Goal: Task Accomplishment & Management: Manage account settings

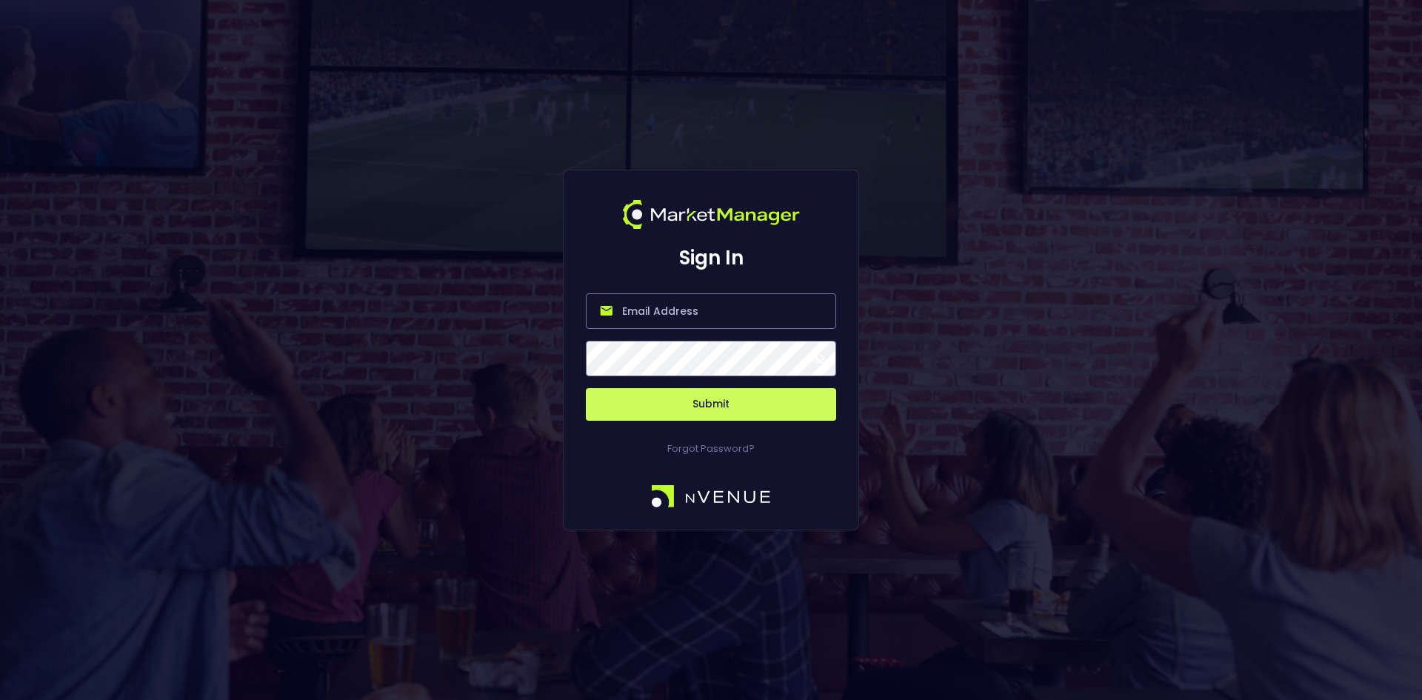
click at [688, 313] on input "email" at bounding box center [711, 311] width 250 height 36
type input "[EMAIL_ADDRESS][DOMAIN_NAME]"
click at [691, 404] on button "Submit" at bounding box center [711, 404] width 250 height 33
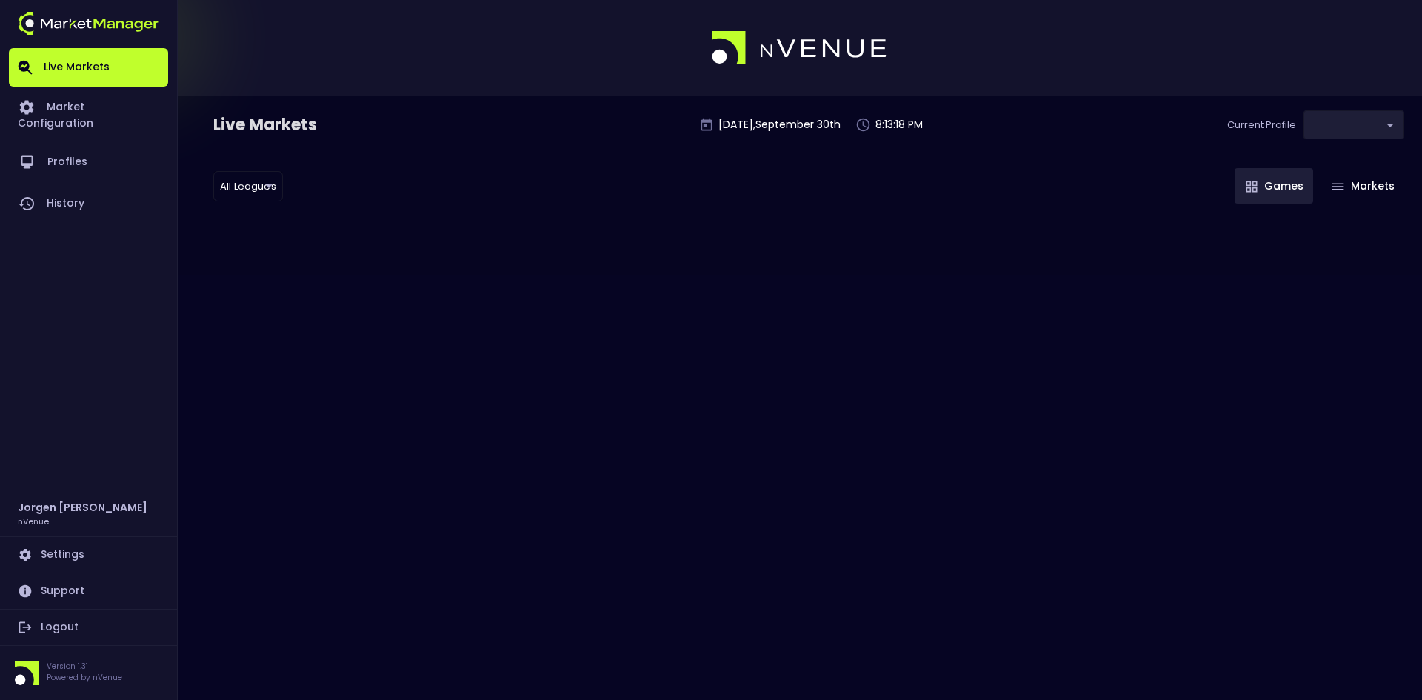
type input "0d810fa5-e353-4d9c-b11d-31f095cae871"
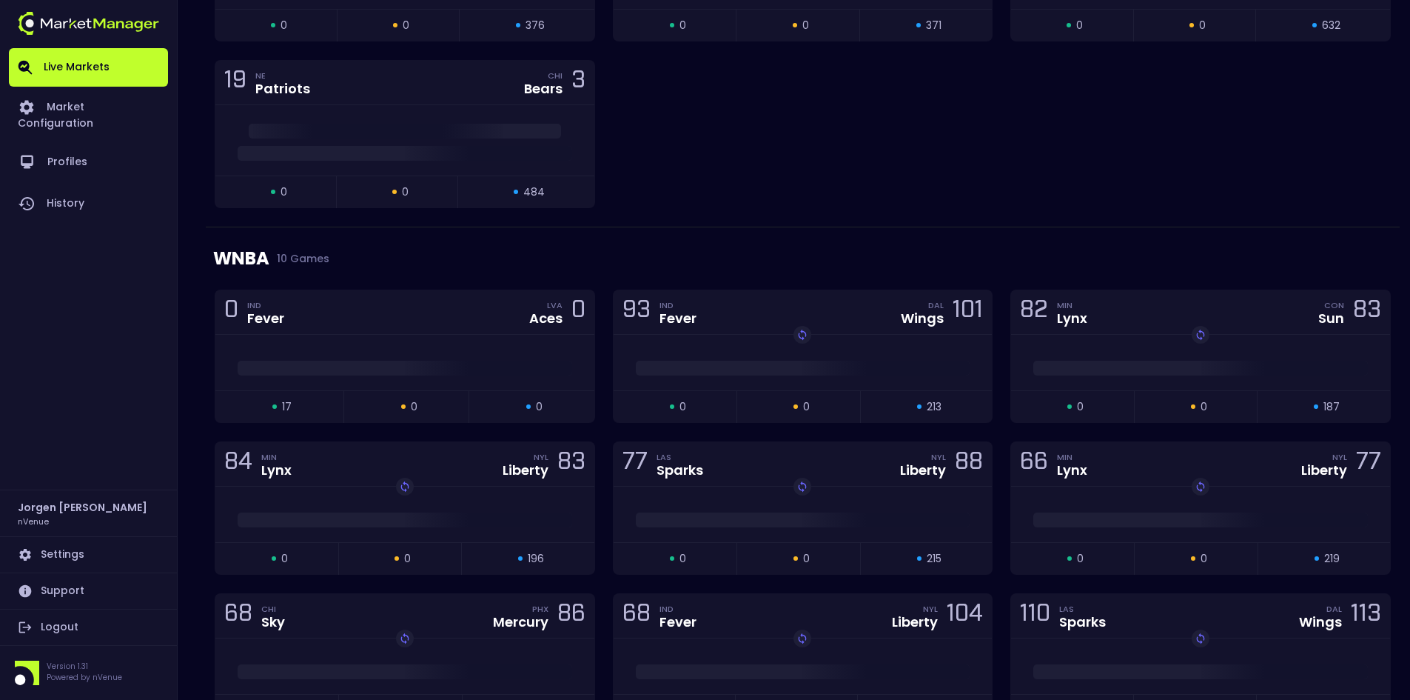
scroll to position [444, 0]
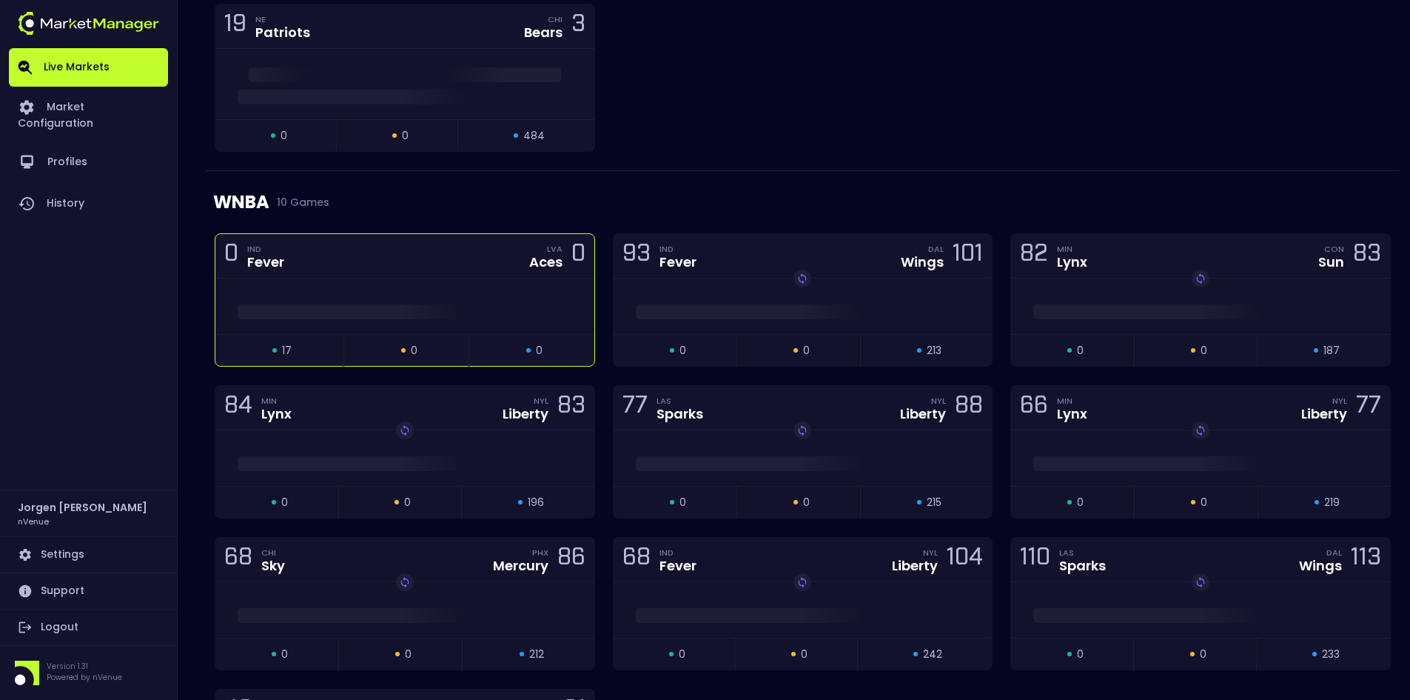
click at [490, 310] on span at bounding box center [405, 311] width 335 height 15
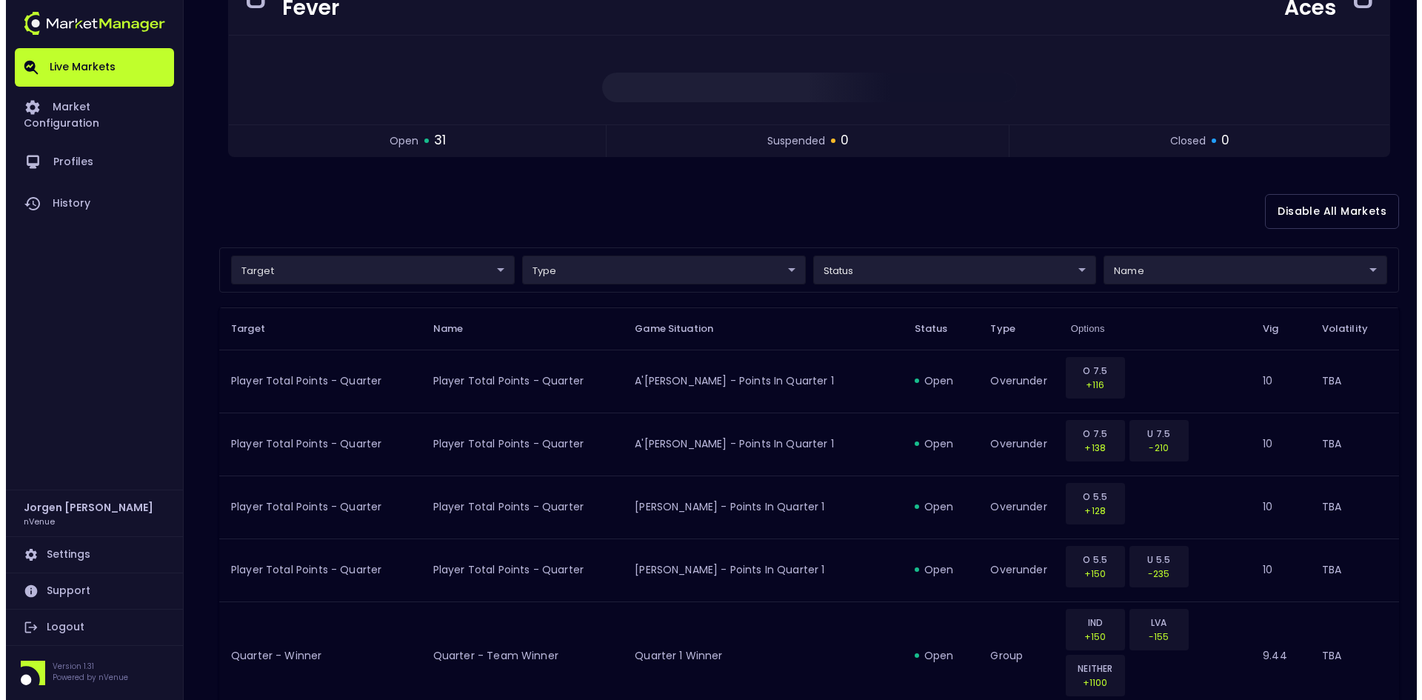
scroll to position [222, 0]
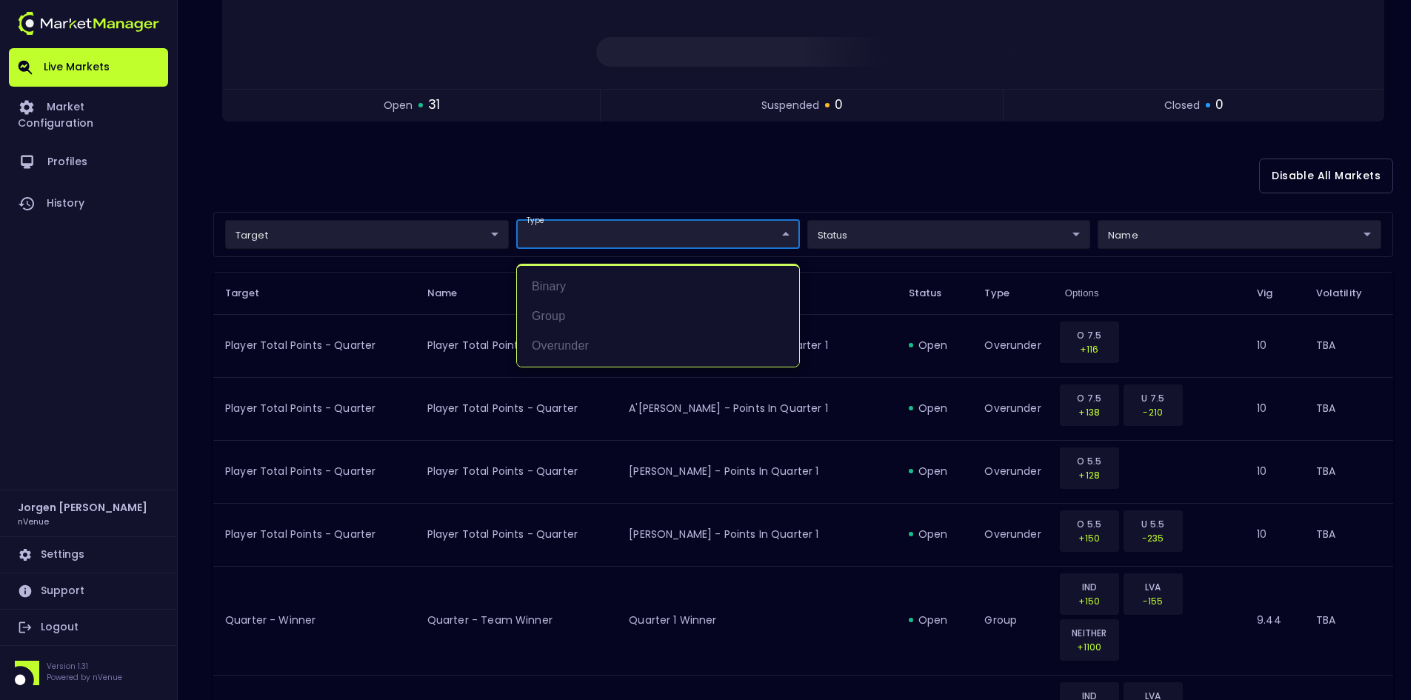
click at [361, 247] on div at bounding box center [711, 350] width 1422 height 700
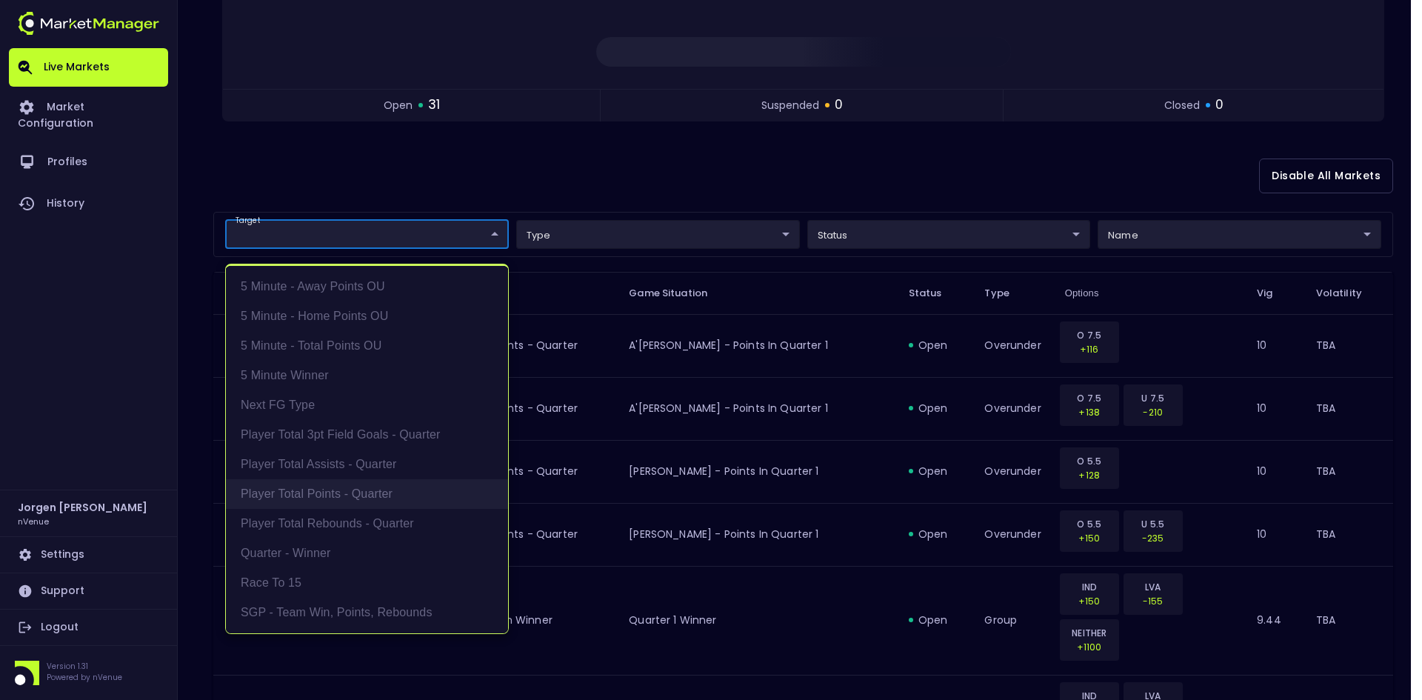
click at [346, 495] on li "Player Total Points - Quarter" at bounding box center [367, 494] width 282 height 30
type input "Player Total Points - Quarter"
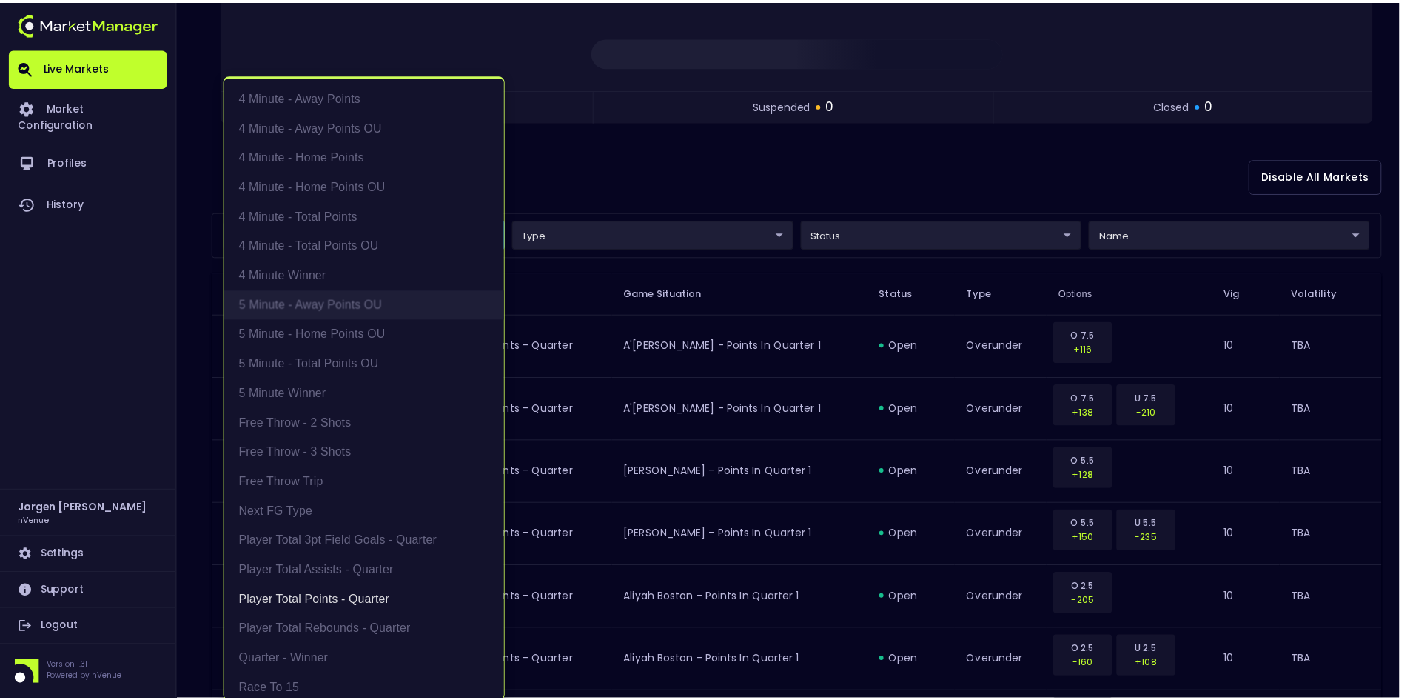
scroll to position [3, 0]
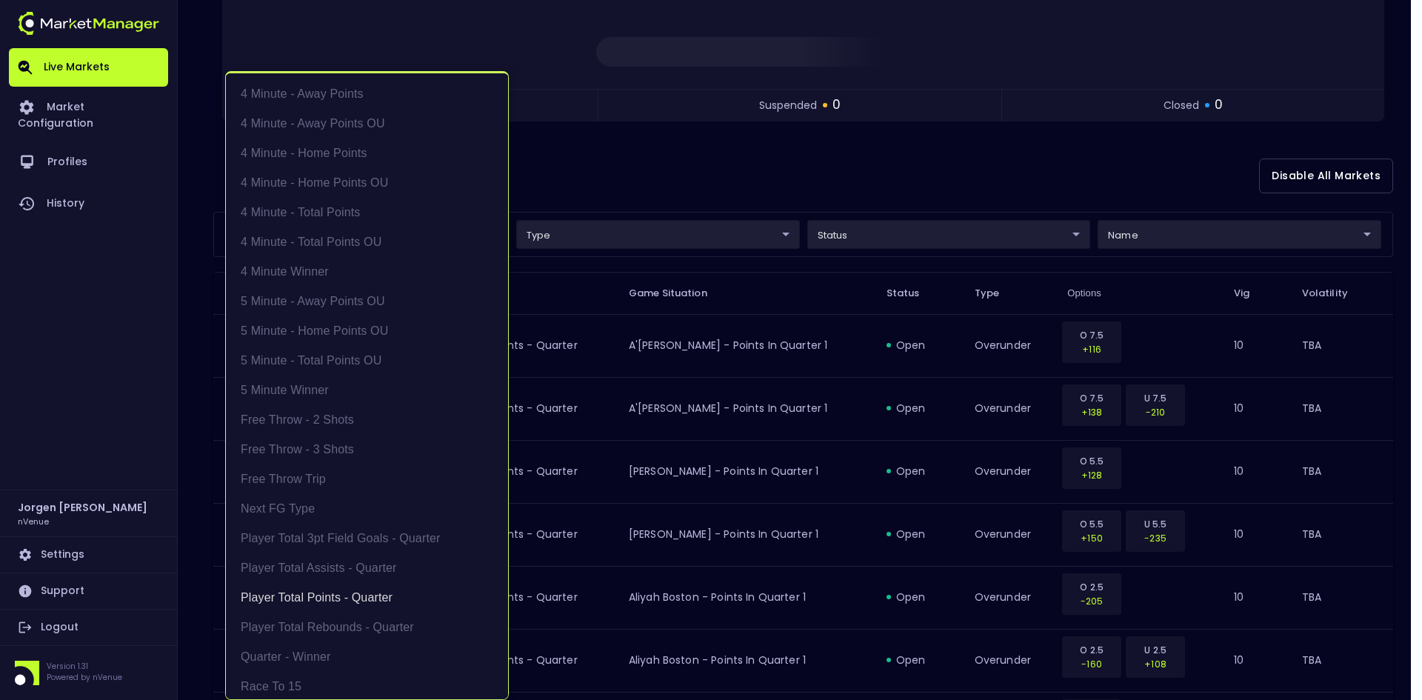
click at [739, 175] on div at bounding box center [711, 350] width 1422 height 700
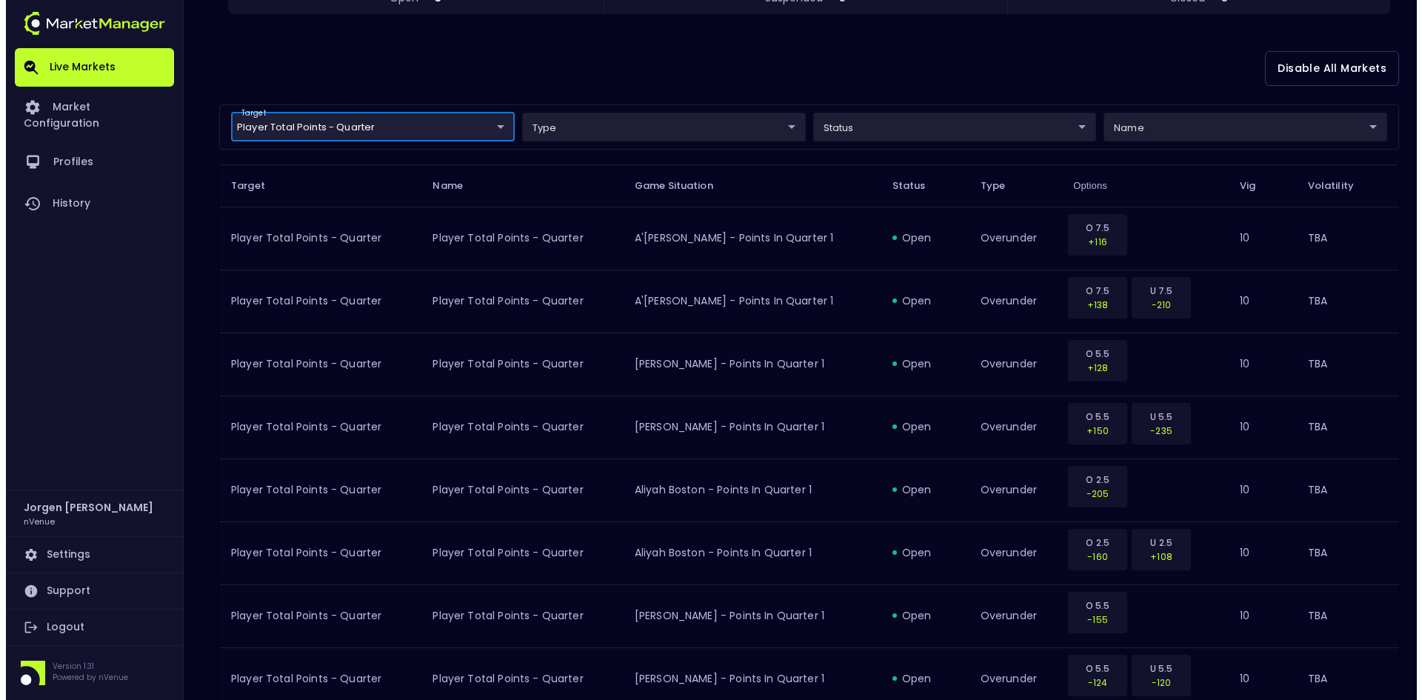
scroll to position [193, 0]
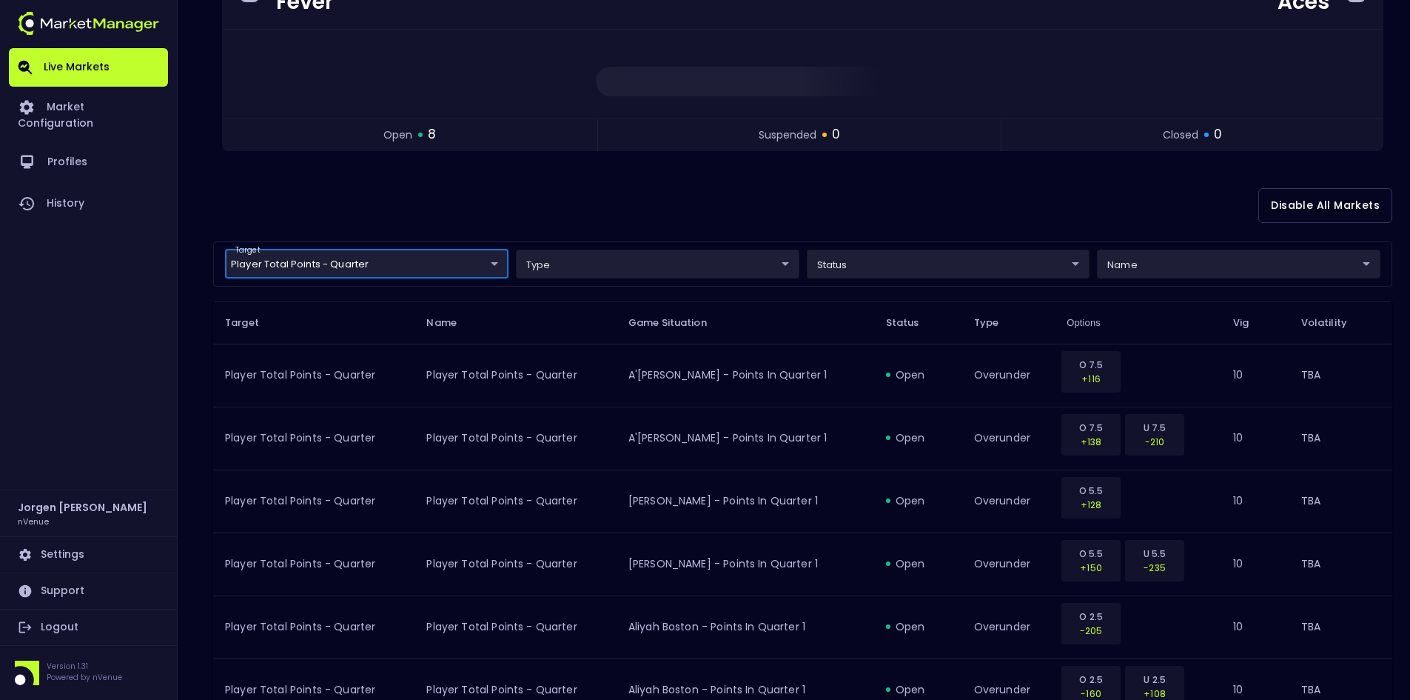
click at [440, 262] on body "Live Markets Market Configuration Profiles History [PERSON_NAME] nVenue Setting…" at bounding box center [705, 364] width 1410 height 1114
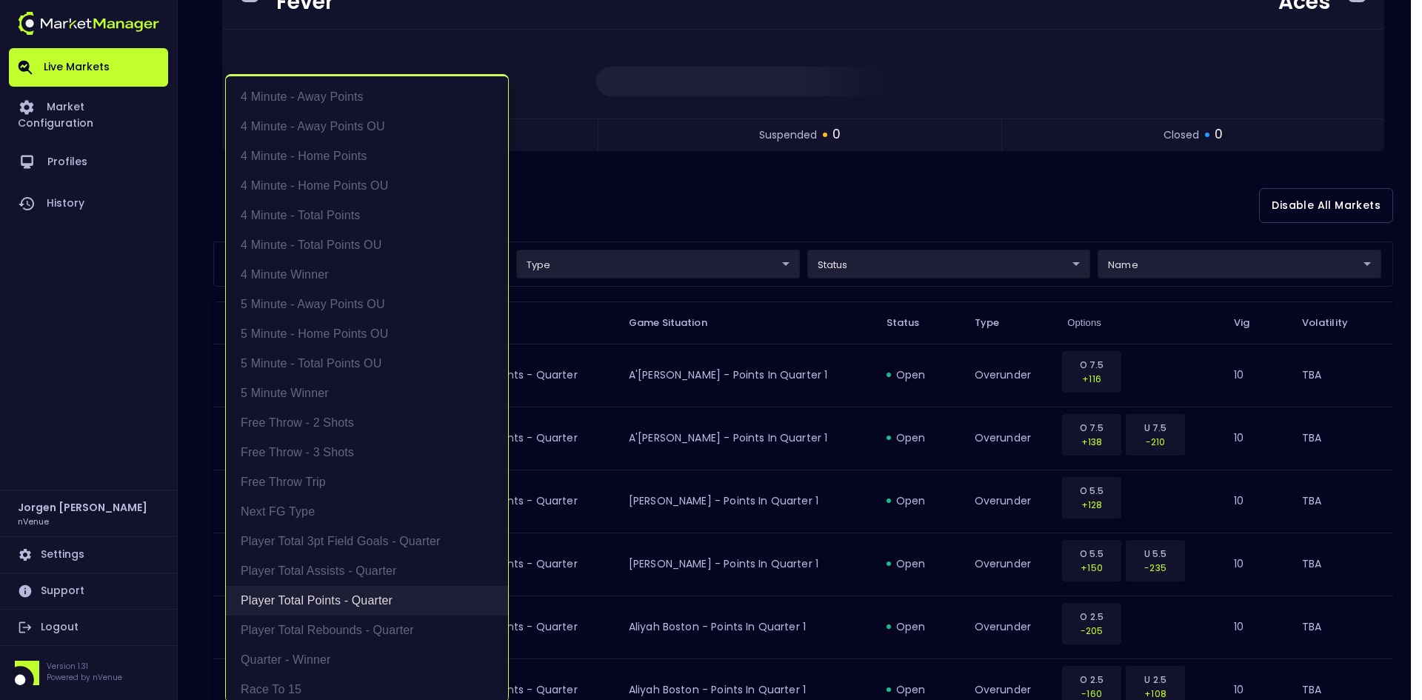
click at [318, 607] on li "Player Total Points - Quarter" at bounding box center [367, 601] width 282 height 30
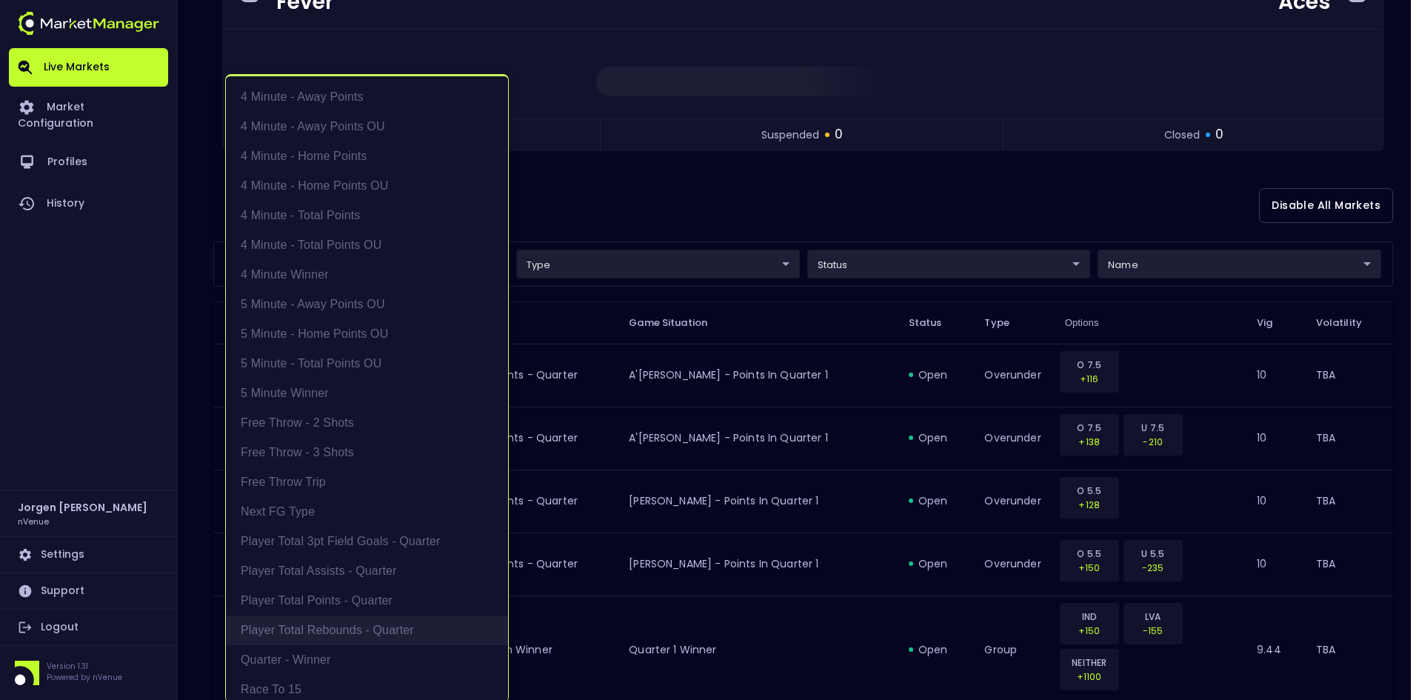
click at [313, 629] on li "Player Total Rebounds - Quarter" at bounding box center [367, 630] width 282 height 30
type input "Player Total Rebounds - Quarter"
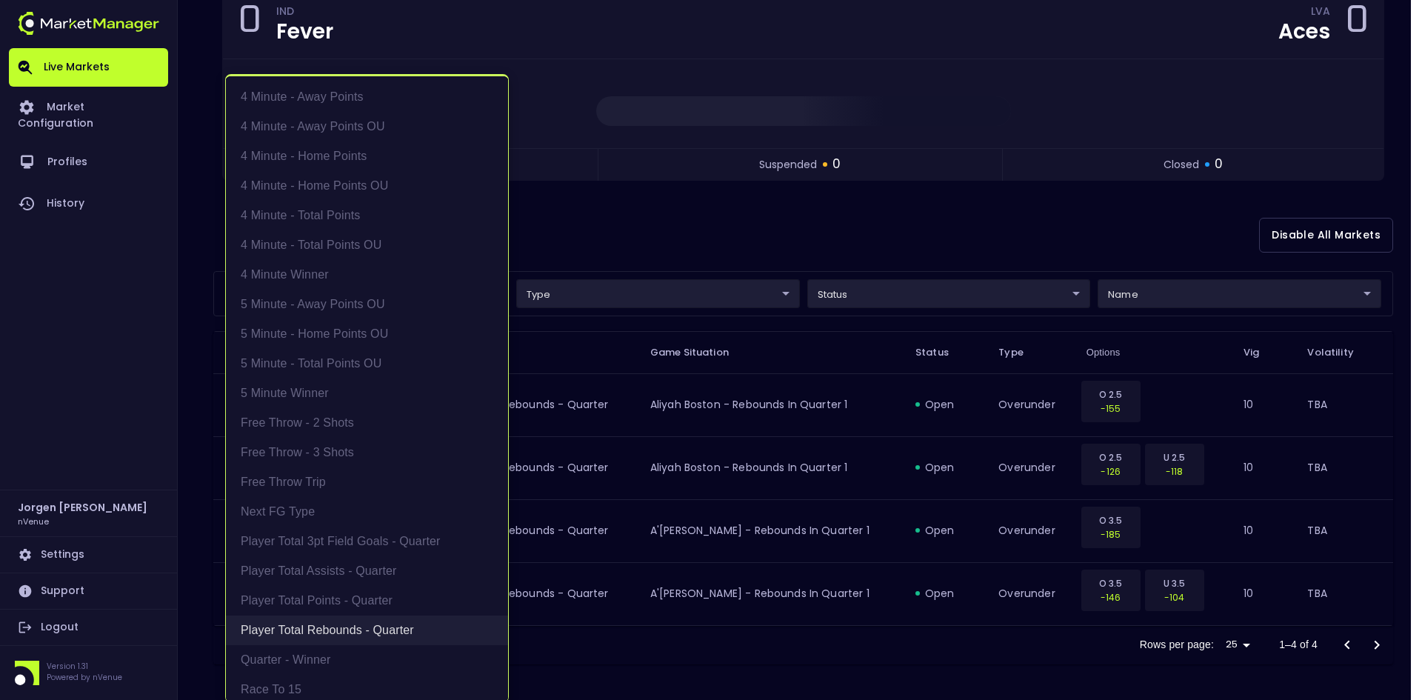
scroll to position [163, 0]
click at [745, 237] on div at bounding box center [711, 350] width 1422 height 700
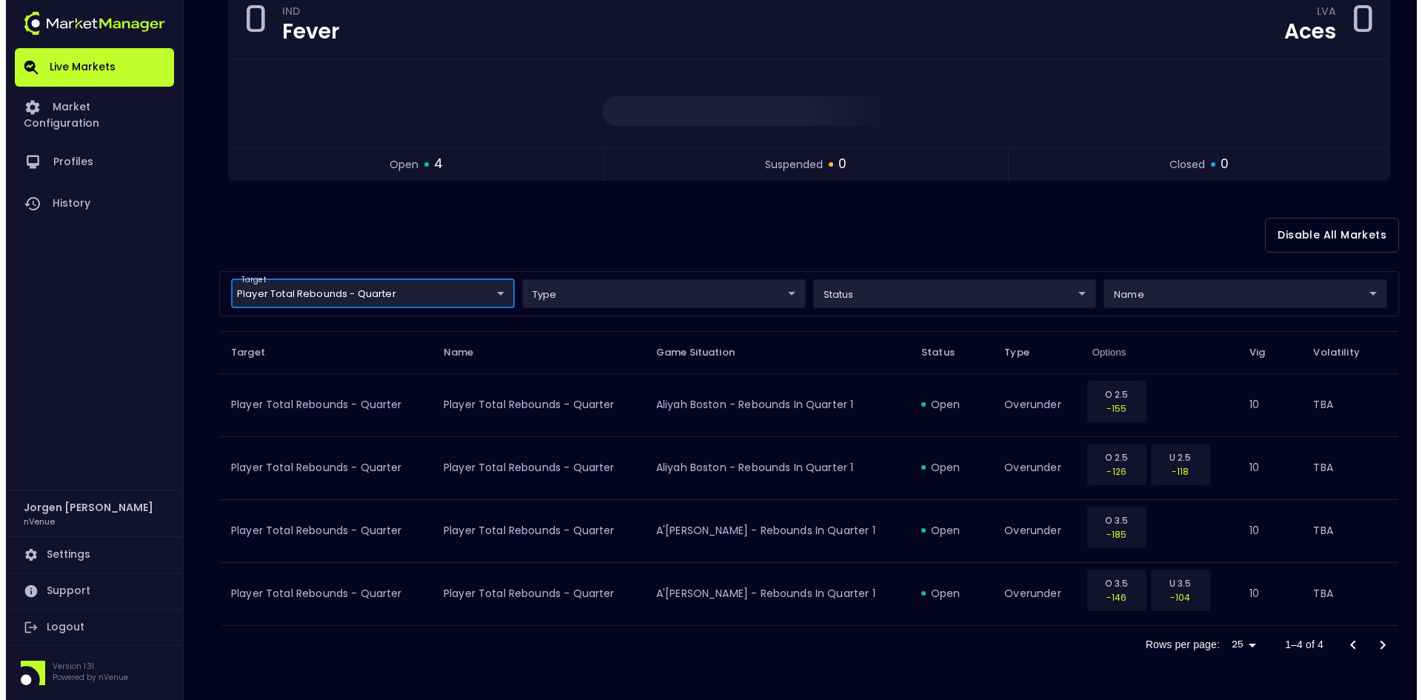
scroll to position [0, 0]
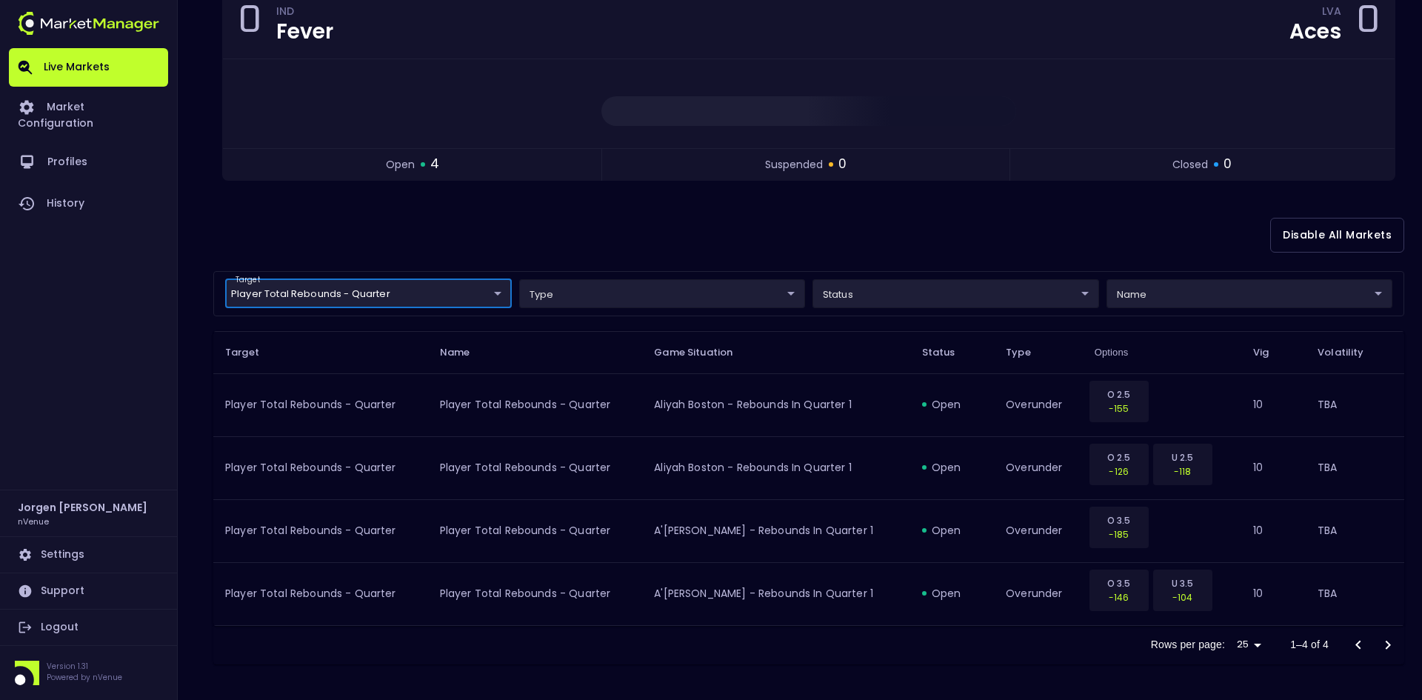
click at [385, 284] on body "Live Markets Market Configuration Profiles History [PERSON_NAME] nVenue Setting…" at bounding box center [711, 268] width 1422 height 863
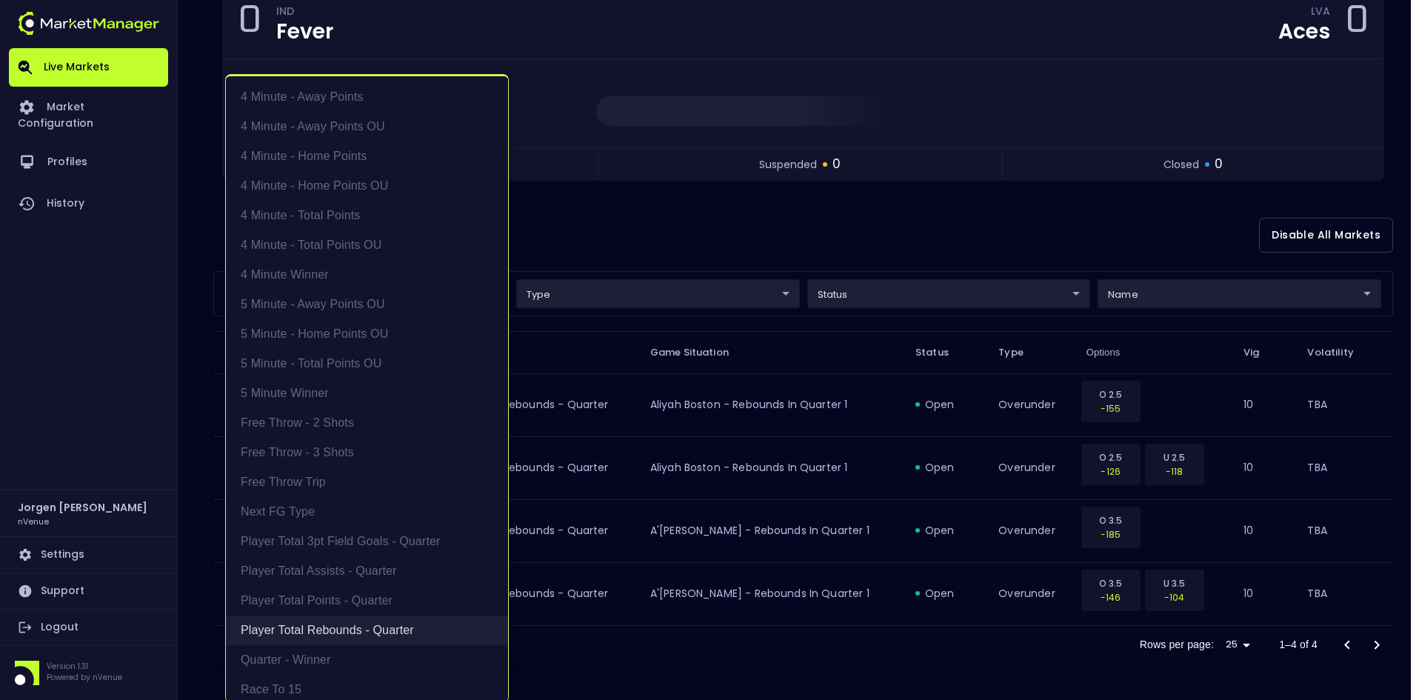
click at [344, 620] on li "Player Total Rebounds - Quarter" at bounding box center [367, 630] width 282 height 30
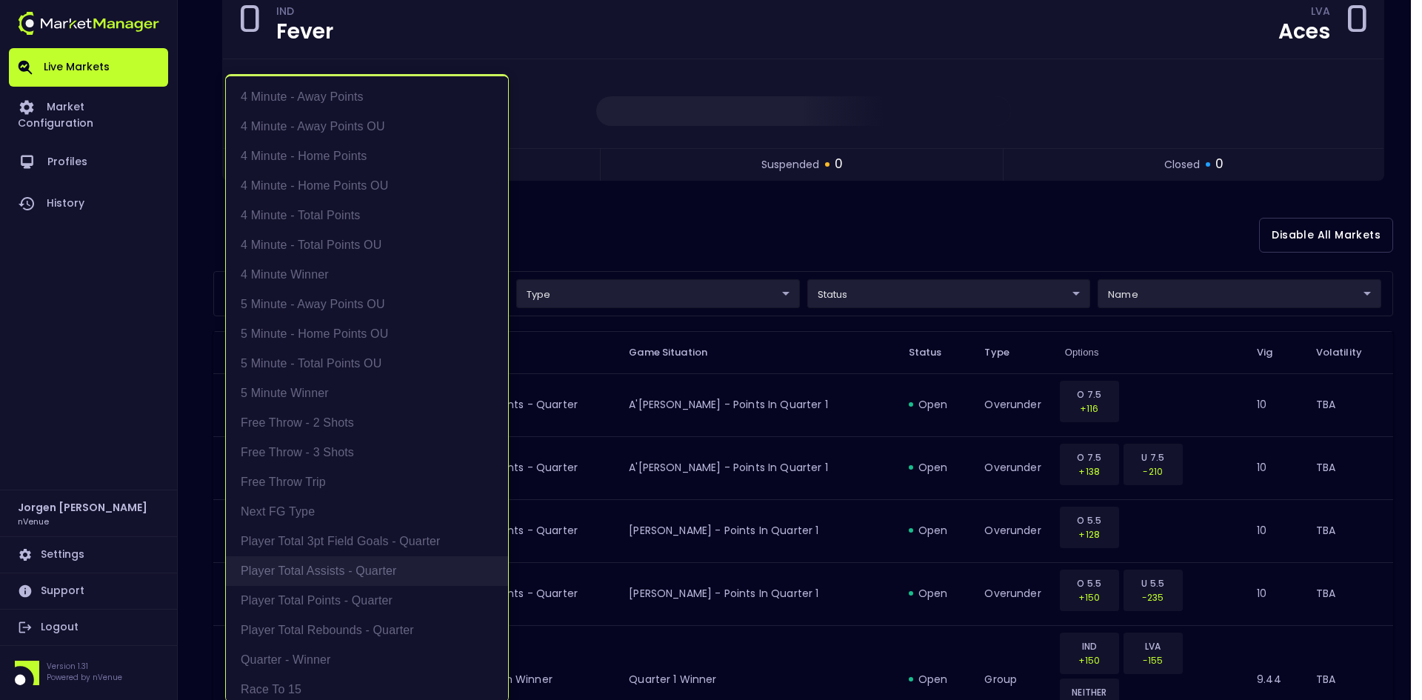
click at [337, 577] on li "Player Total Assists - Quarter" at bounding box center [367, 571] width 282 height 30
type input "Player Total Assists - Quarter"
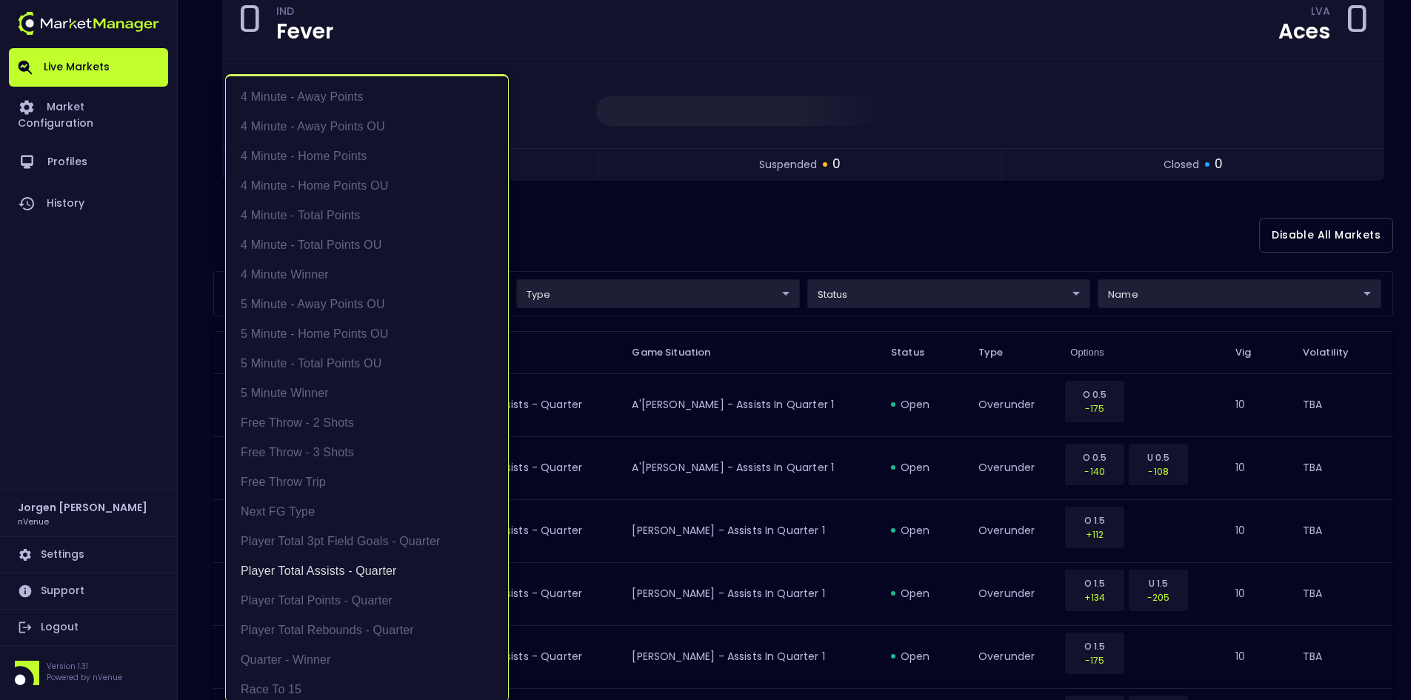
click at [692, 235] on div at bounding box center [711, 350] width 1422 height 700
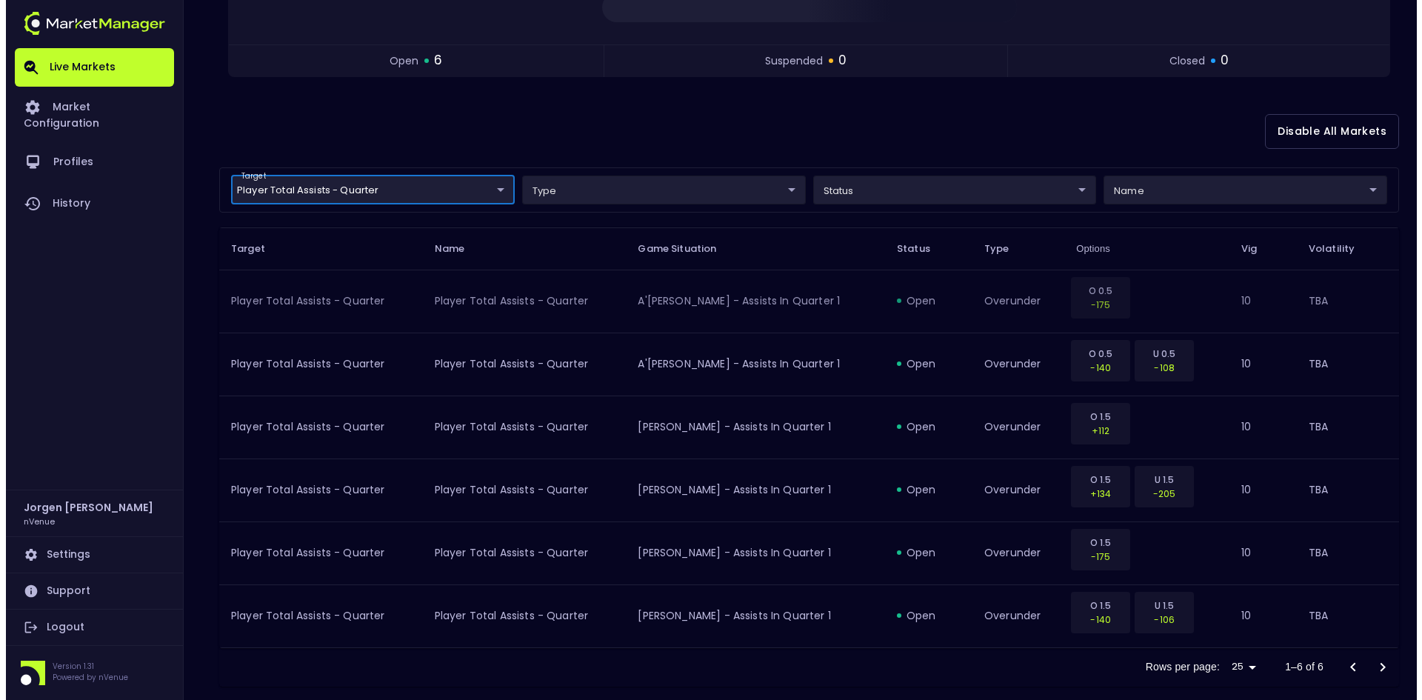
scroll to position [289, 0]
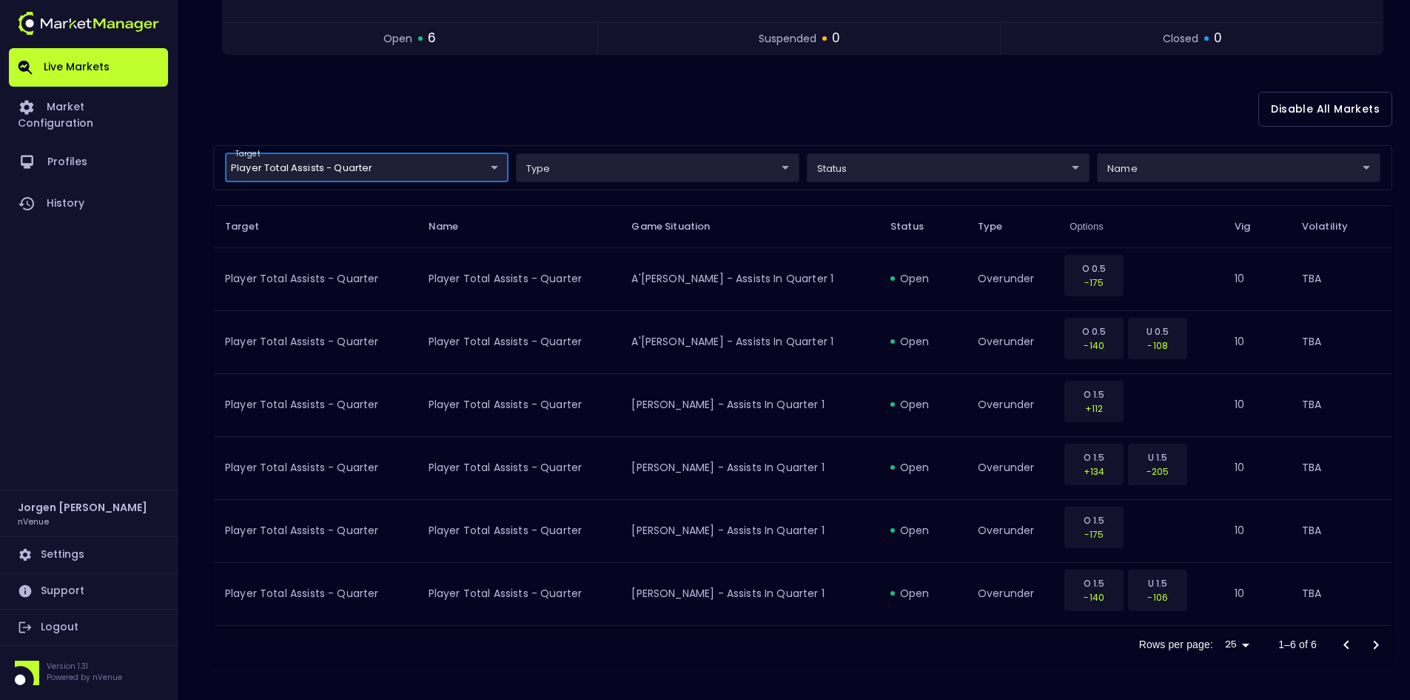
click at [389, 161] on body "Live Markets Market Configuration Profiles History [PERSON_NAME] nVenue Setting…" at bounding box center [705, 205] width 1410 height 988
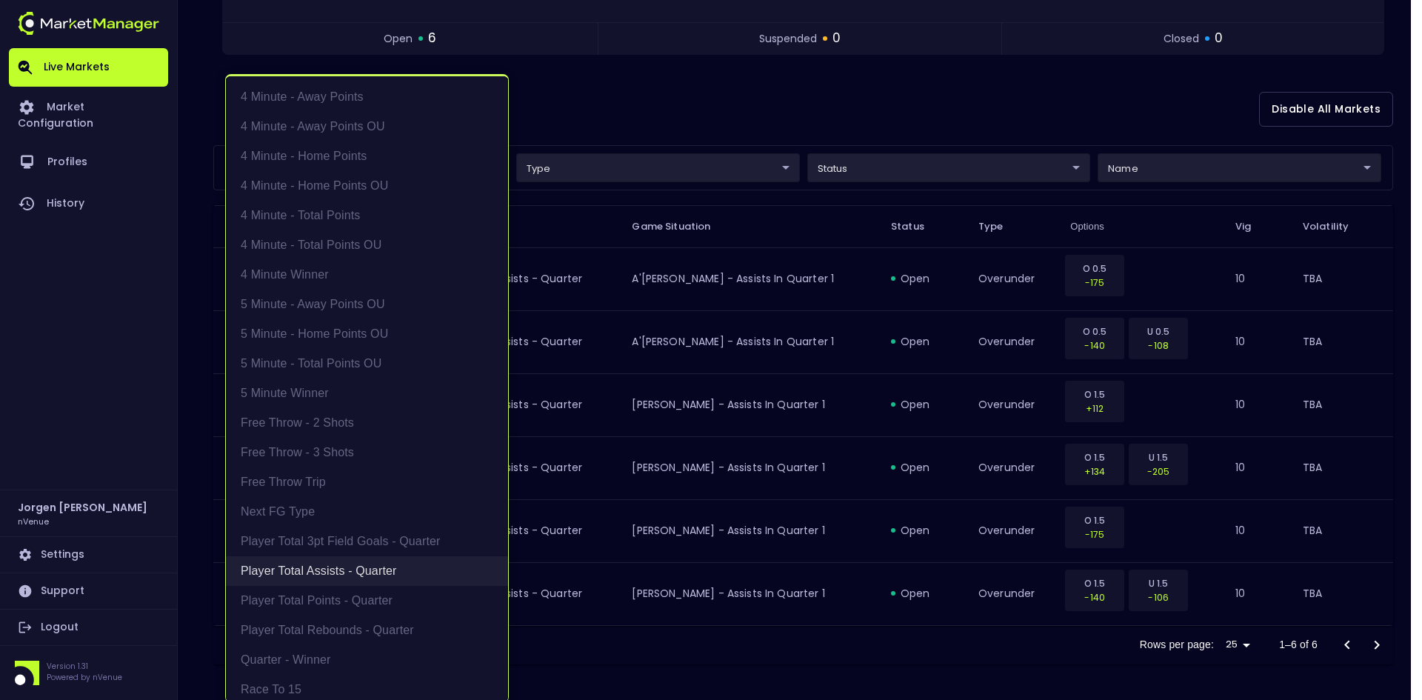
click at [313, 564] on li "Player Total Assists - Quarter" at bounding box center [367, 571] width 282 height 30
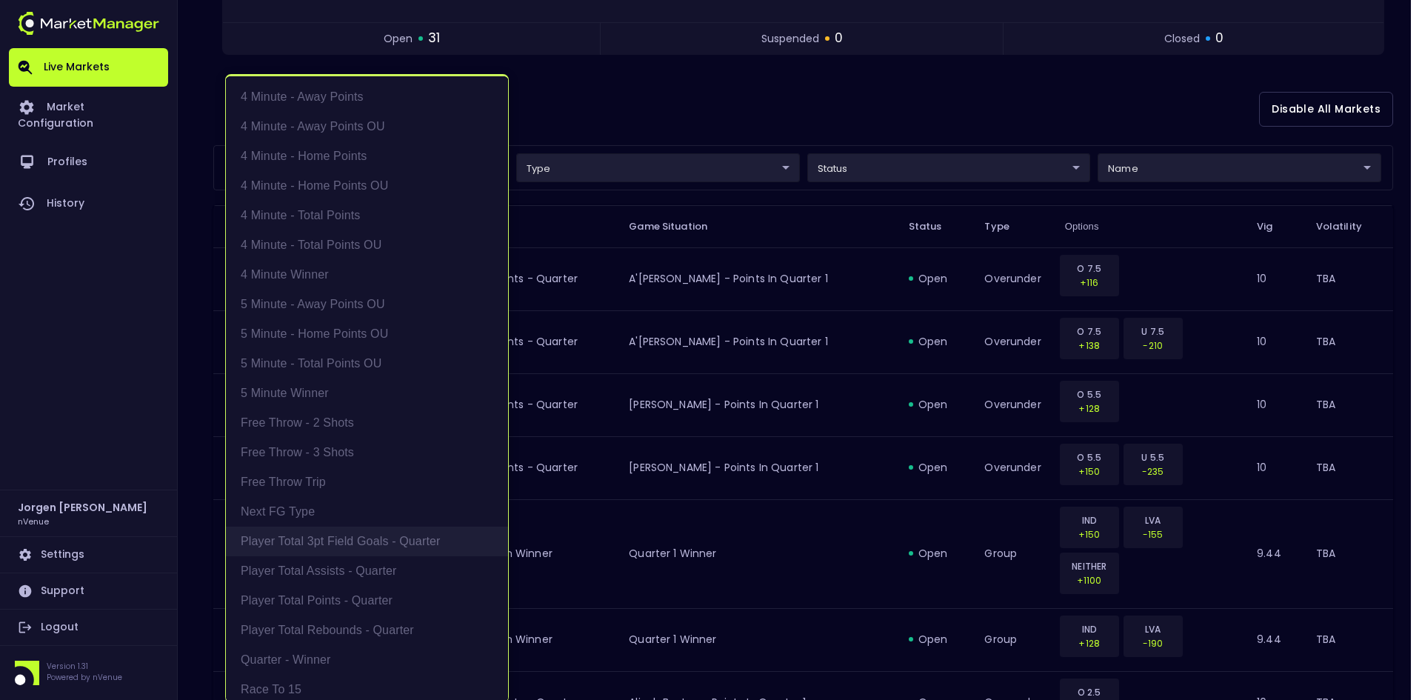
click at [318, 541] on li "Player Total 3pt Field Goals - Quarter" at bounding box center [367, 541] width 282 height 30
type input "Player Total 3pt Field Goals - Quarter"
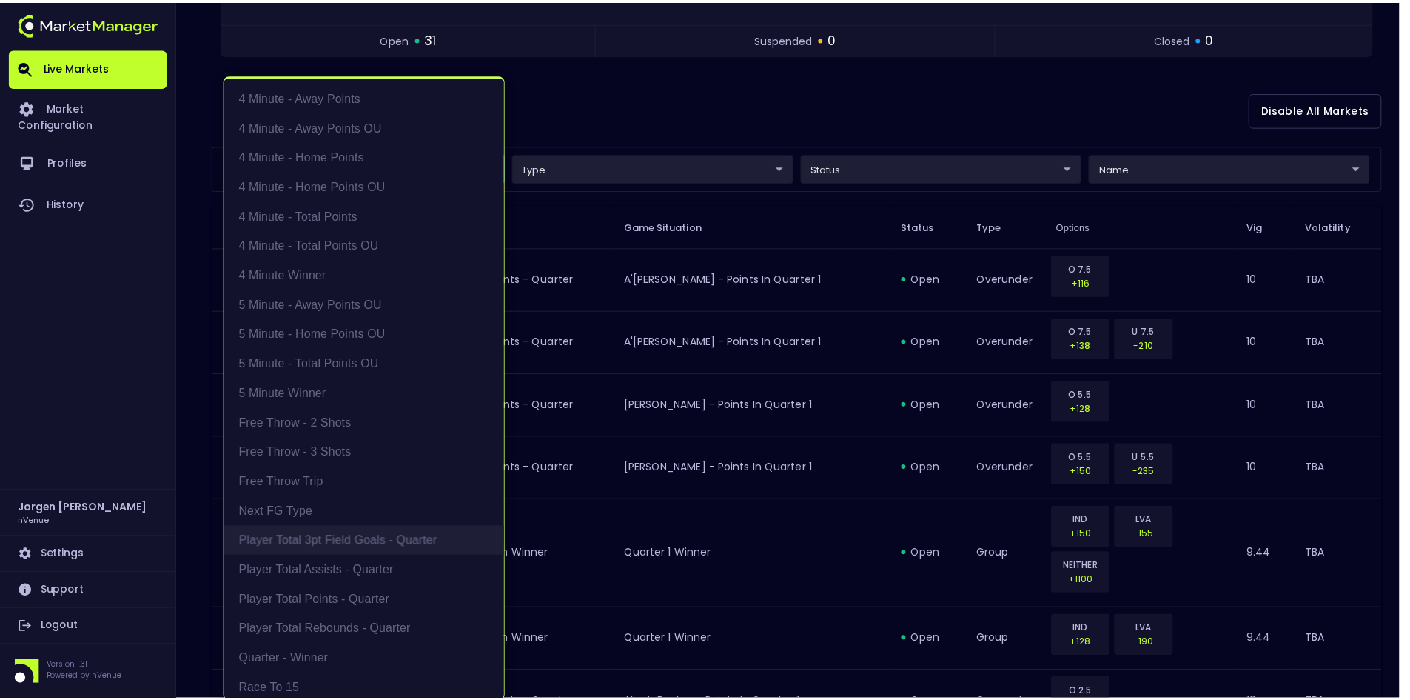
scroll to position [163, 0]
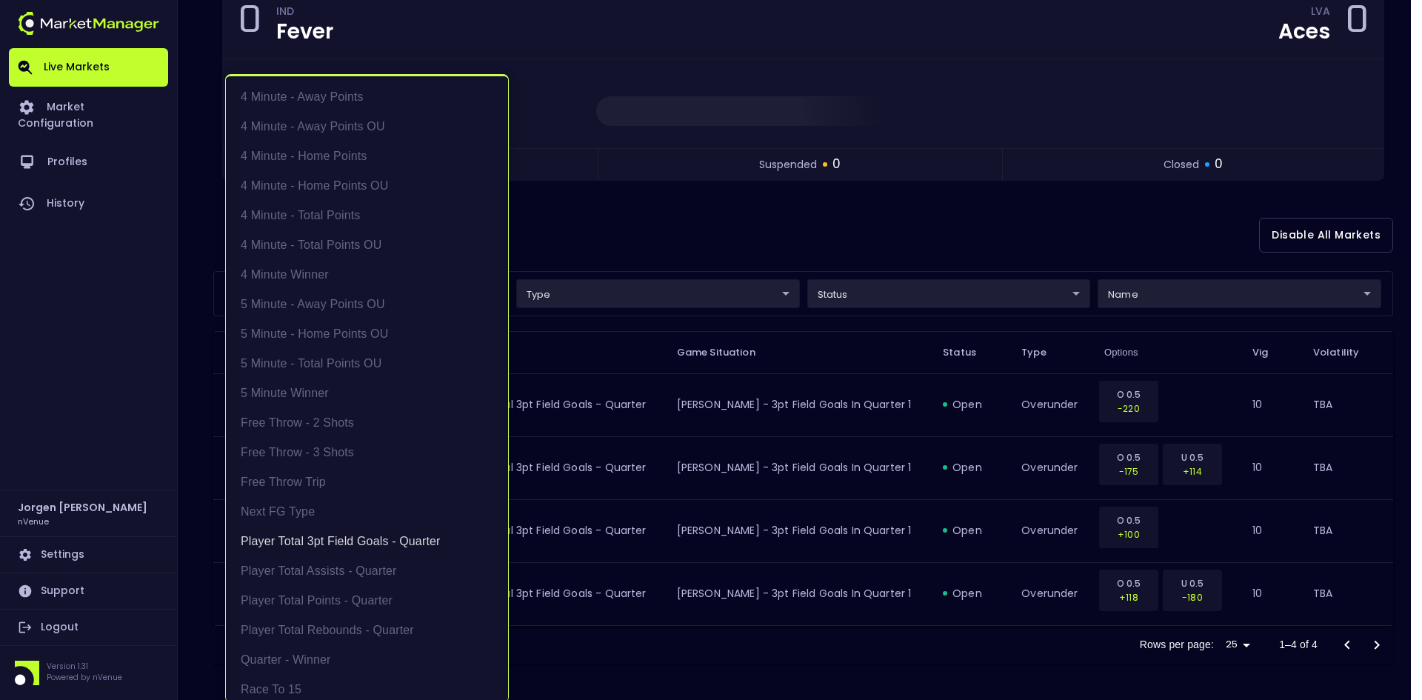
click at [721, 215] on div at bounding box center [711, 350] width 1422 height 700
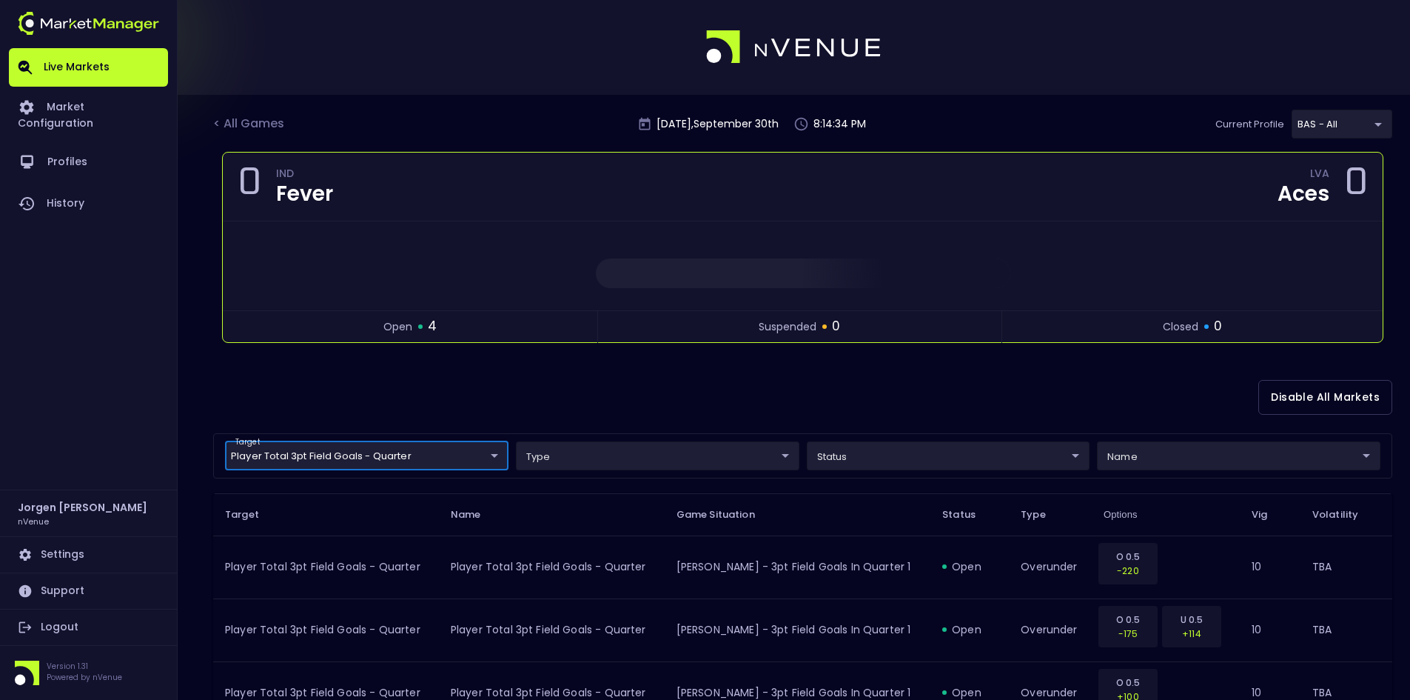
scroll to position [0, 0]
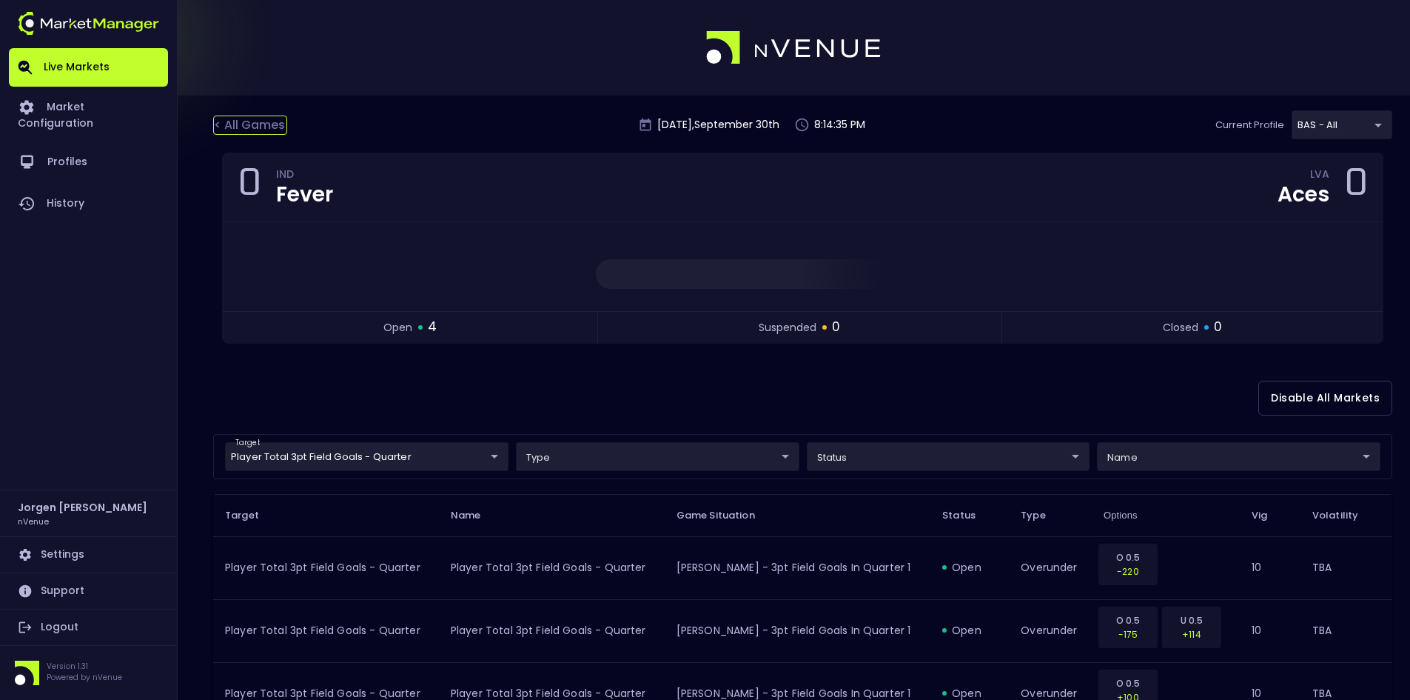
click at [263, 127] on div "< All Games" at bounding box center [250, 125] width 74 height 19
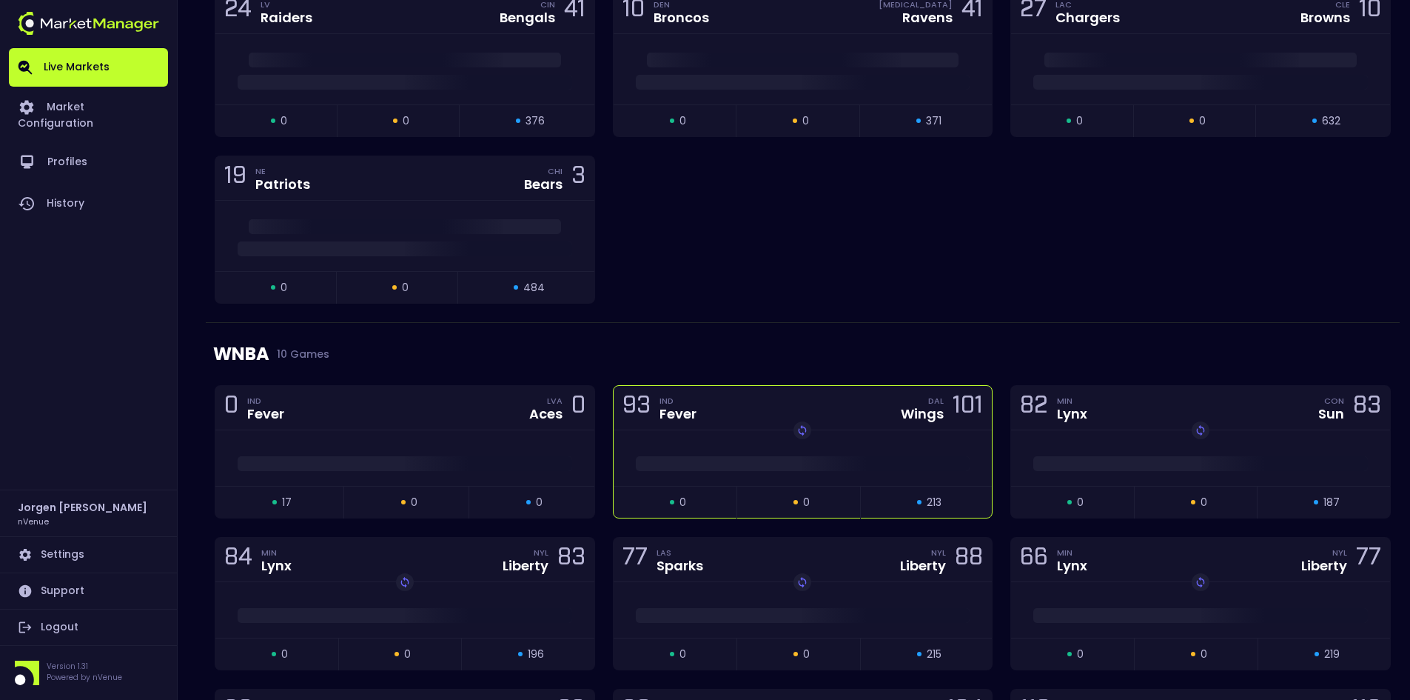
scroll to position [296, 0]
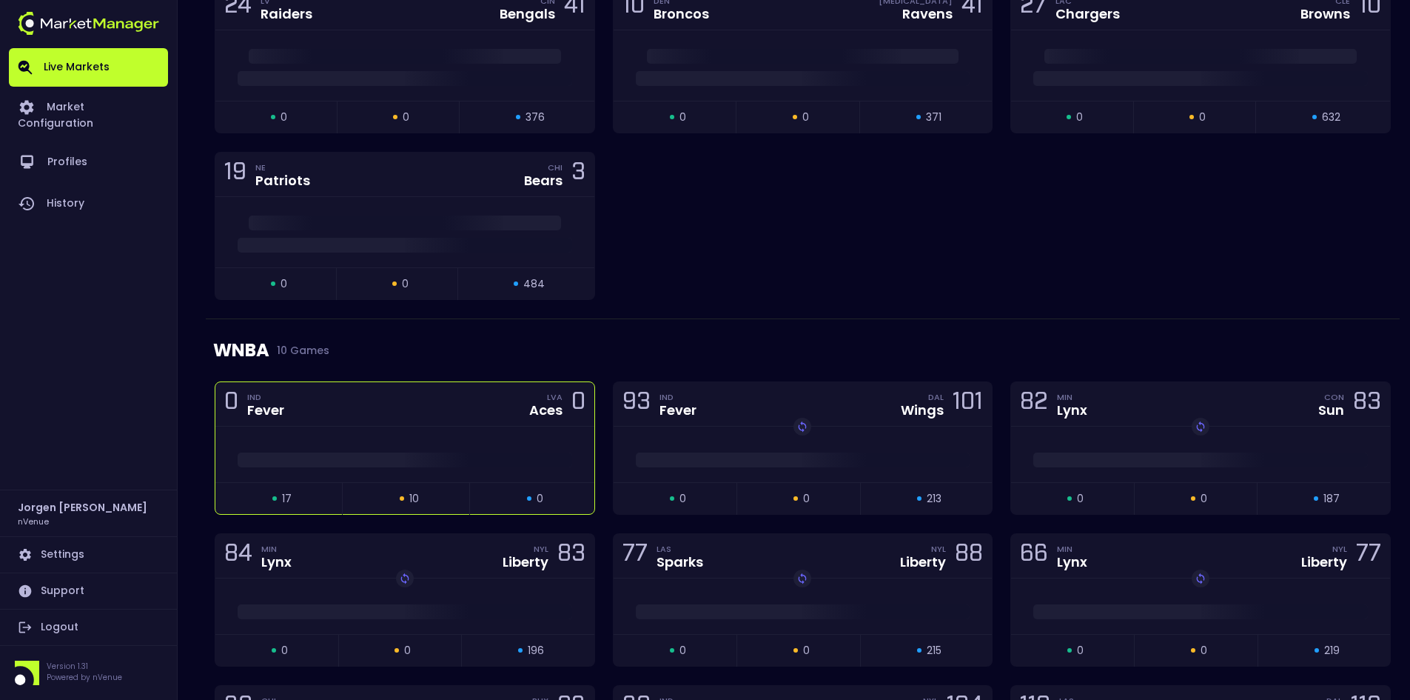
click at [447, 439] on div at bounding box center [404, 454] width 379 height 56
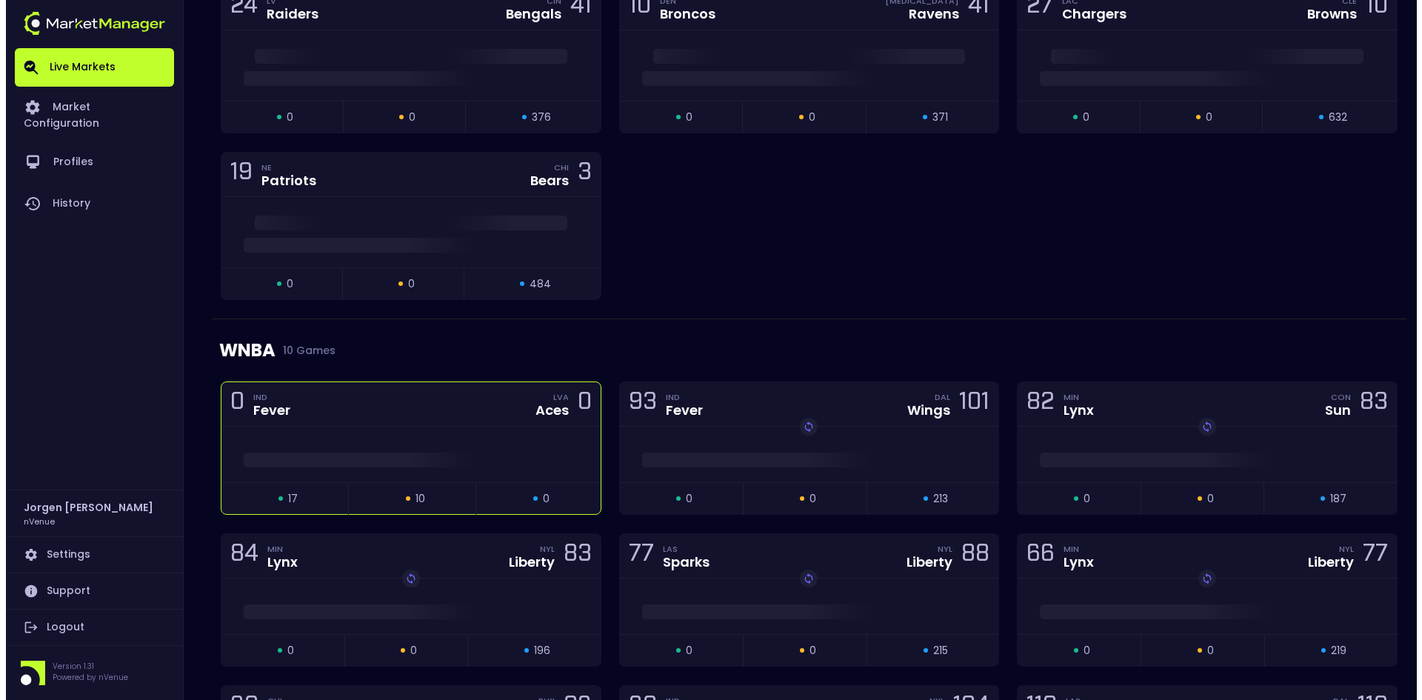
scroll to position [0, 0]
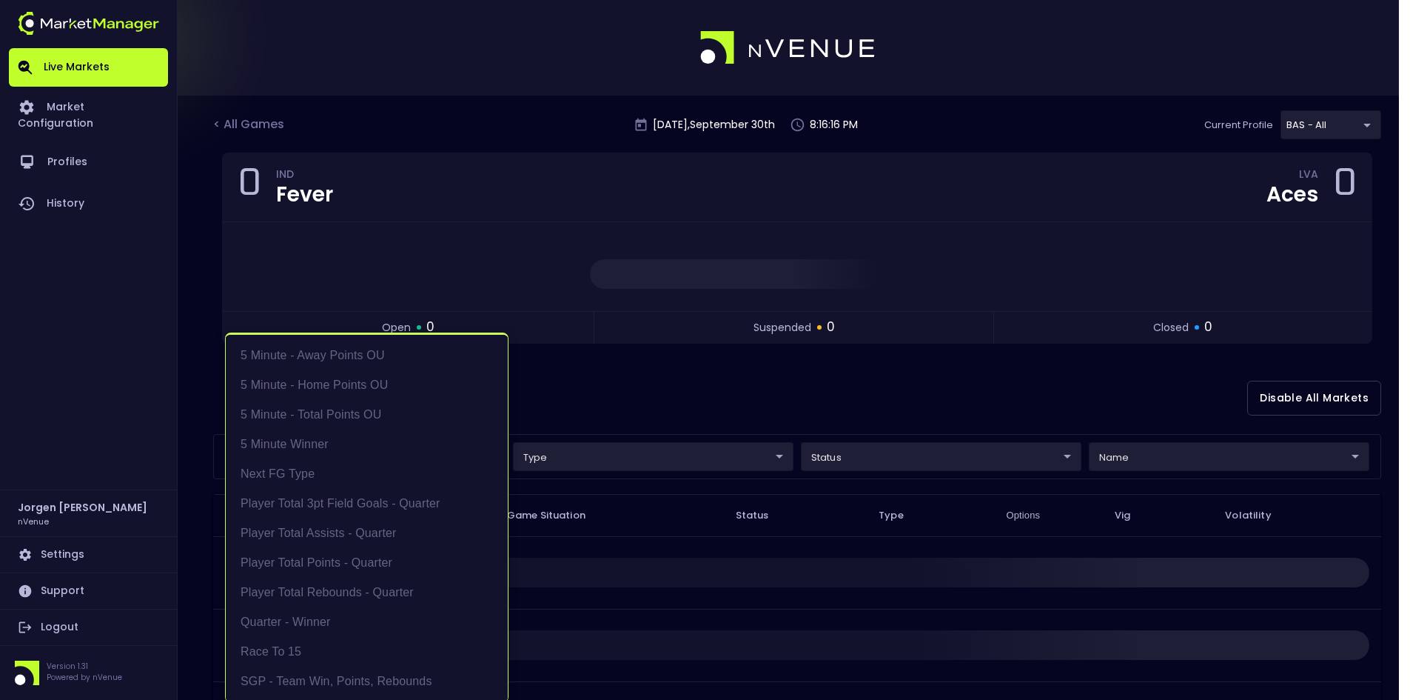
click at [388, 453] on body "Live Markets Market Configuration Profiles History [PERSON_NAME] nVenue Setting…" at bounding box center [705, 450] width 1410 height 901
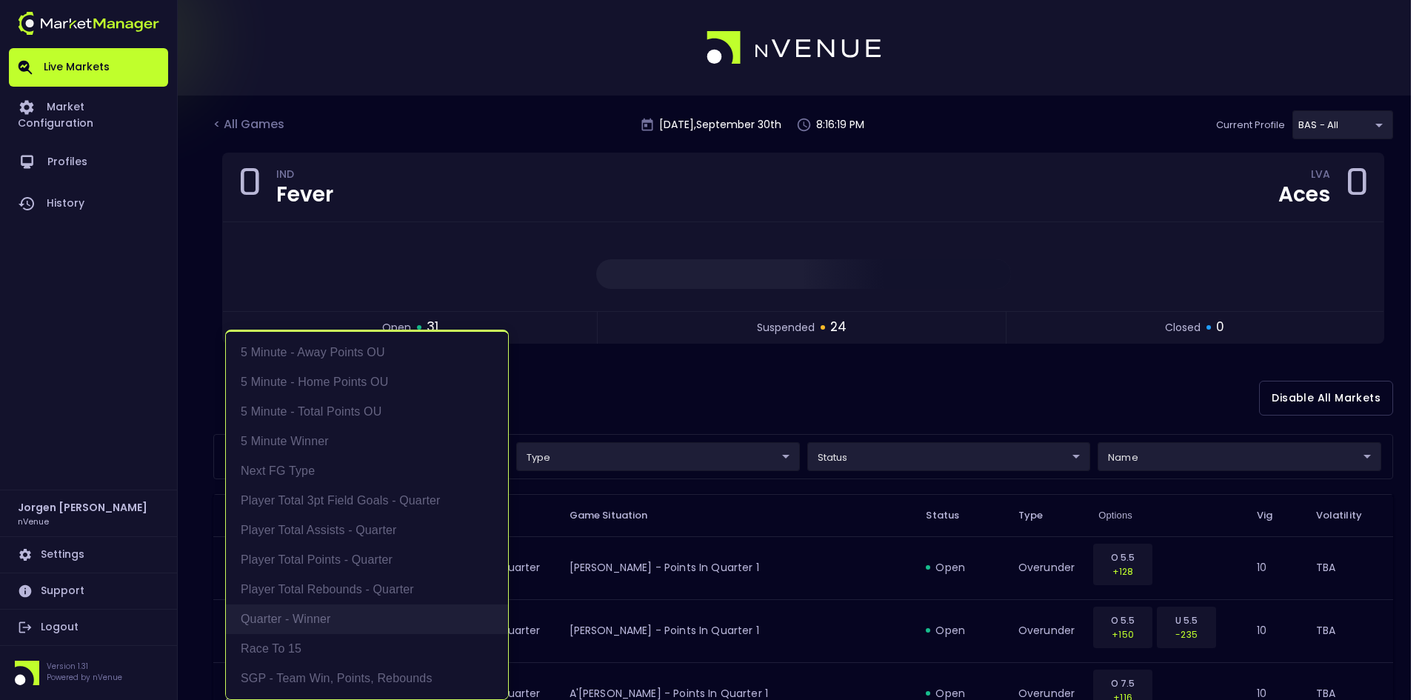
click at [297, 614] on li "Quarter - Winner" at bounding box center [367, 619] width 282 height 30
type input "Quarter - Winner"
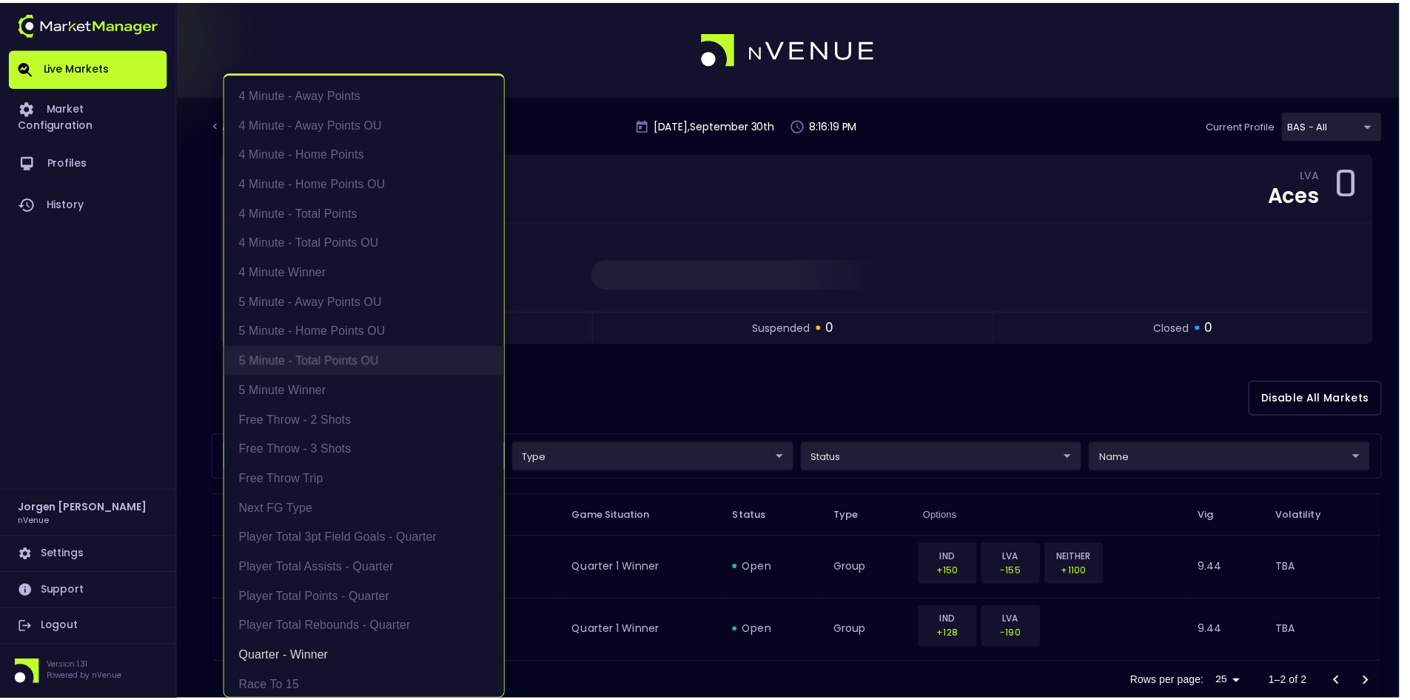
scroll to position [3, 0]
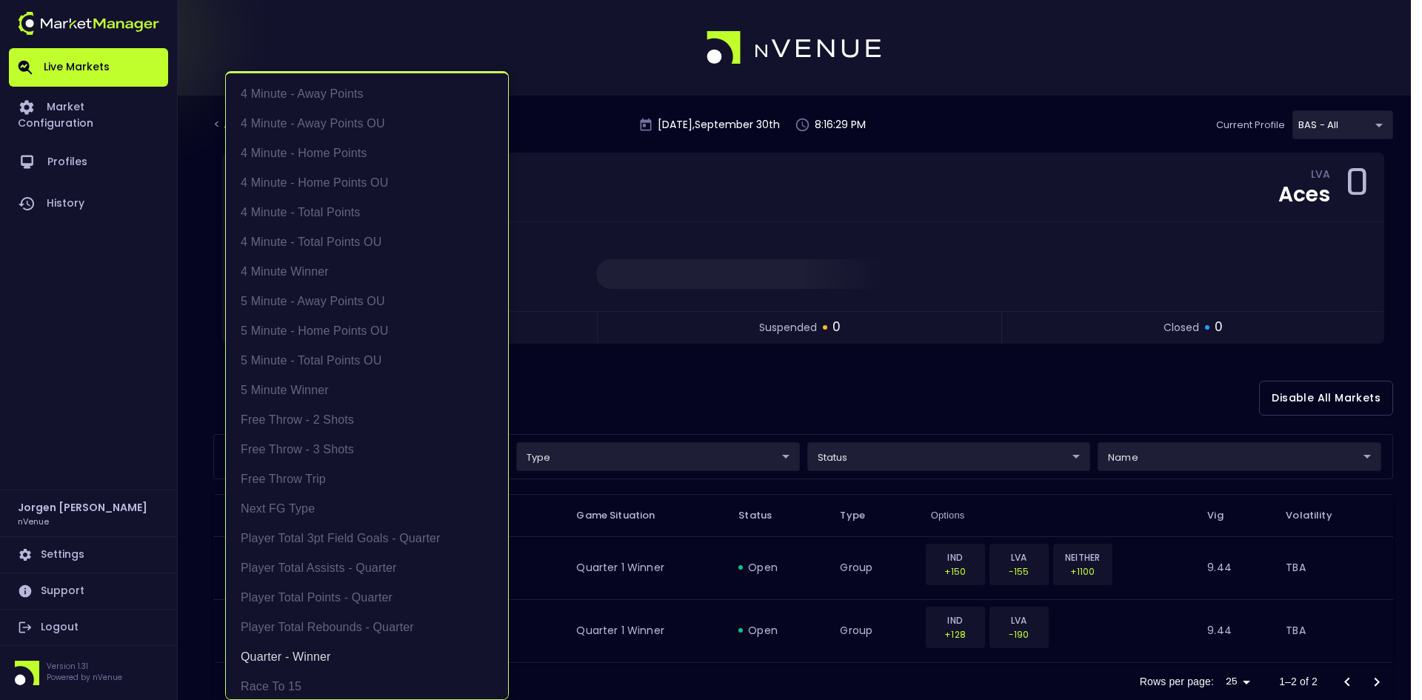
click at [1000, 389] on div at bounding box center [711, 350] width 1422 height 700
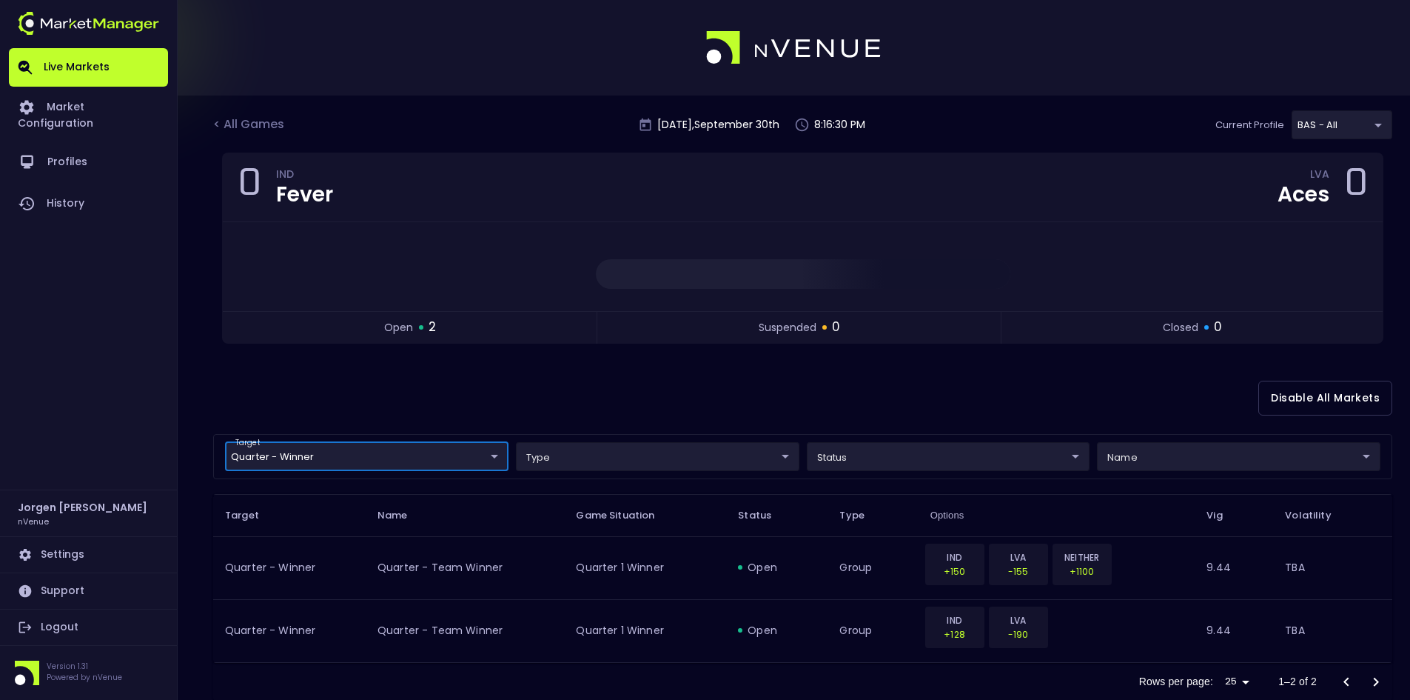
scroll to position [37, 0]
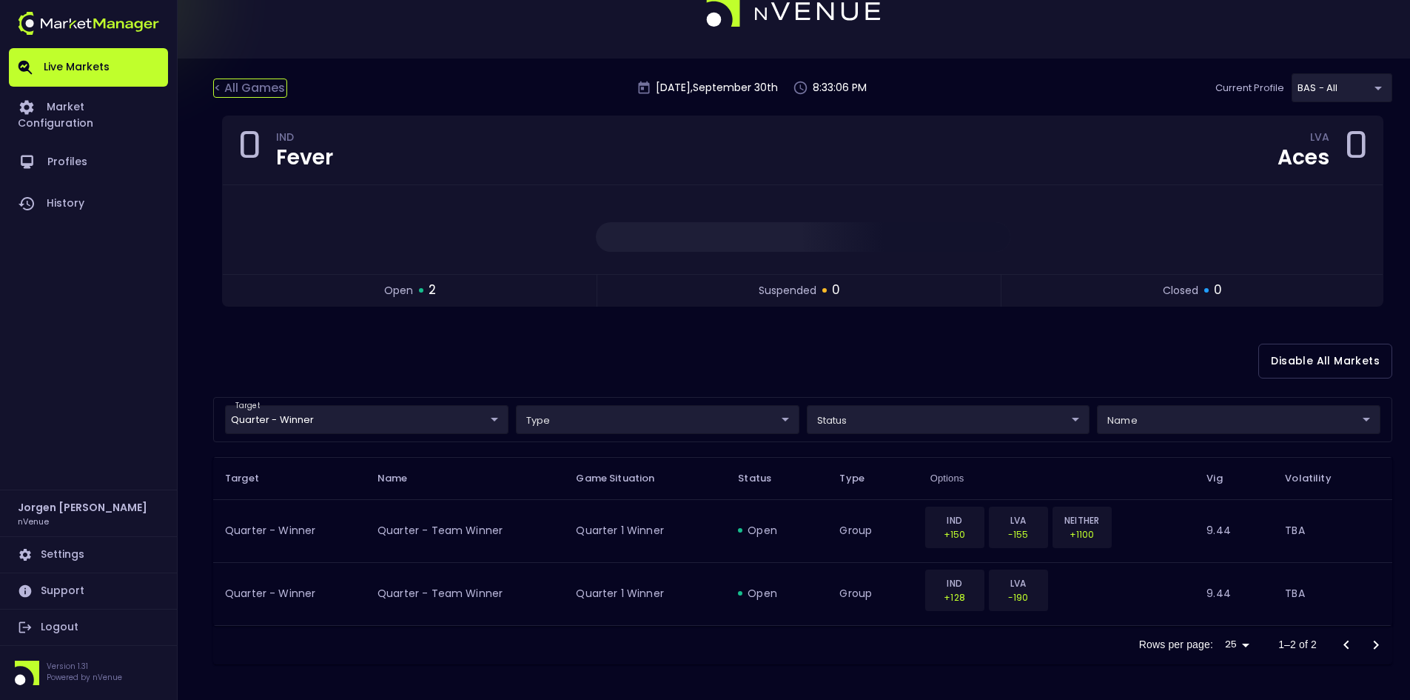
click at [261, 93] on div "< All Games" at bounding box center [250, 87] width 74 height 19
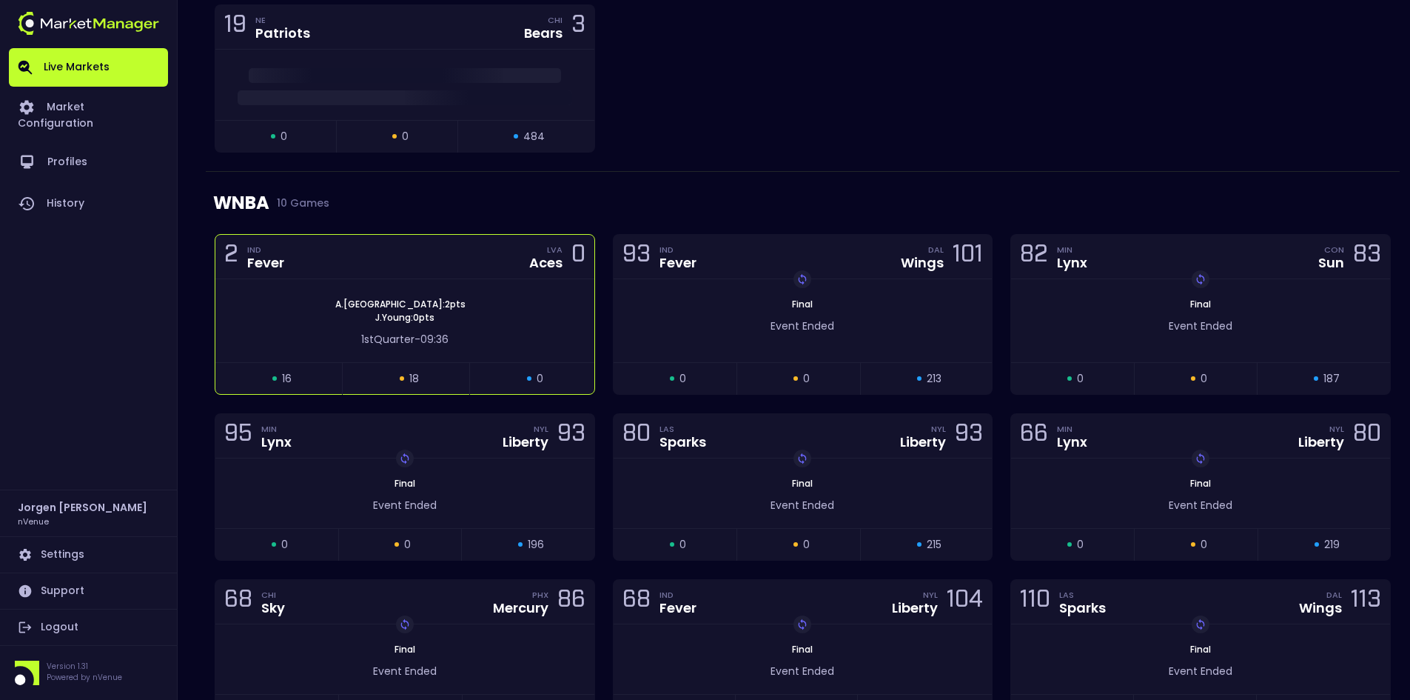
scroll to position [444, 0]
click at [455, 298] on div "A . [GEOGRAPHIC_DATA] : 2 pts [PERSON_NAME] : 0 pts" at bounding box center [404, 310] width 379 height 27
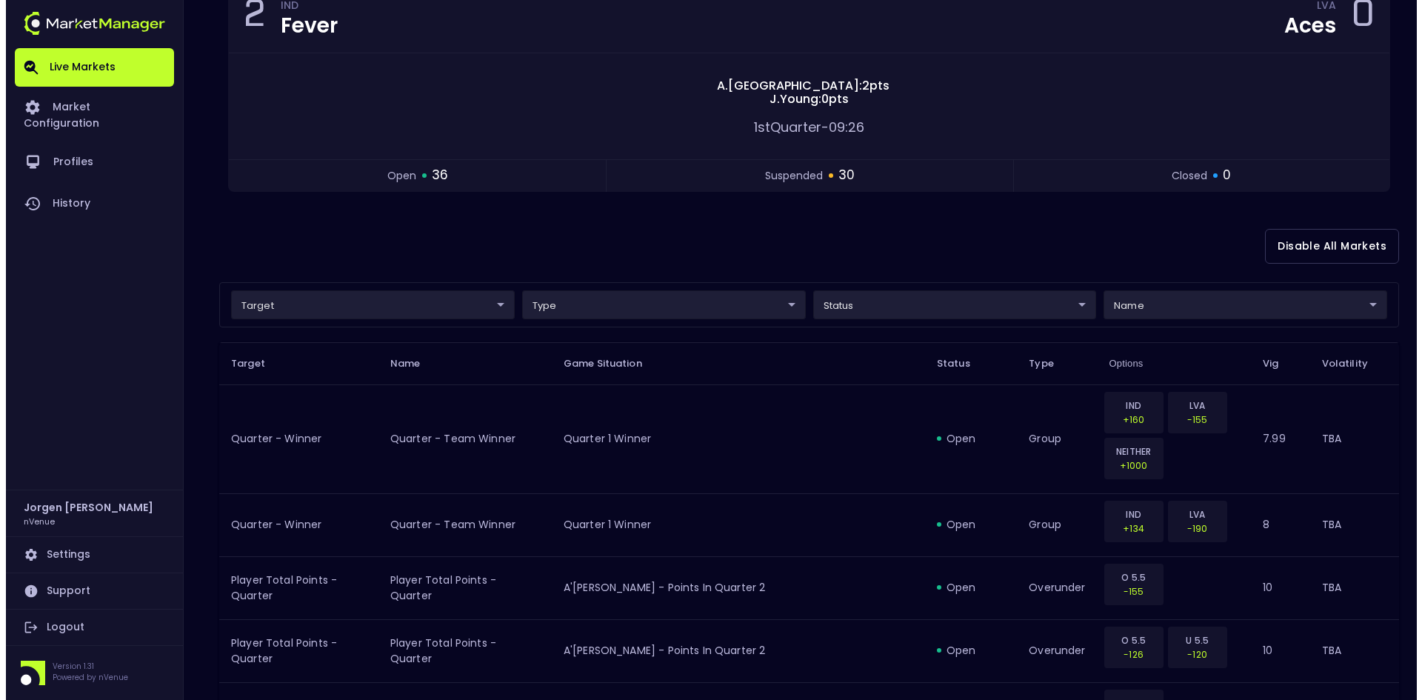
scroll to position [222, 0]
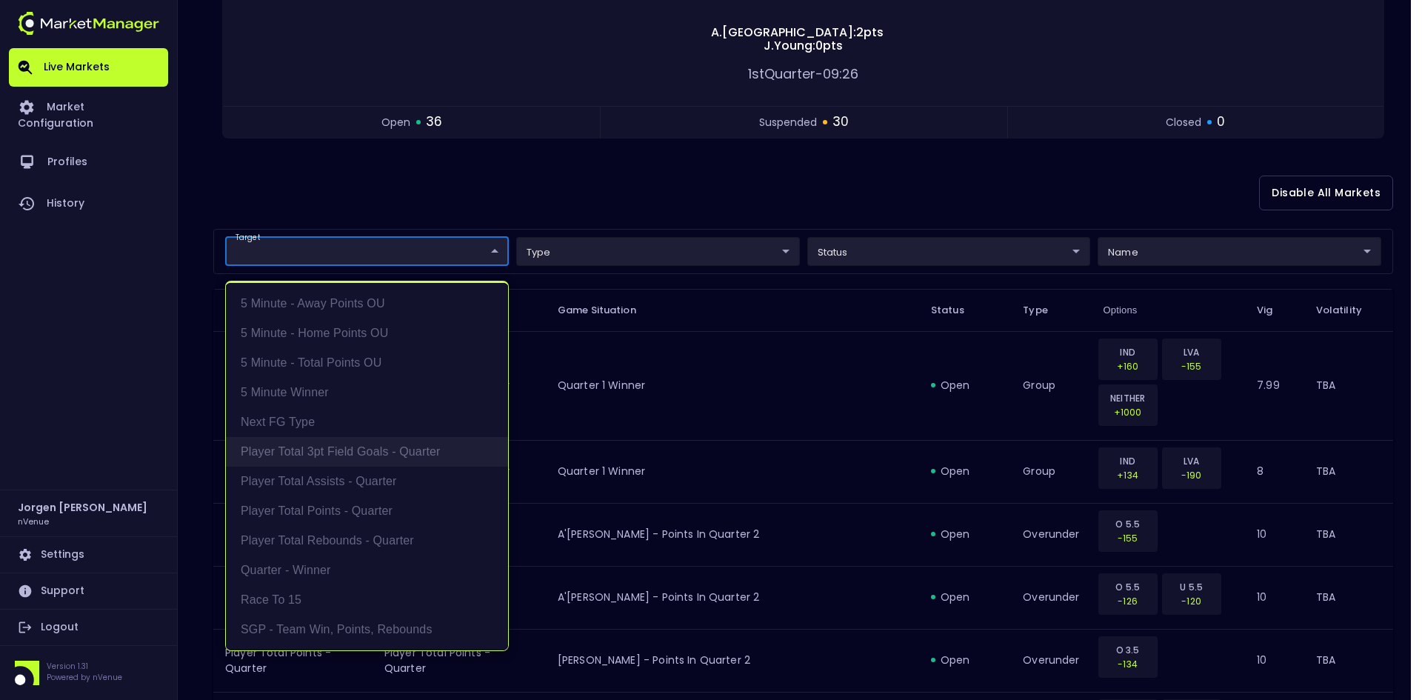
click at [360, 448] on li "Player Total 3pt Field Goals - Quarter" at bounding box center [367, 452] width 282 height 30
type input "Player Total 3pt Field Goals - Quarter"
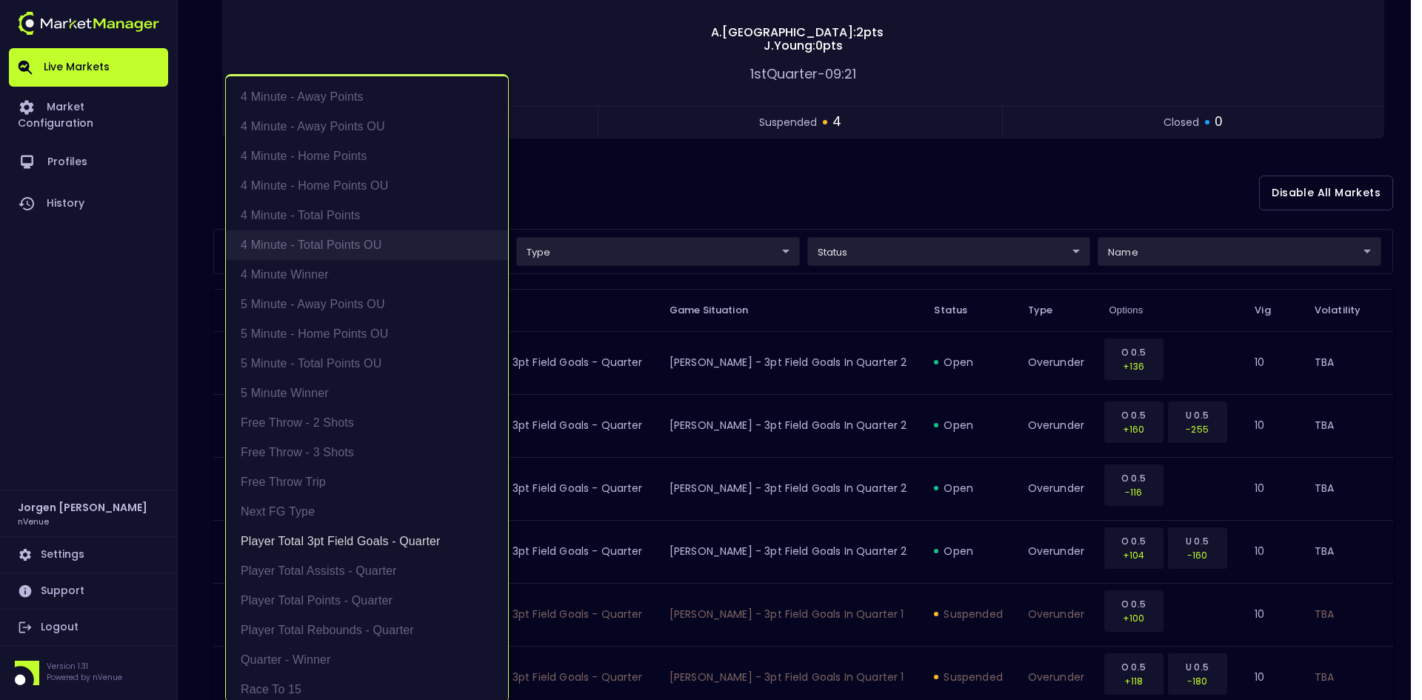
scroll to position [3, 0]
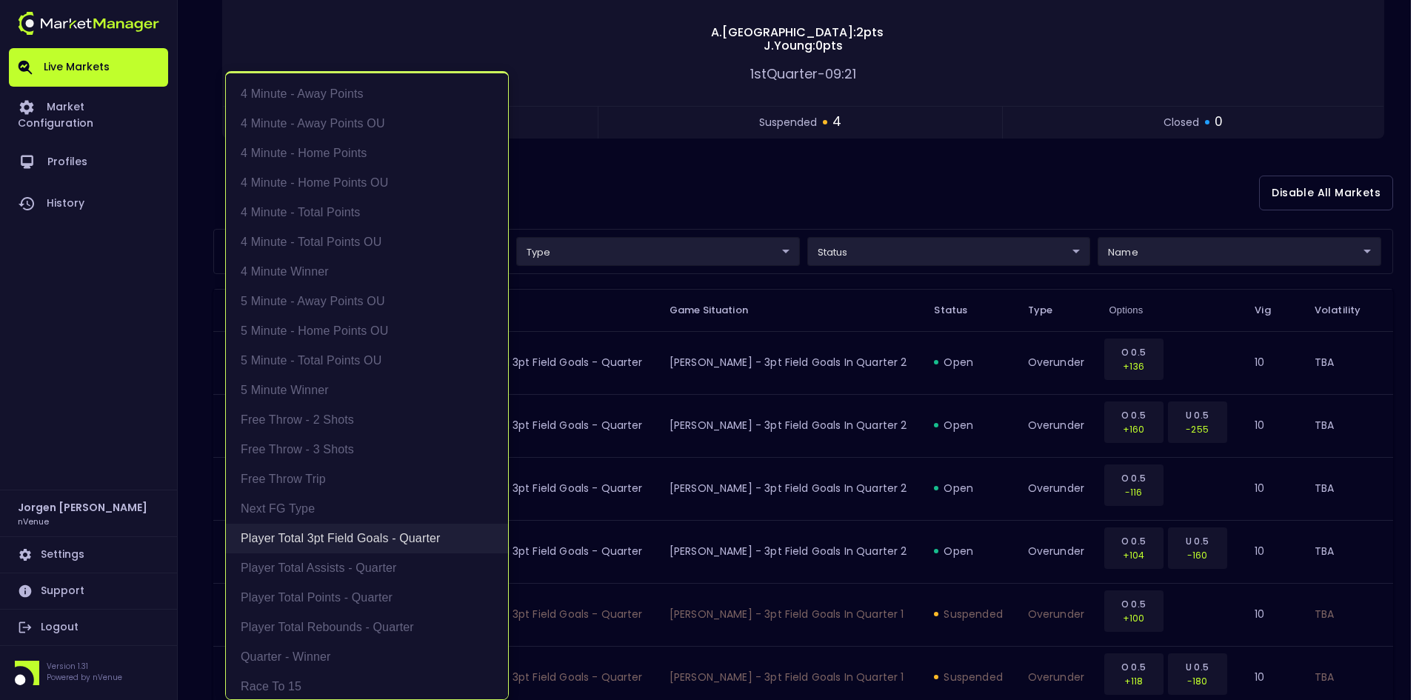
click at [347, 530] on li "Player Total 3pt Field Goals - Quarter" at bounding box center [367, 538] width 282 height 30
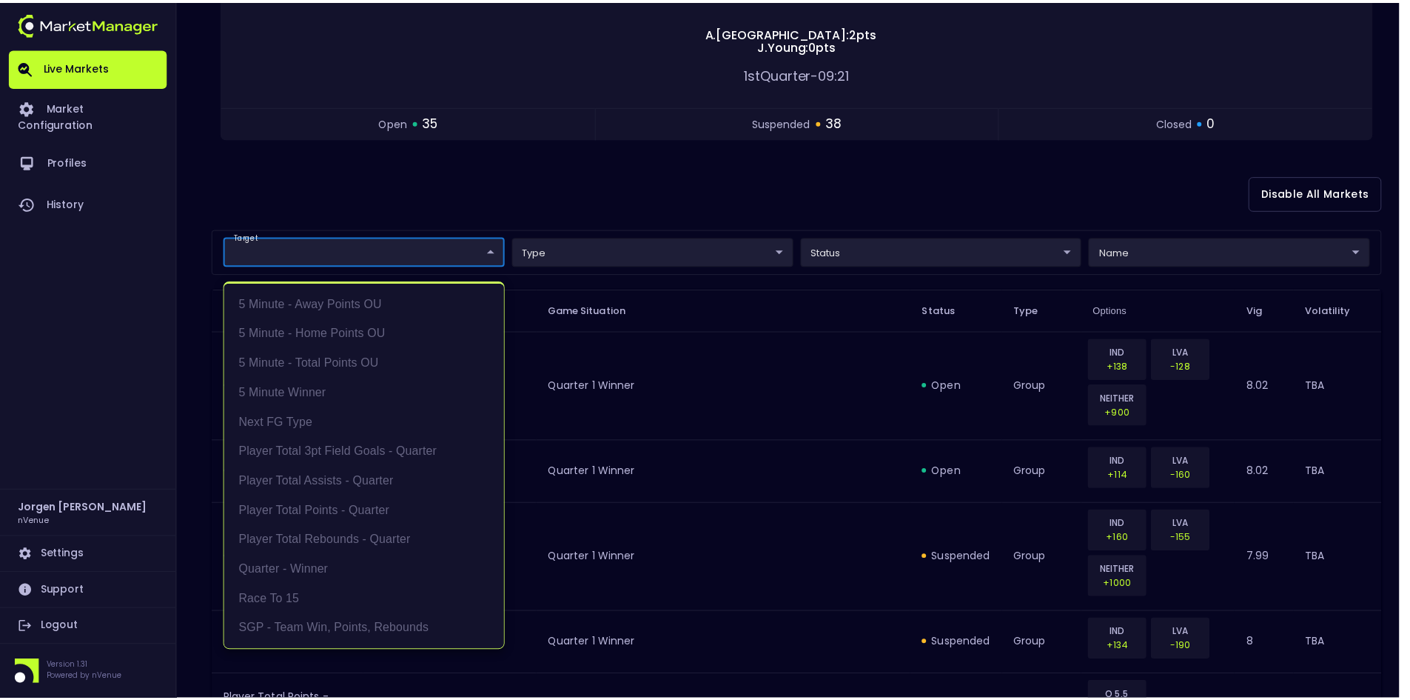
scroll to position [0, 0]
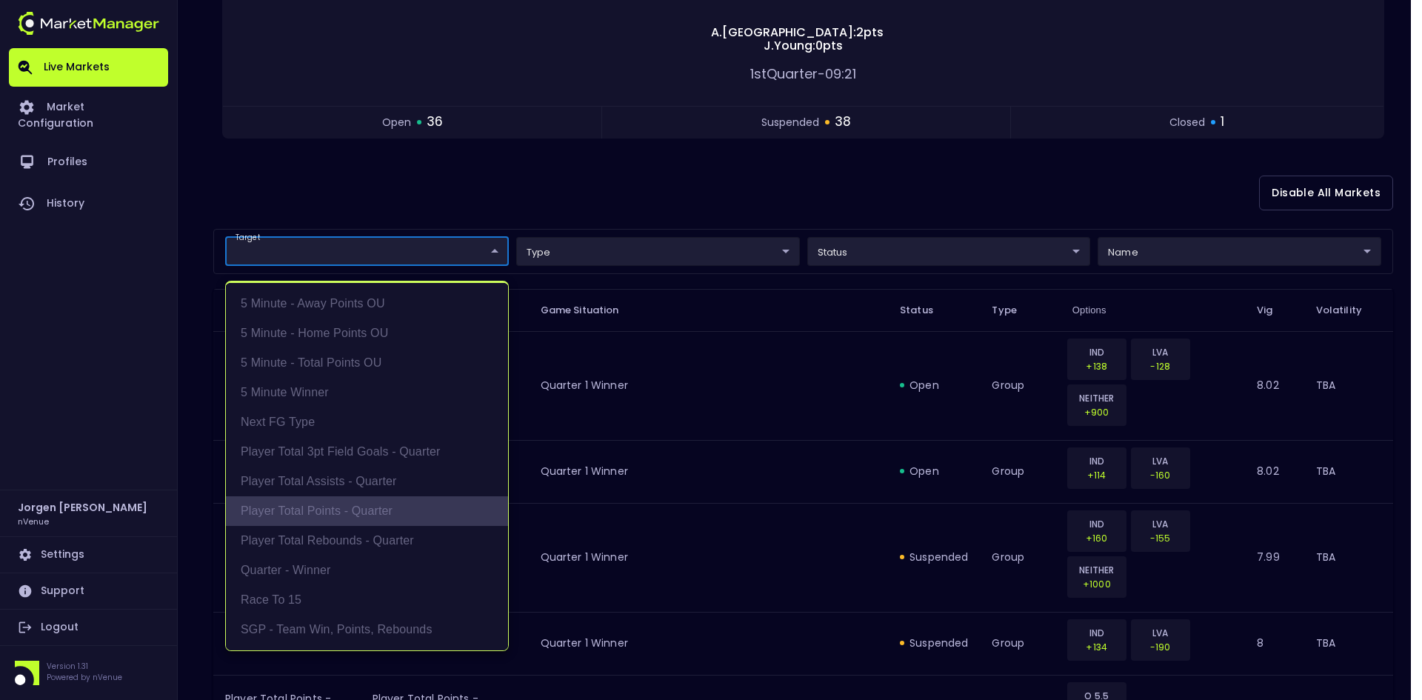
click at [342, 515] on li "Player Total Points - Quarter" at bounding box center [367, 511] width 282 height 30
type input "Player Total Points - Quarter"
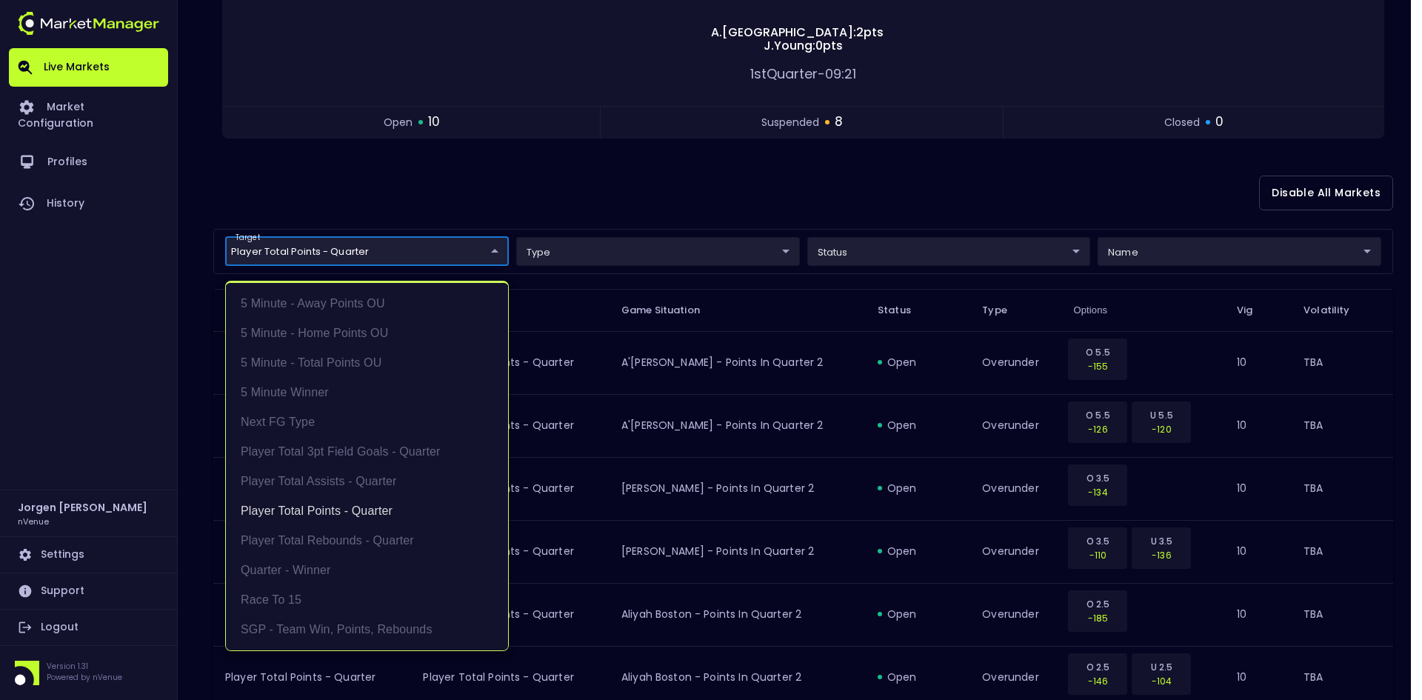
click at [705, 185] on div at bounding box center [711, 350] width 1422 height 700
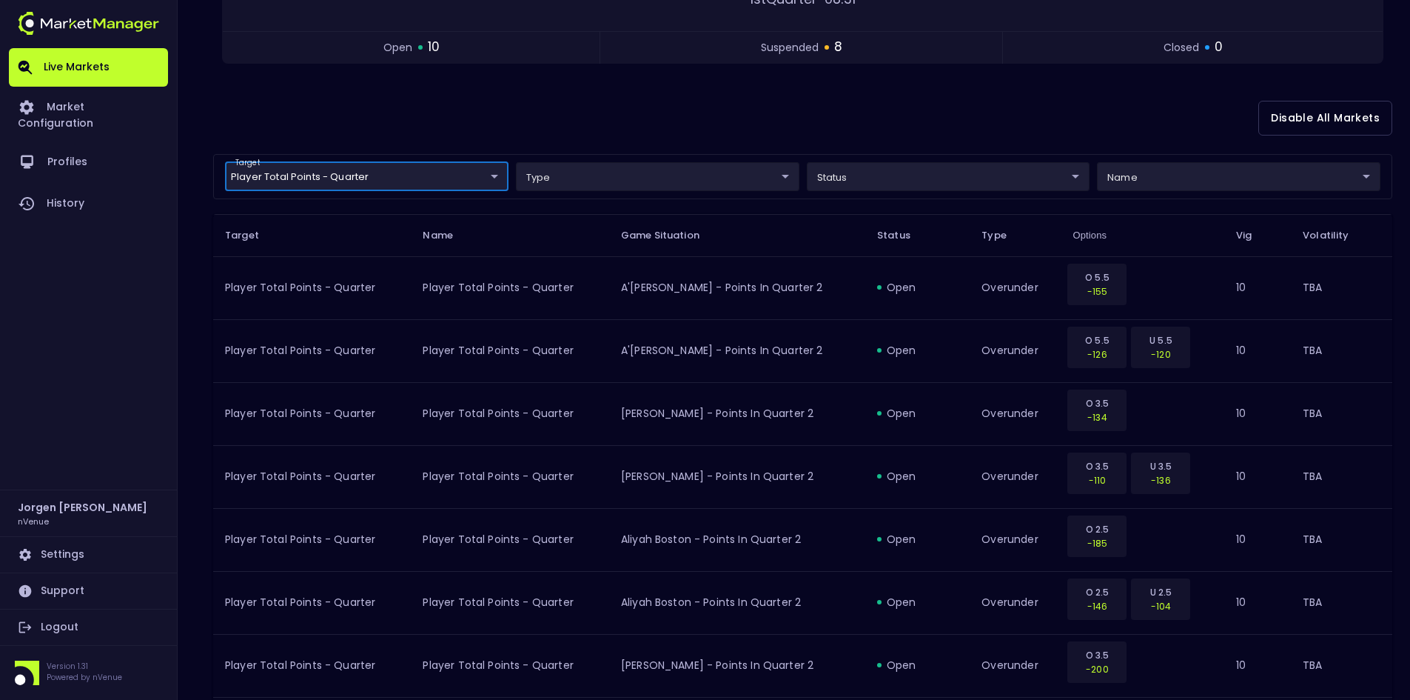
scroll to position [296, 0]
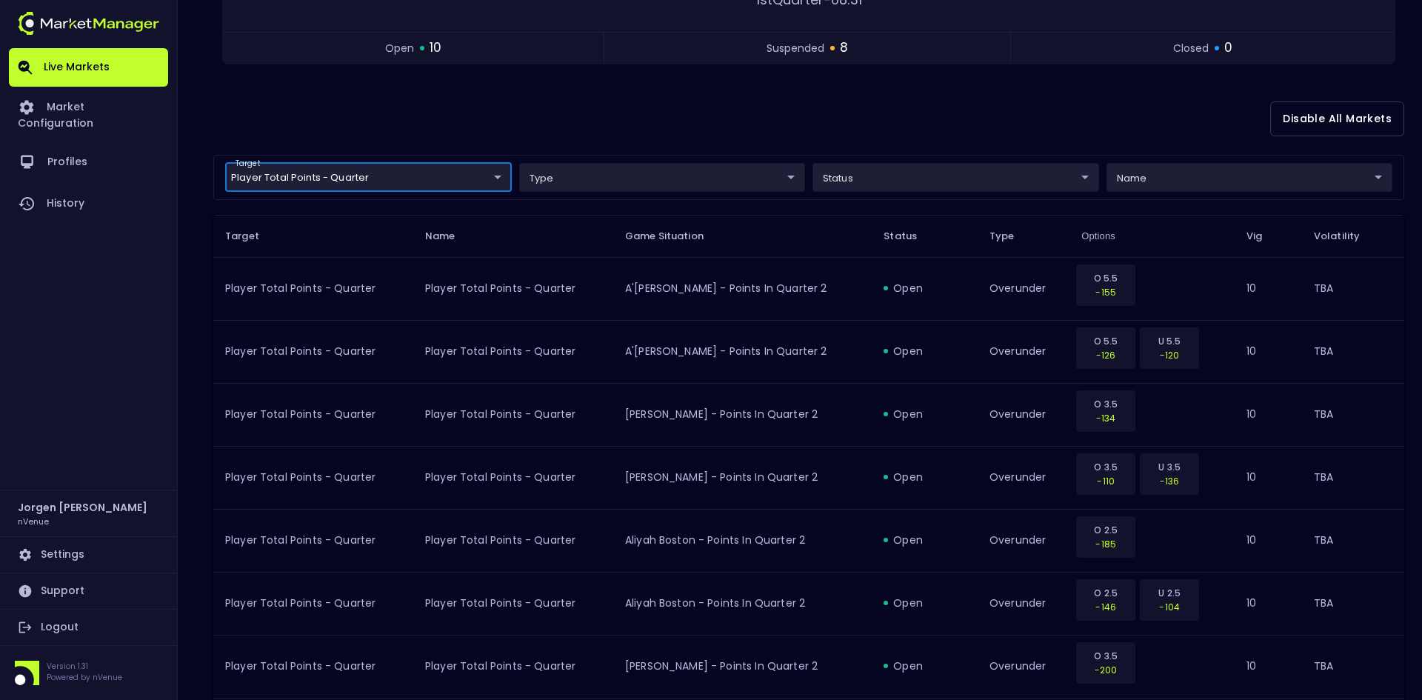
click at [893, 175] on body "Live Markets Market Configuration Profiles History [PERSON_NAME] nVenue Setting…" at bounding box center [711, 584] width 1422 height 1761
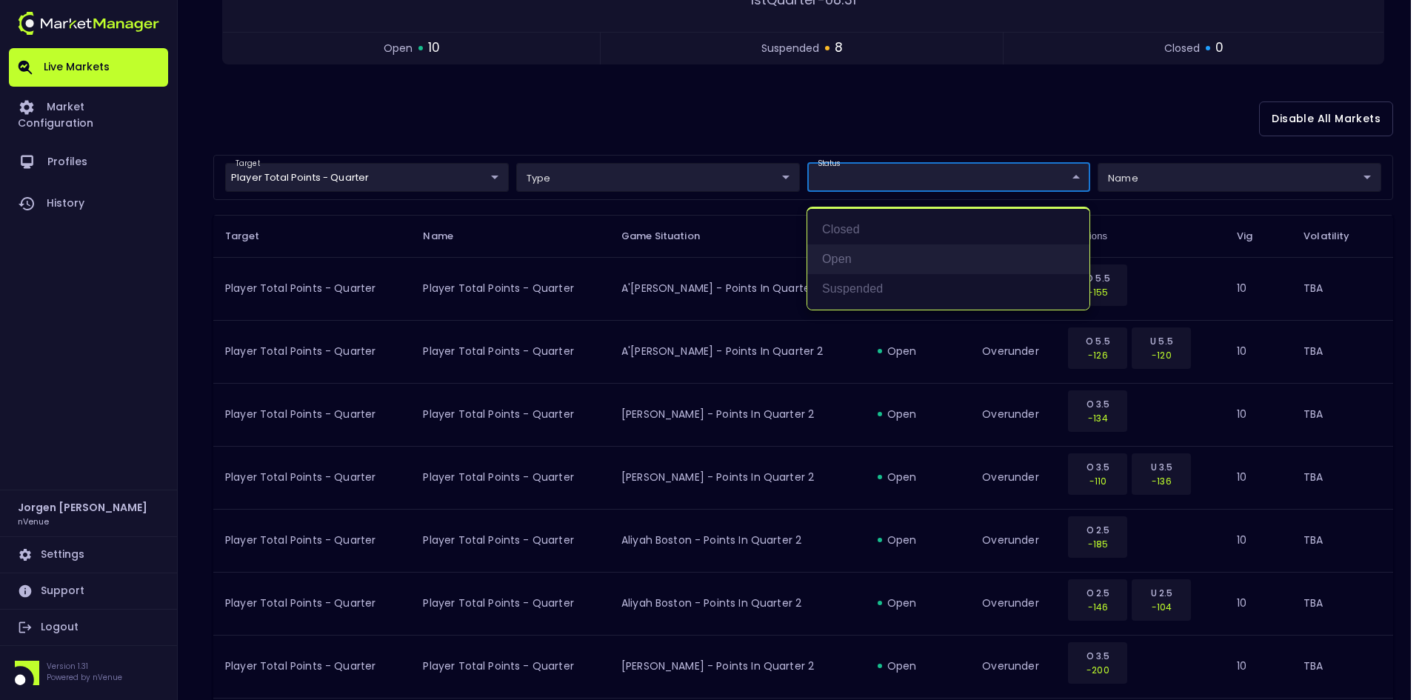
click at [835, 264] on li "open" at bounding box center [948, 259] width 282 height 30
type input "open"
click at [901, 111] on div at bounding box center [711, 350] width 1422 height 700
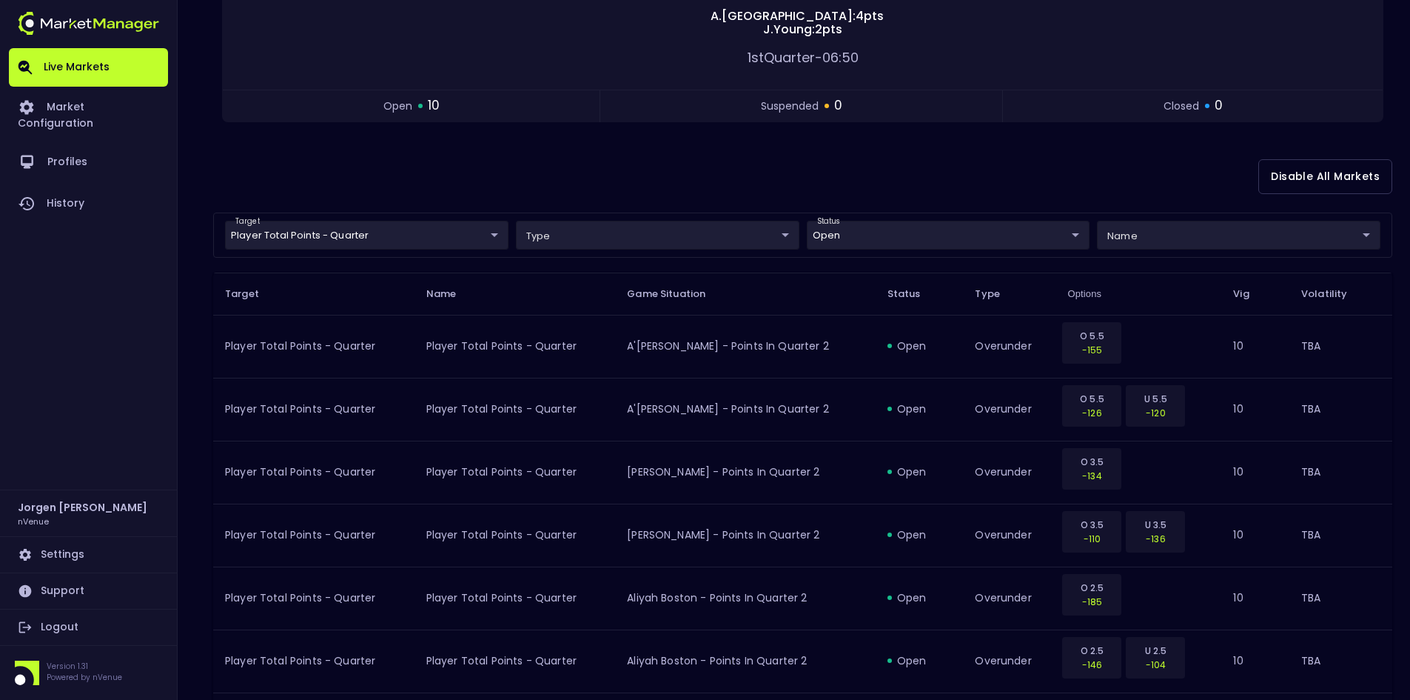
scroll to position [222, 0]
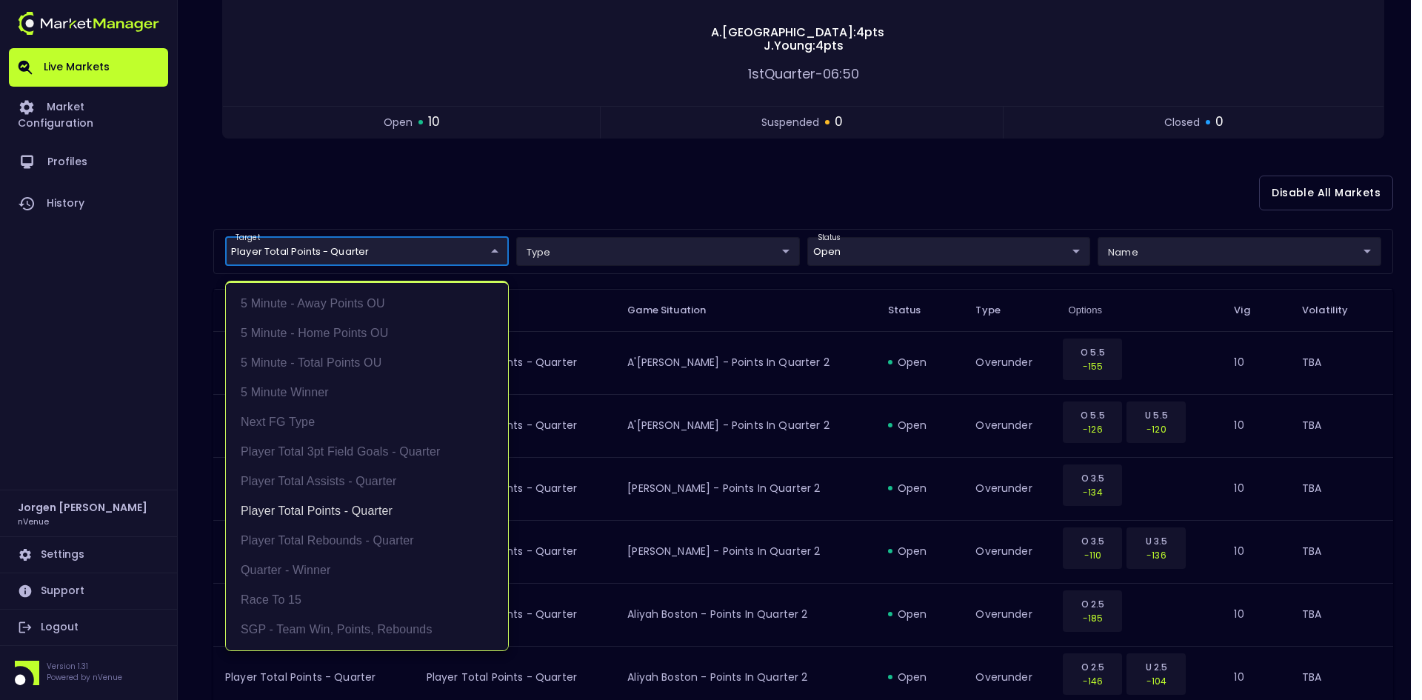
click at [472, 247] on body "Live Markets Market Configuration Profiles History [PERSON_NAME] nVenue Setting…" at bounding box center [711, 406] width 1422 height 1257
click at [347, 512] on li "Player Total Points - Quarter" at bounding box center [367, 511] width 282 height 30
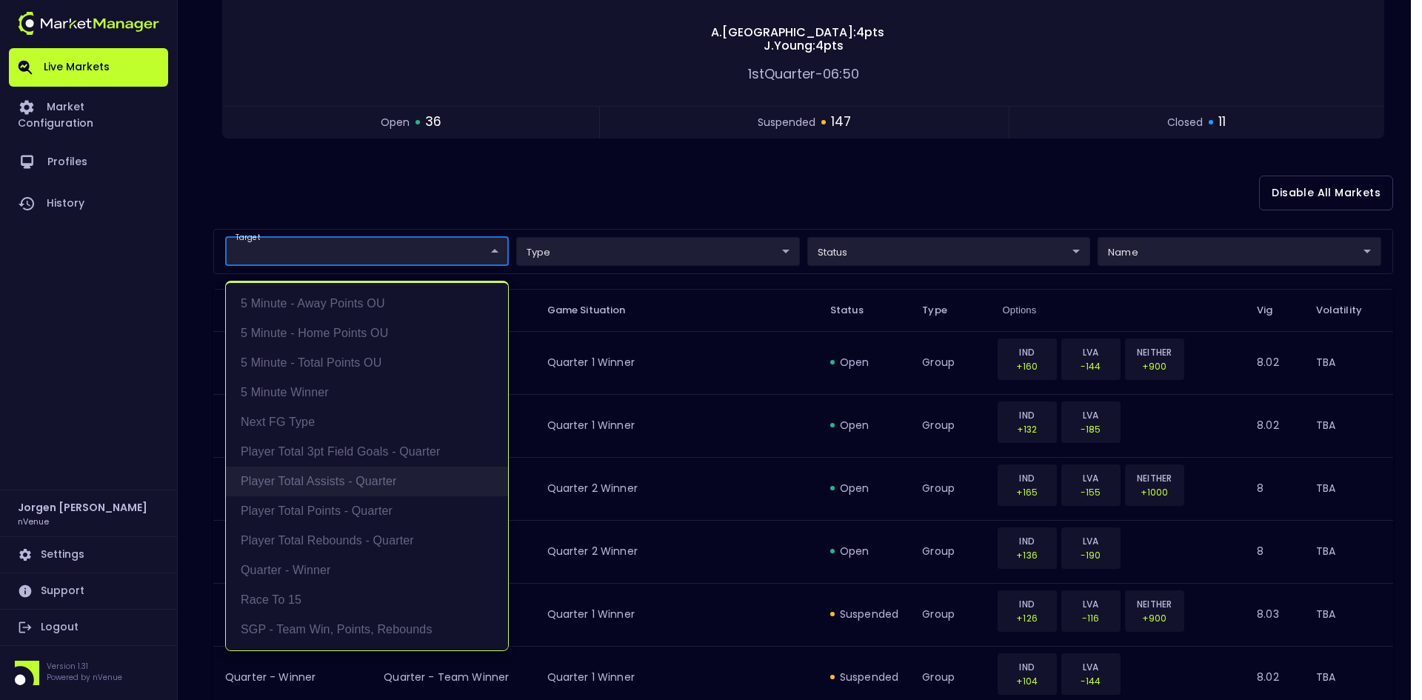
click at [357, 480] on li "Player Total Assists - Quarter" at bounding box center [367, 481] width 282 height 30
type input "Player Total Assists - Quarter"
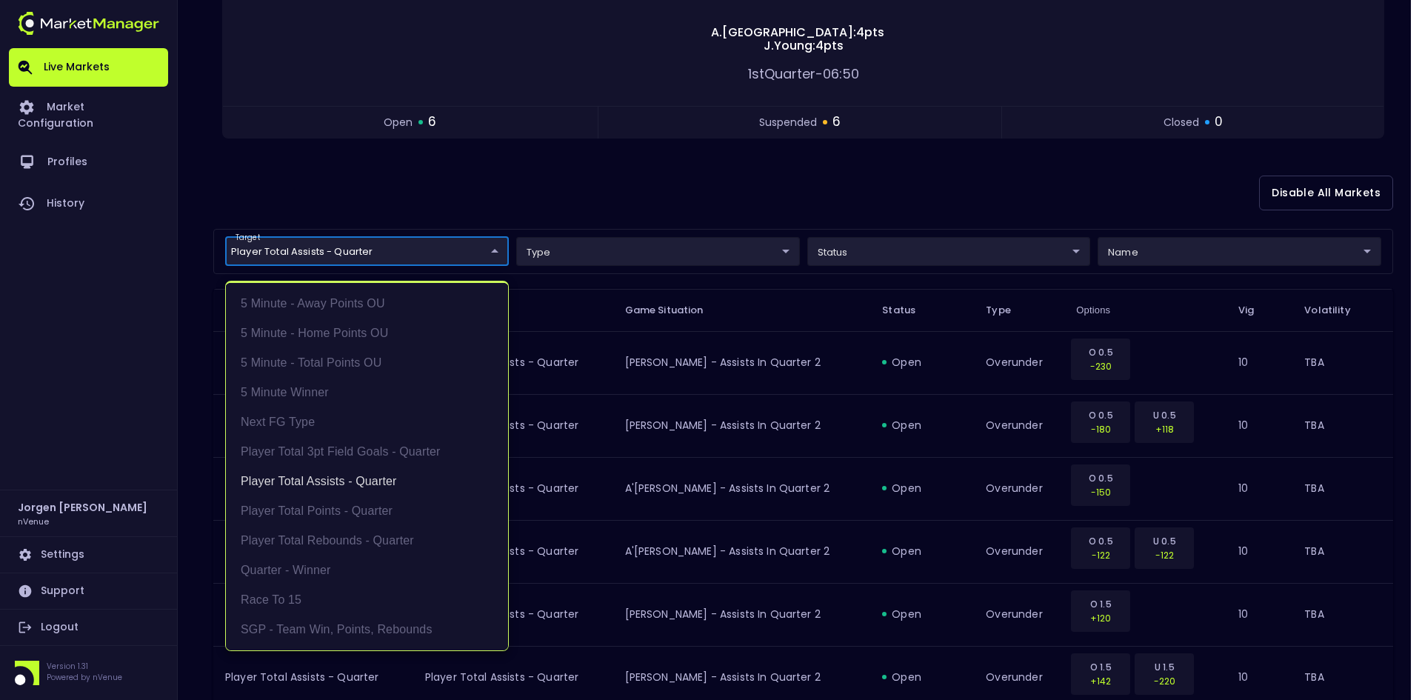
click at [715, 198] on div at bounding box center [711, 350] width 1422 height 700
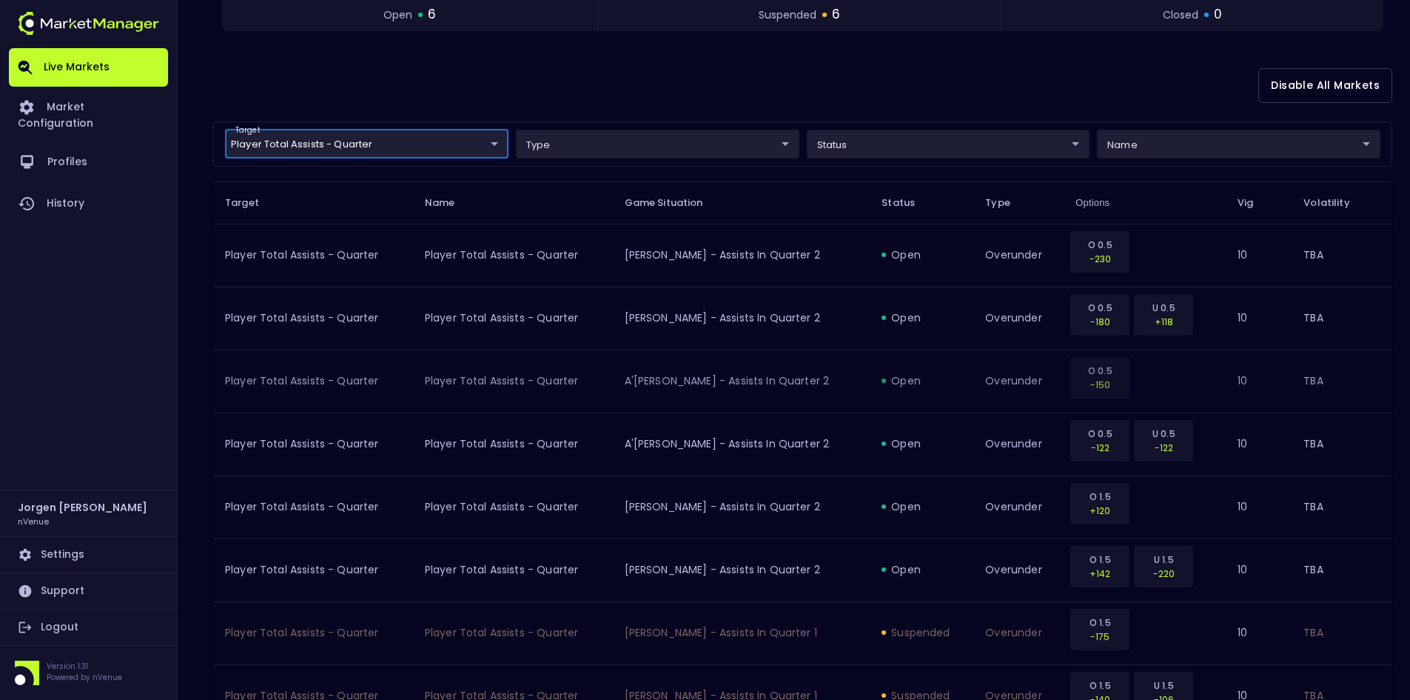
scroll to position [296, 0]
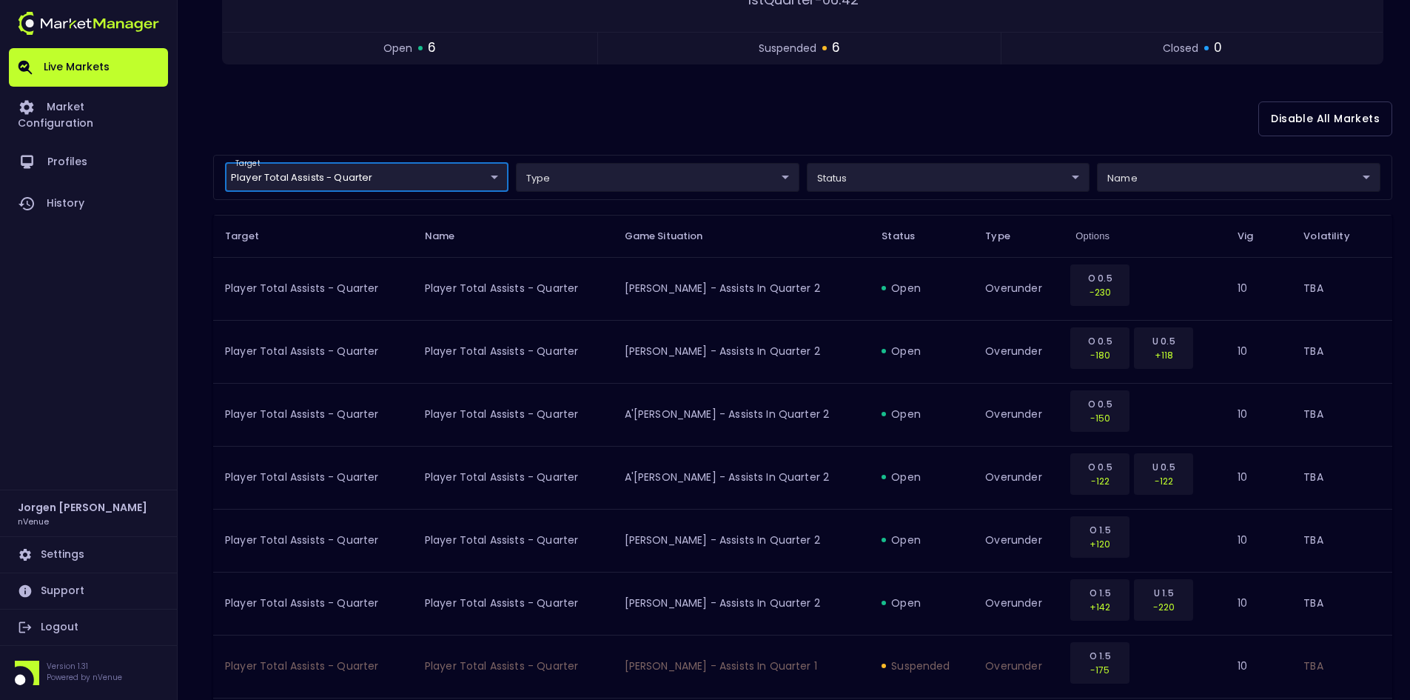
click at [405, 185] on body "Live Markets Market Configuration Profiles History [PERSON_NAME] nVenue Setting…" at bounding box center [705, 395] width 1410 height 1383
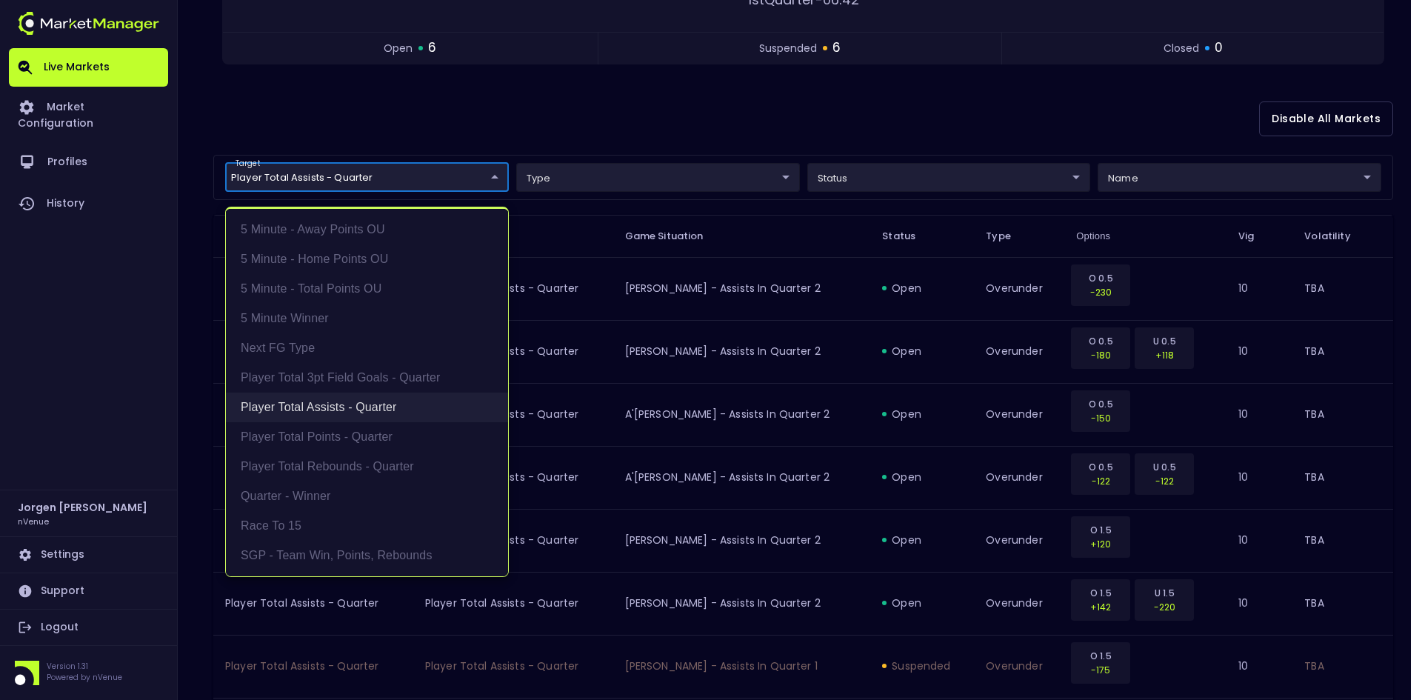
click at [349, 408] on li "Player Total Assists - Quarter" at bounding box center [367, 407] width 282 height 30
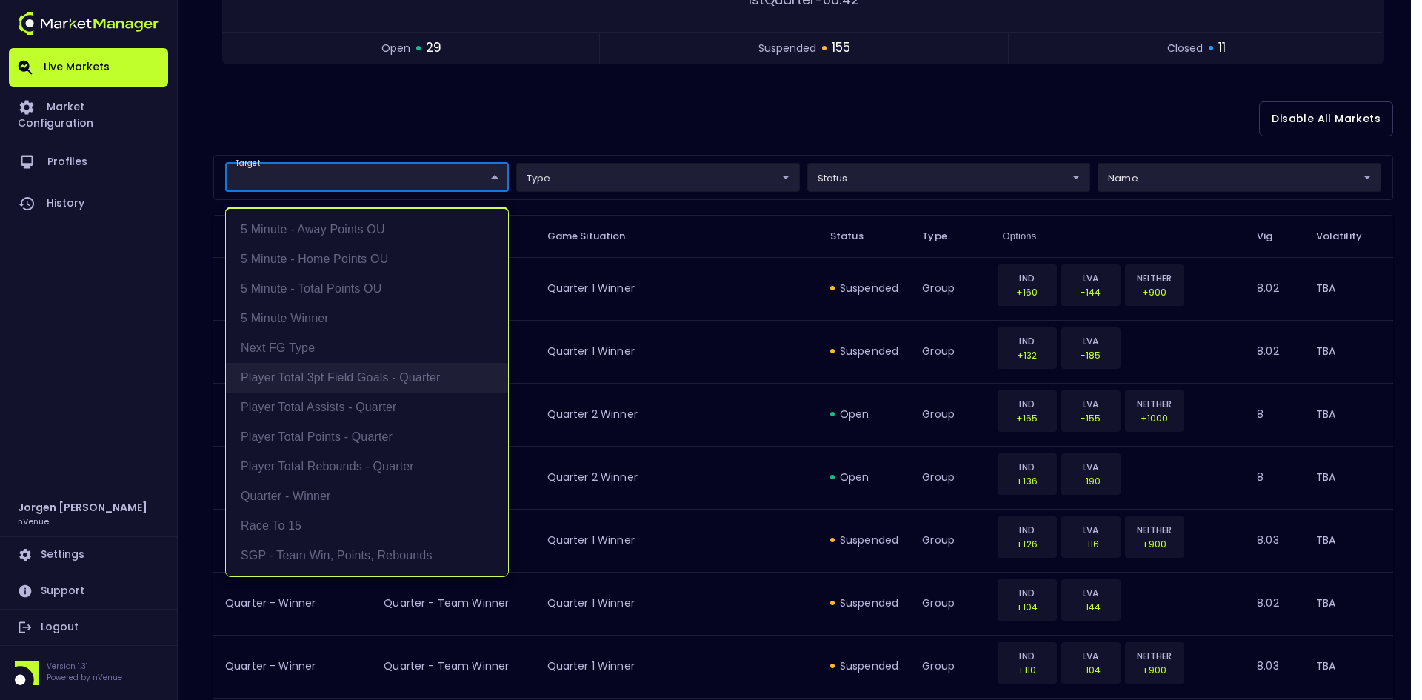
click at [341, 373] on li "Player Total 3pt Field Goals - Quarter" at bounding box center [367, 378] width 282 height 30
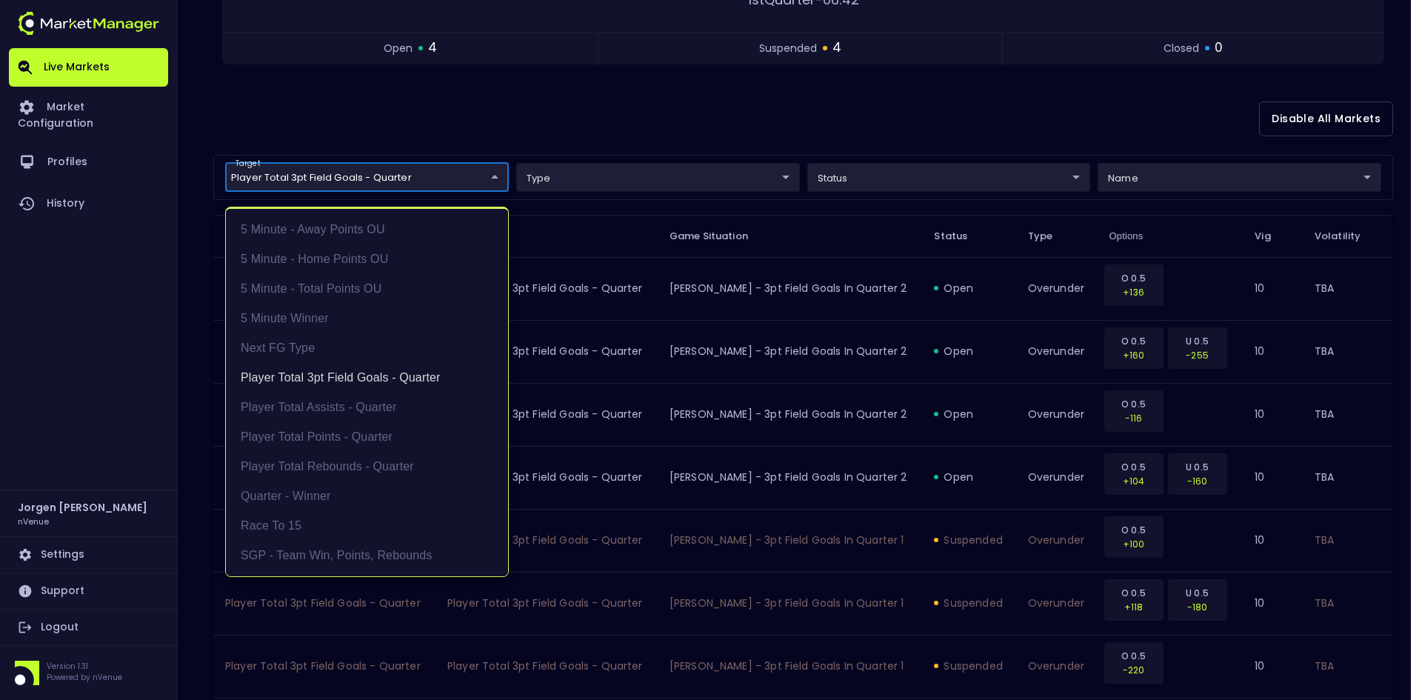
click at [680, 110] on div at bounding box center [711, 350] width 1422 height 700
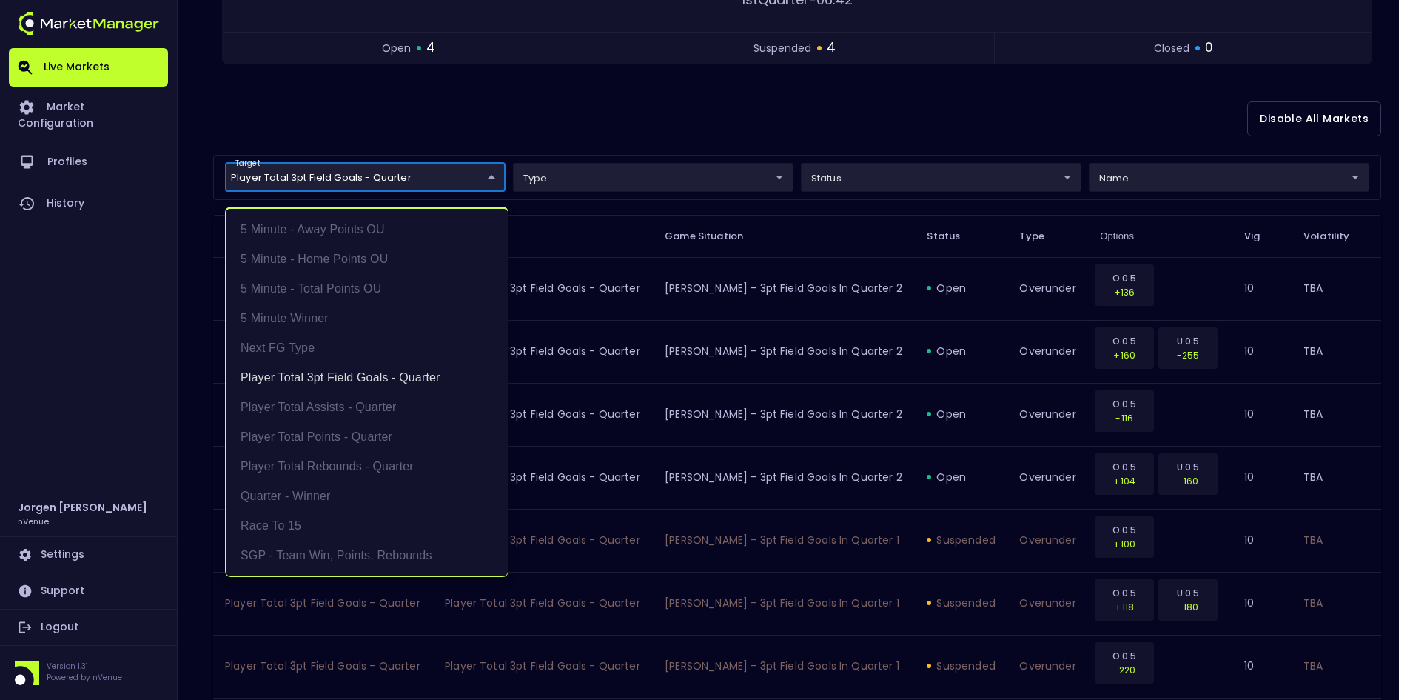
click at [386, 177] on body "Live Markets Market Configuration Profiles History [PERSON_NAME] nVenue Setting…" at bounding box center [705, 269] width 1410 height 1131
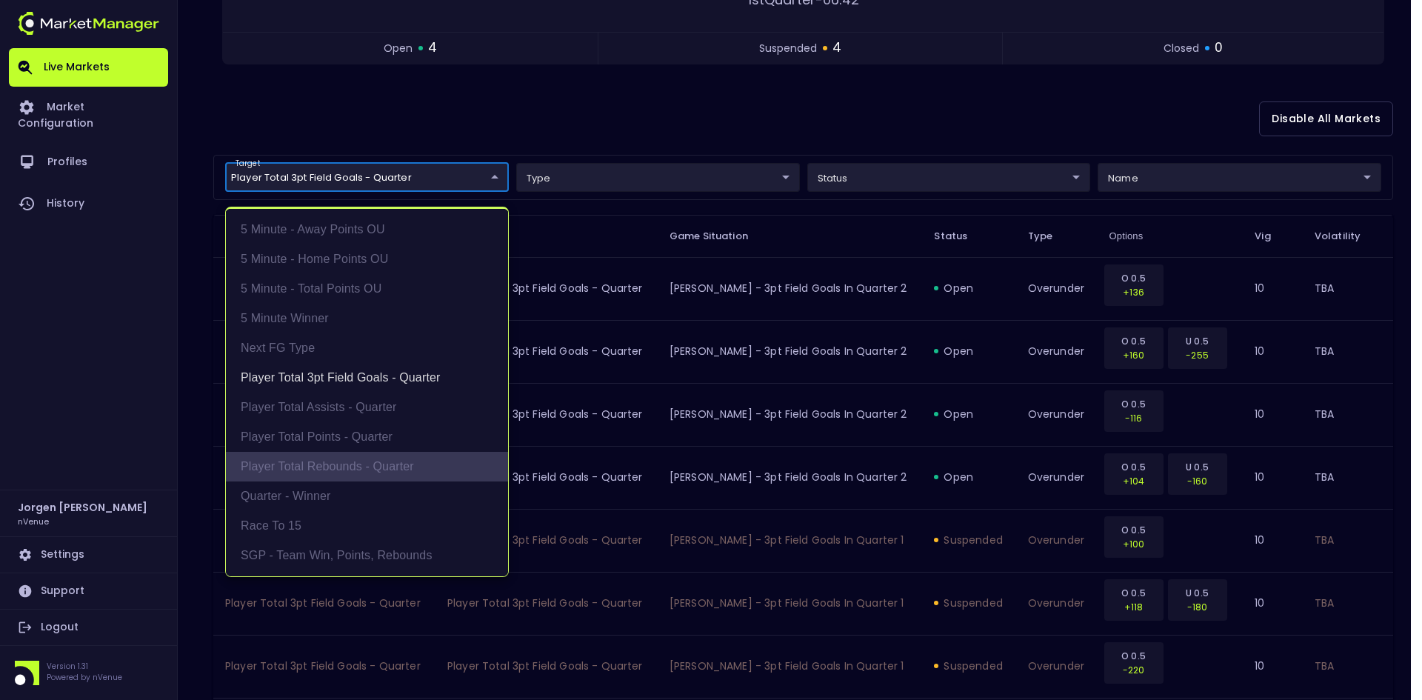
drag, startPoint x: 344, startPoint y: 470, endPoint x: 336, endPoint y: 465, distance: 9.0
click at [345, 472] on li "Player Total Rebounds - Quarter" at bounding box center [367, 467] width 282 height 30
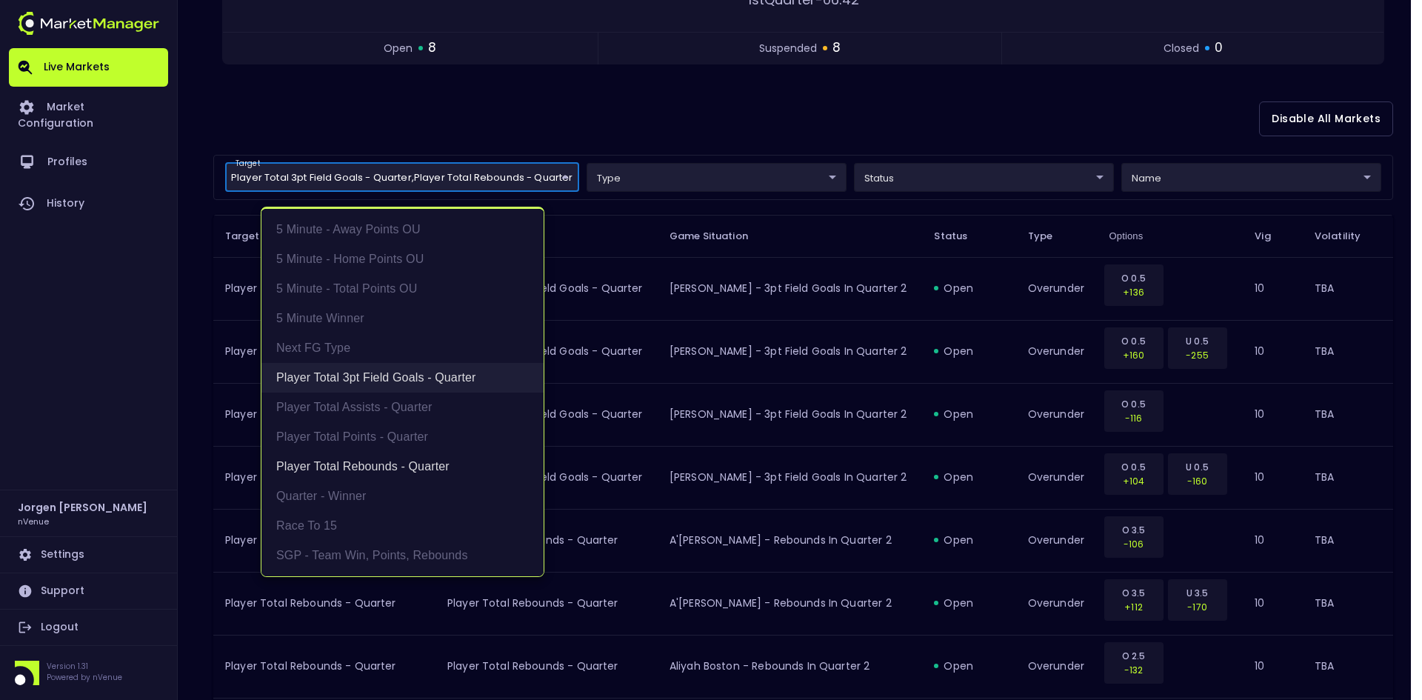
click at [369, 382] on li "Player Total 3pt Field Goals - Quarter" at bounding box center [402, 378] width 282 height 30
type input "Player Total Rebounds - Quarter"
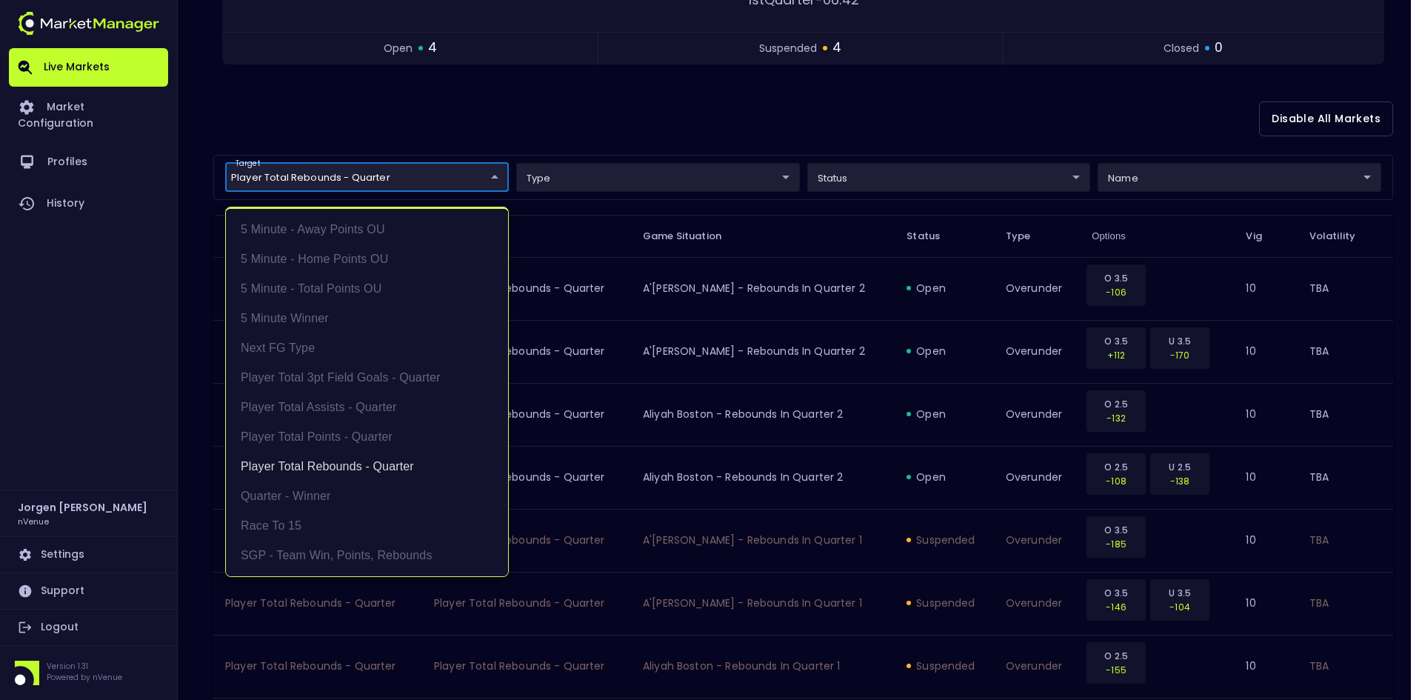
click at [700, 132] on div at bounding box center [711, 350] width 1422 height 700
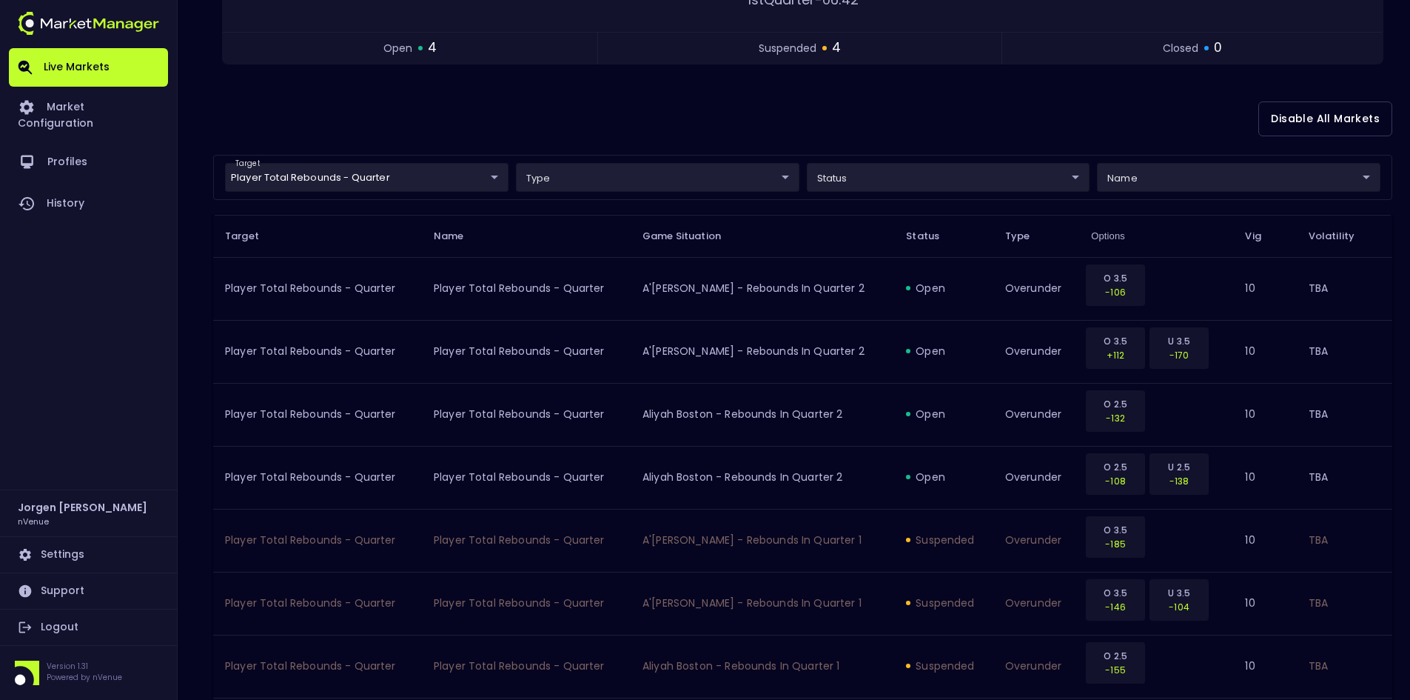
click at [717, 121] on div "Disable All Markets" at bounding box center [802, 119] width 1179 height 72
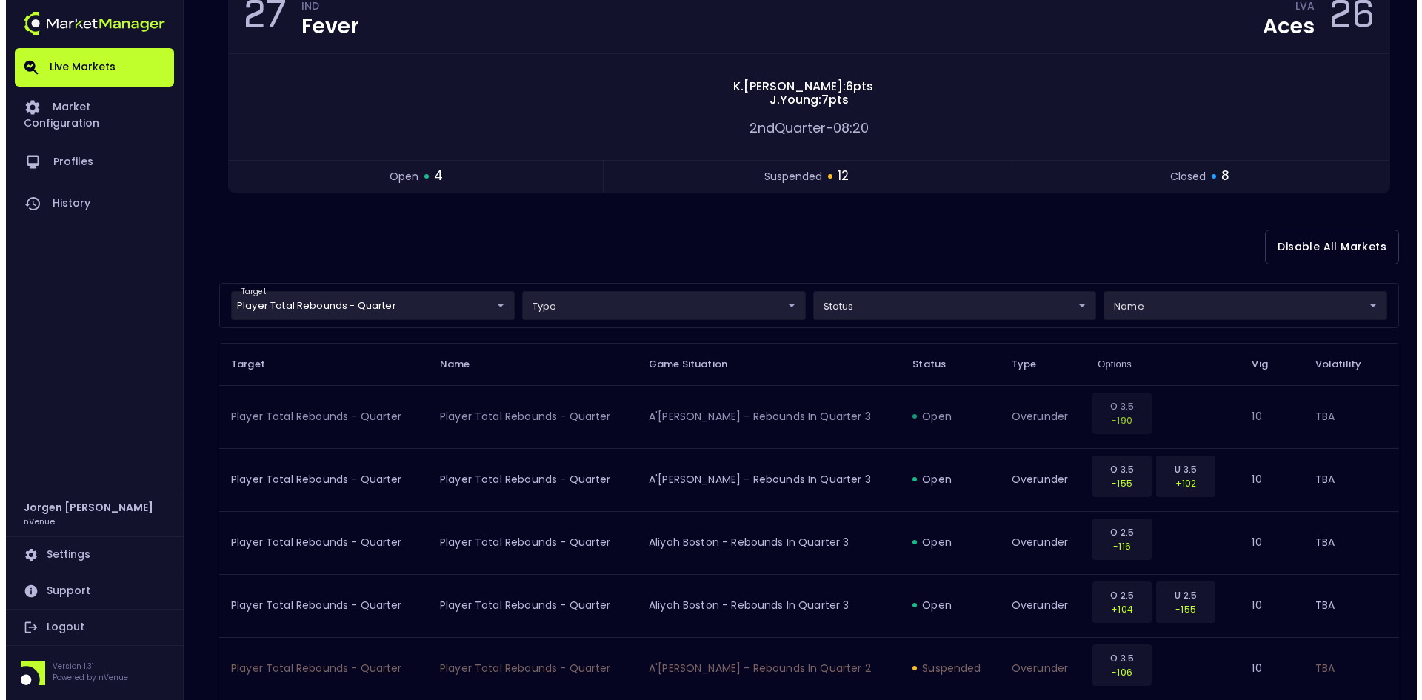
scroll to position [222, 0]
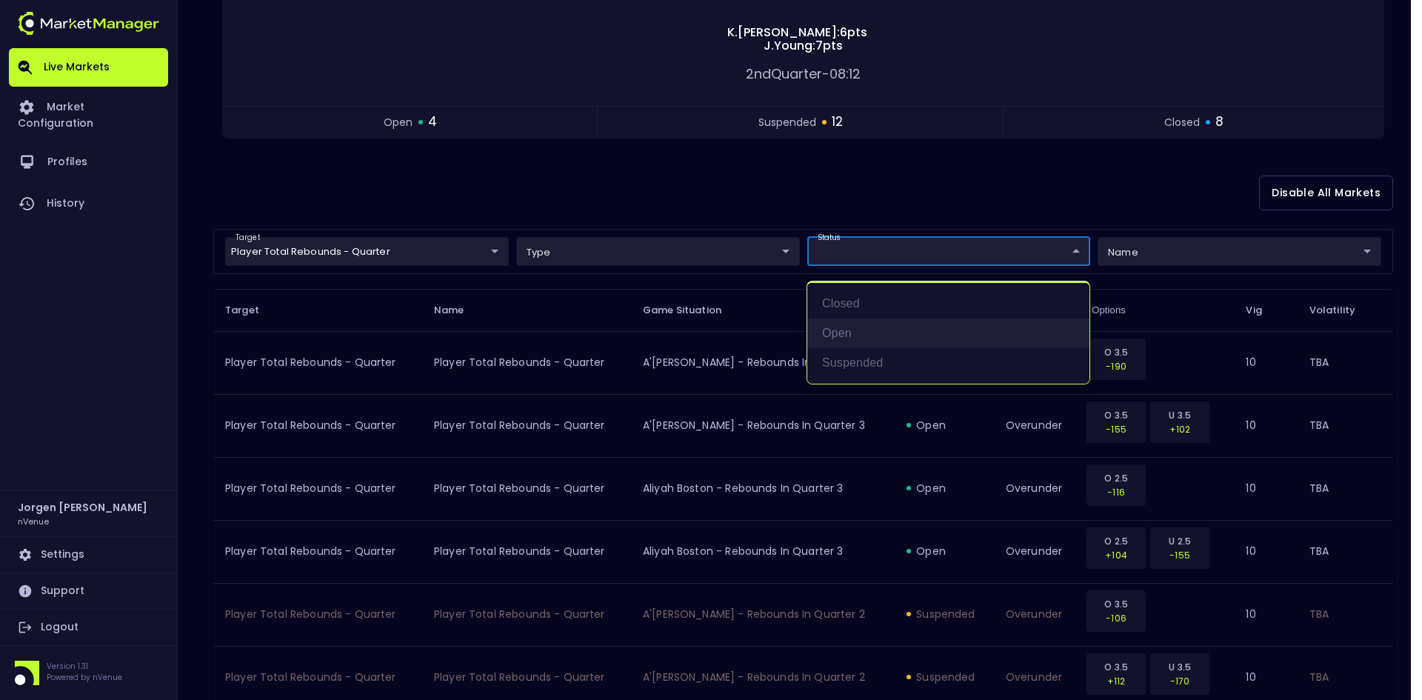
click at [845, 329] on li "open" at bounding box center [948, 333] width 282 height 30
type input "open"
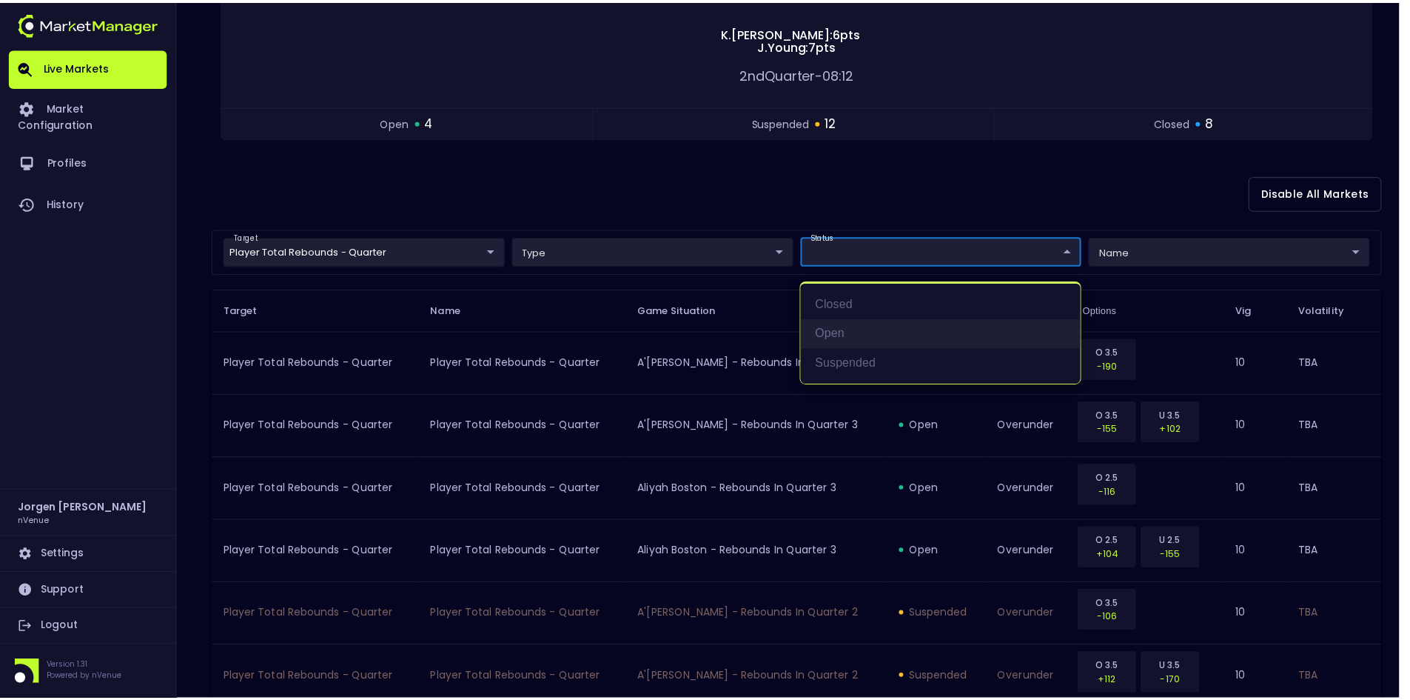
scroll to position [180, 0]
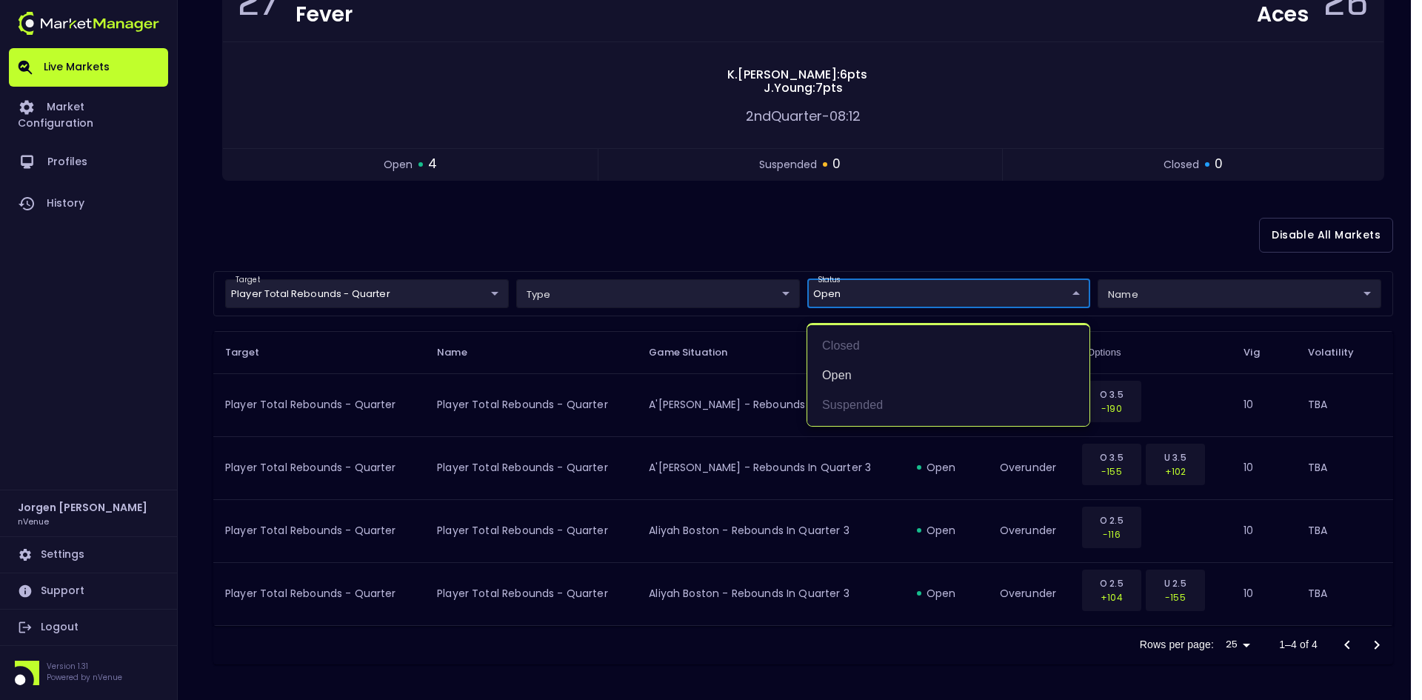
click at [729, 232] on div at bounding box center [711, 350] width 1422 height 700
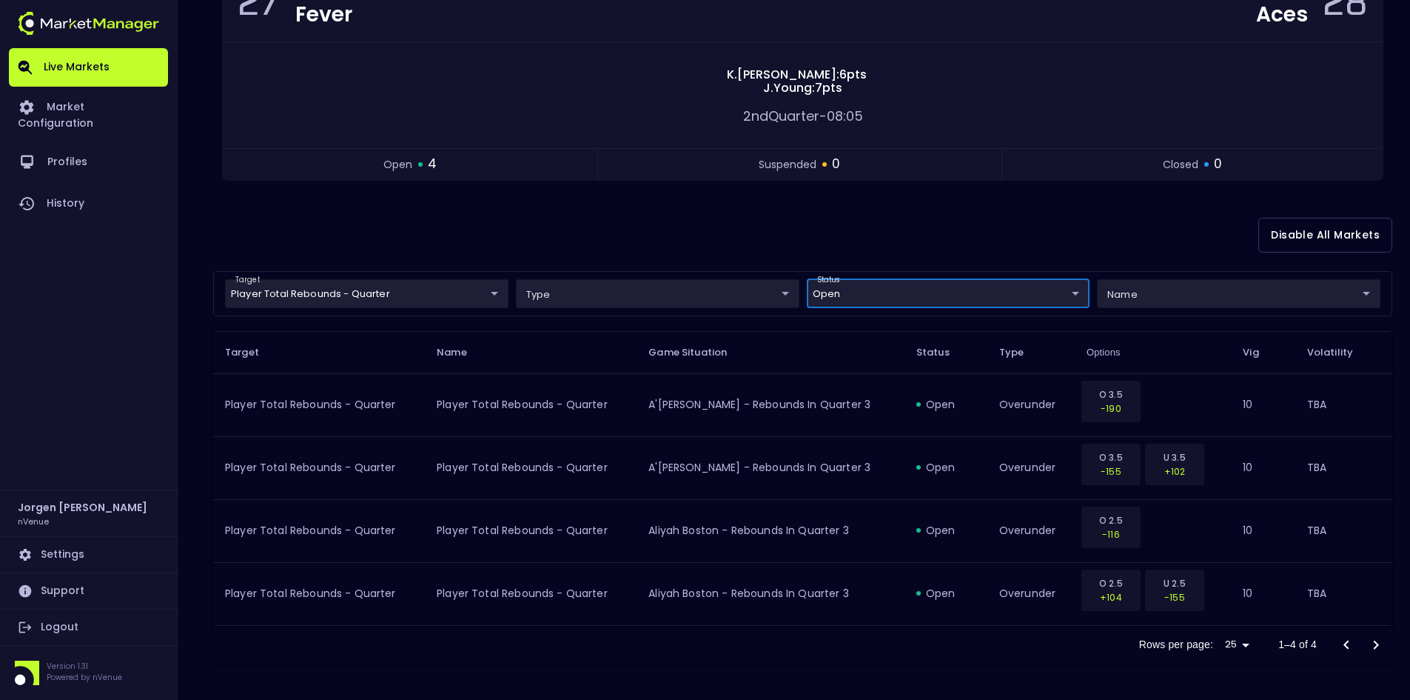
click at [446, 298] on body "Live Markets Market Configuration Profiles History [PERSON_NAME] nVenue Setting…" at bounding box center [705, 260] width 1410 height 880
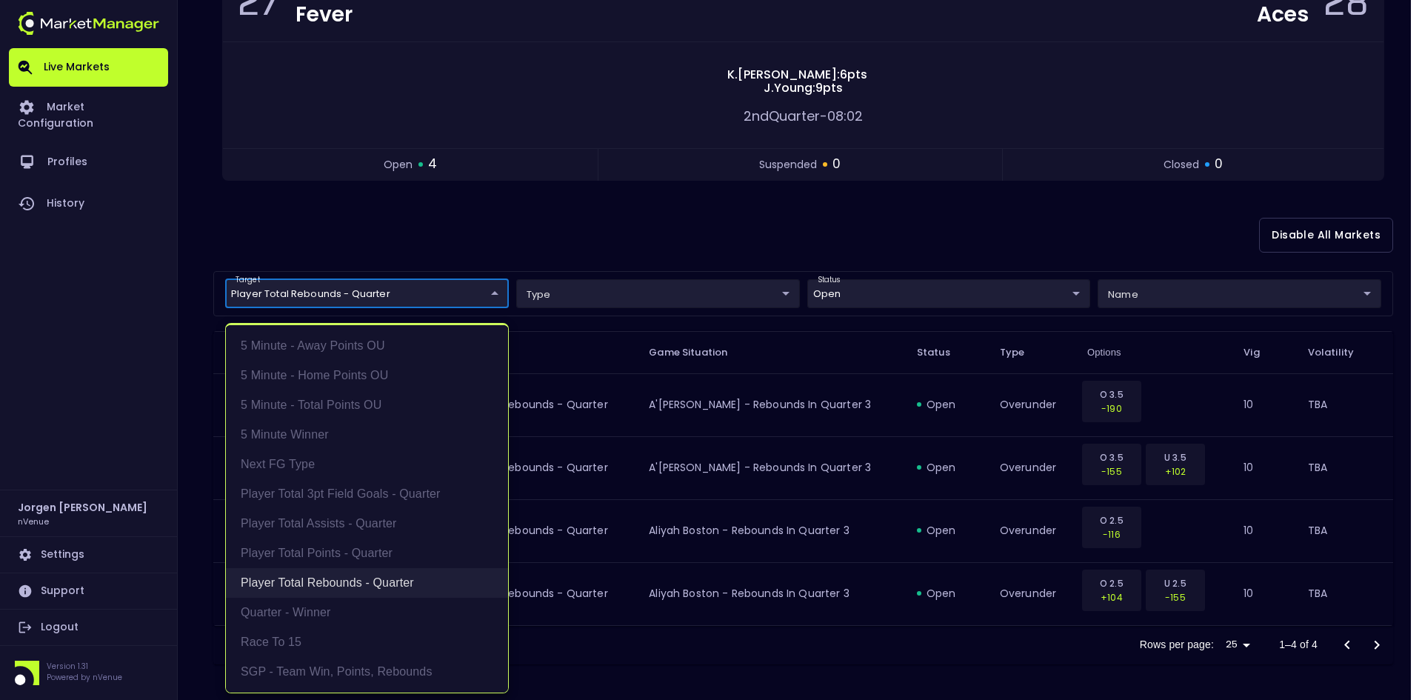
click at [344, 575] on li "Player Total Rebounds - Quarter" at bounding box center [367, 583] width 282 height 30
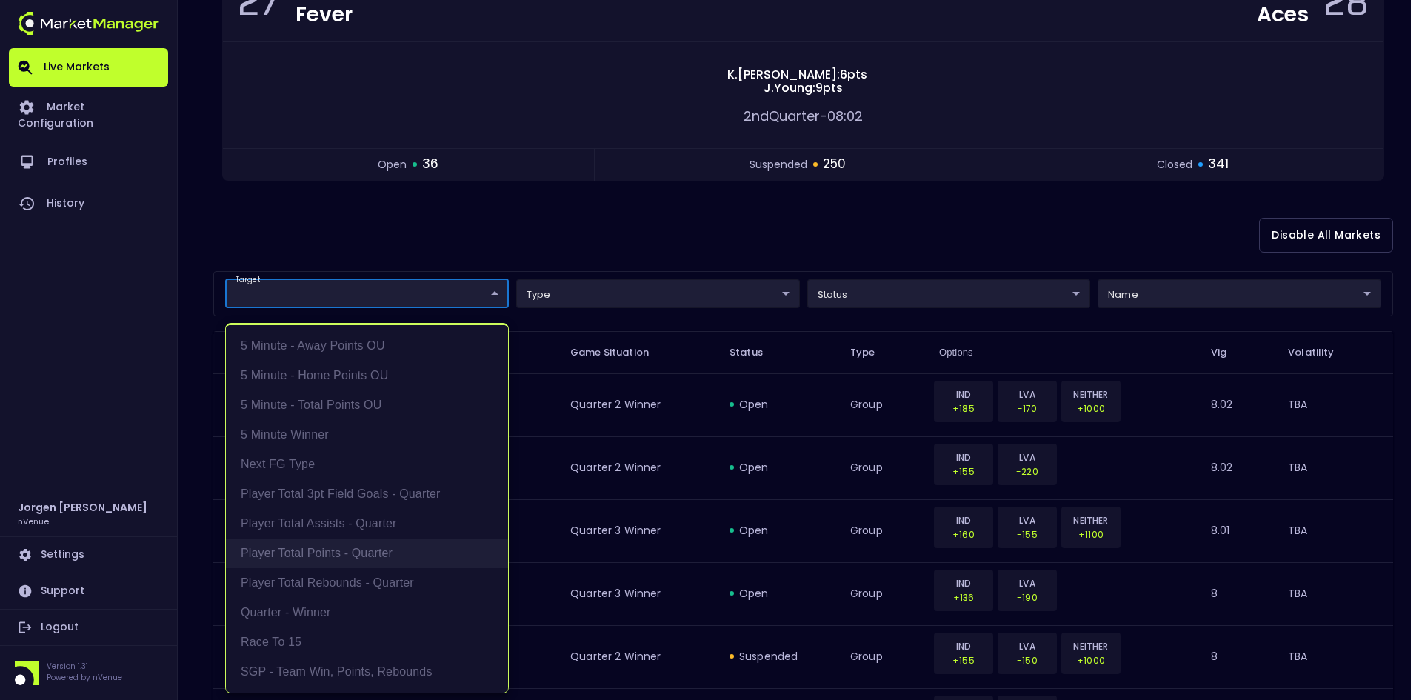
click at [344, 549] on li "Player Total Points - Quarter" at bounding box center [367, 553] width 282 height 30
type input "Player Total Points - Quarter"
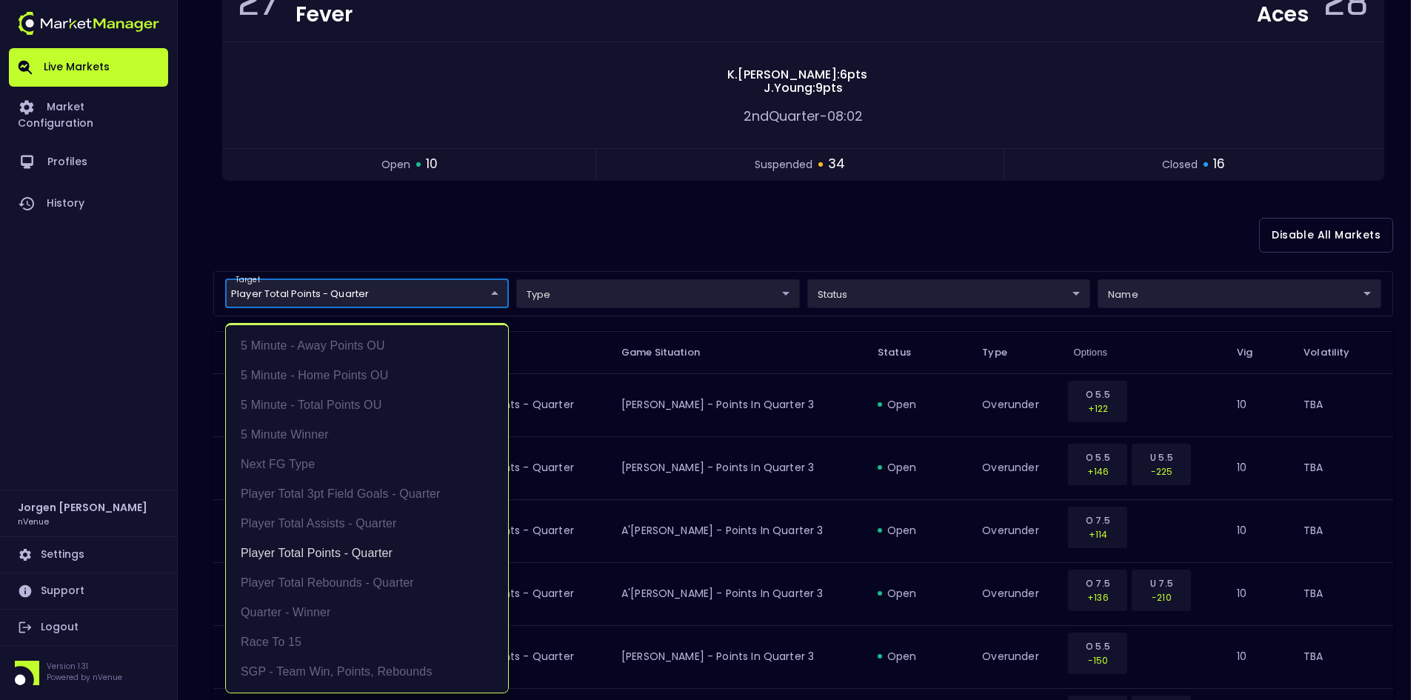
click at [856, 222] on div at bounding box center [711, 350] width 1422 height 700
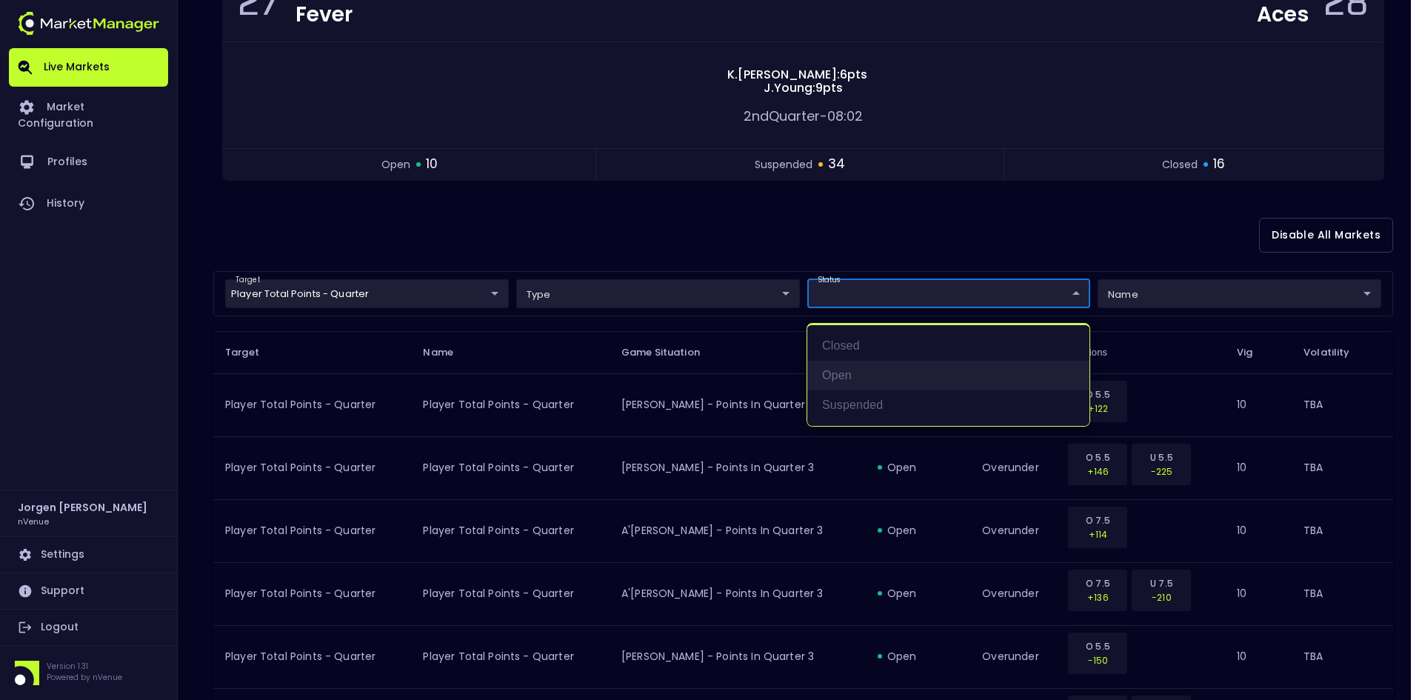
click at [852, 367] on li "open" at bounding box center [948, 376] width 282 height 30
type input "open"
click at [778, 237] on div at bounding box center [711, 350] width 1422 height 700
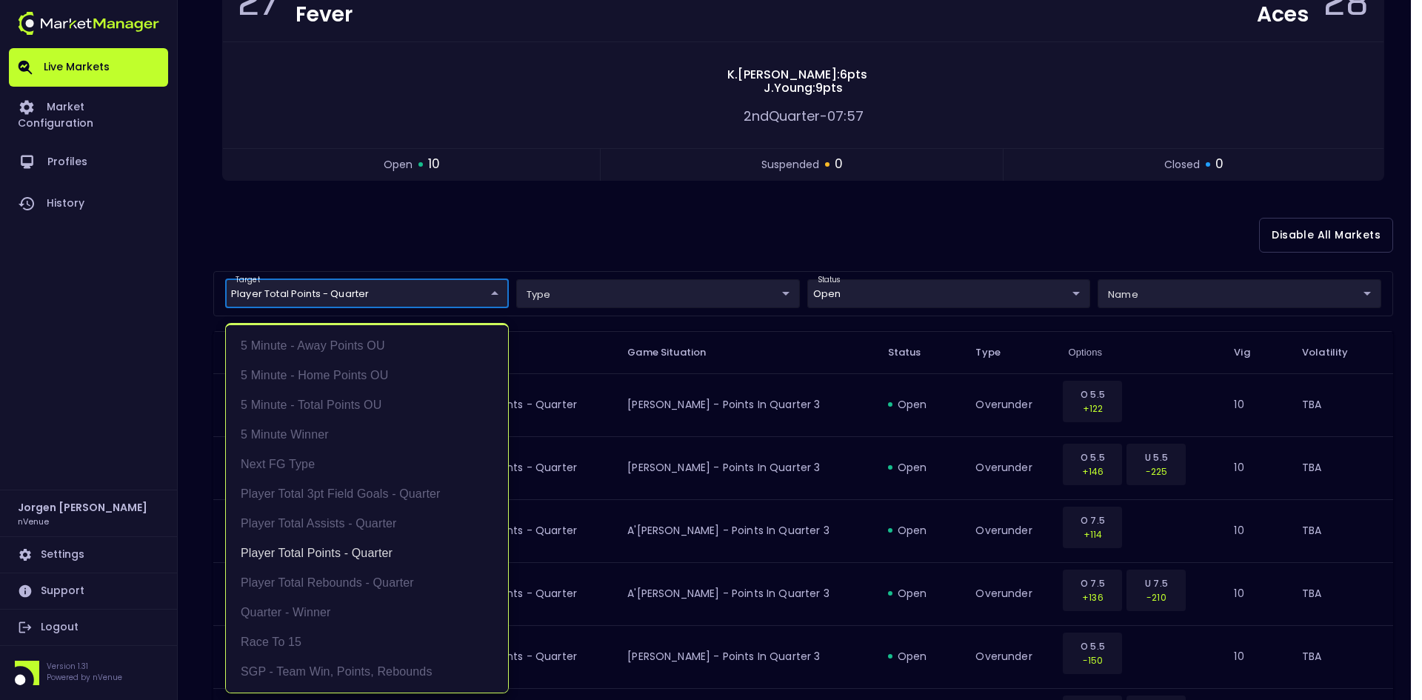
click at [435, 292] on body "Live Markets Market Configuration Profiles History [PERSON_NAME] nVenue Setting…" at bounding box center [711, 448] width 1422 height 1257
click at [325, 550] on li "Player Total Points - Quarter" at bounding box center [367, 553] width 282 height 30
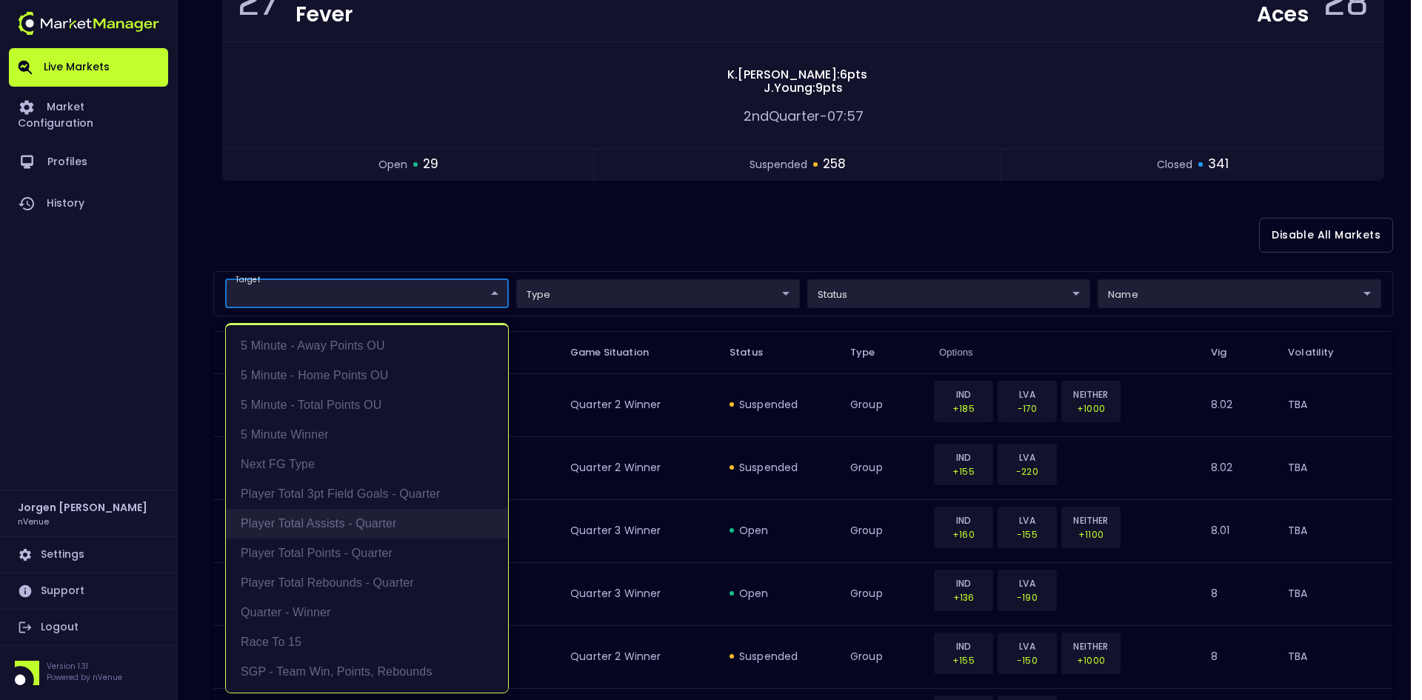
click at [330, 523] on li "Player Total Assists - Quarter" at bounding box center [367, 524] width 282 height 30
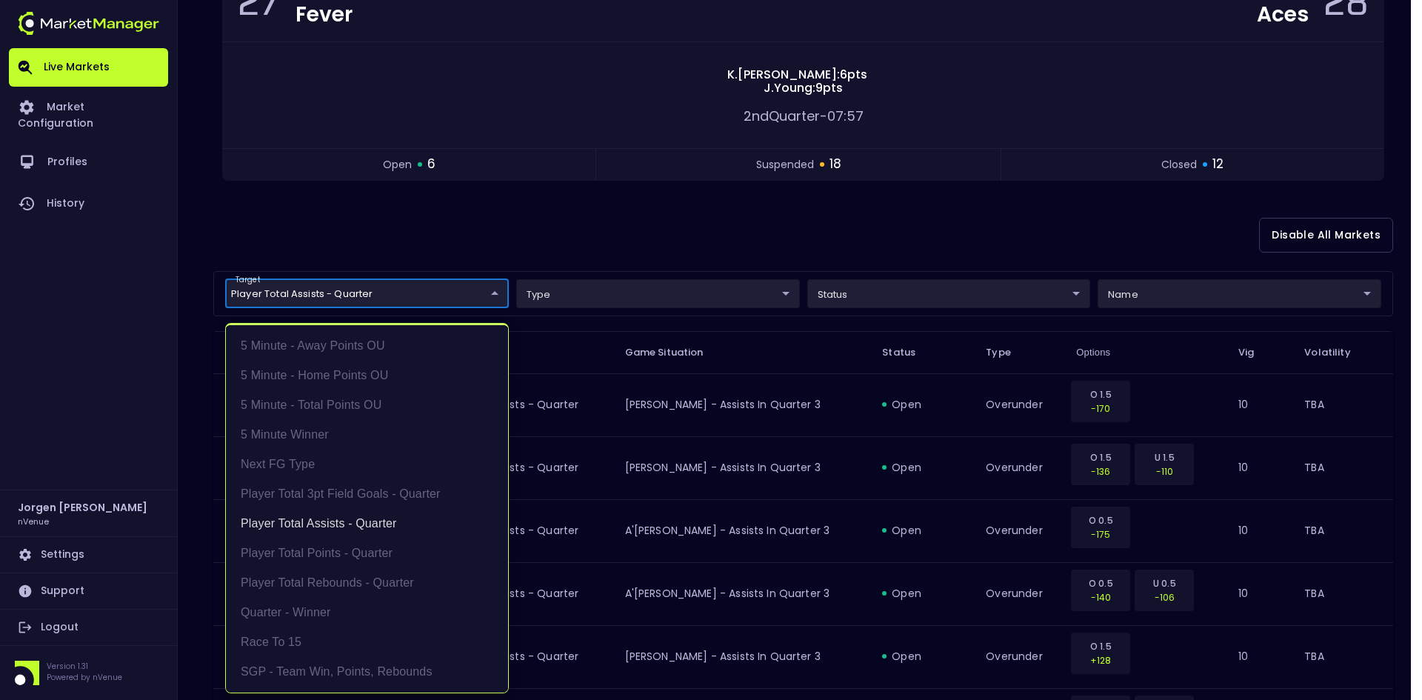
click at [862, 232] on div at bounding box center [711, 350] width 1422 height 700
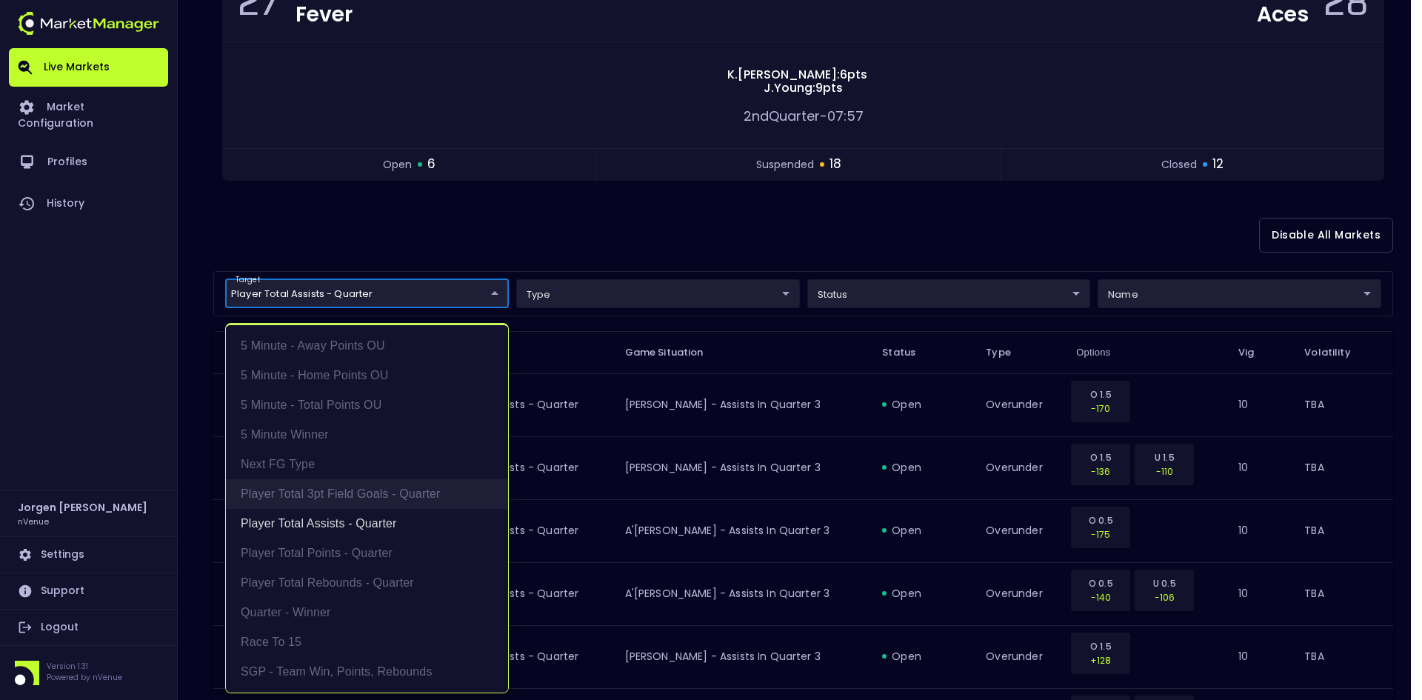
click at [329, 497] on li "Player Total 3pt Field Goals - Quarter" at bounding box center [367, 494] width 282 height 30
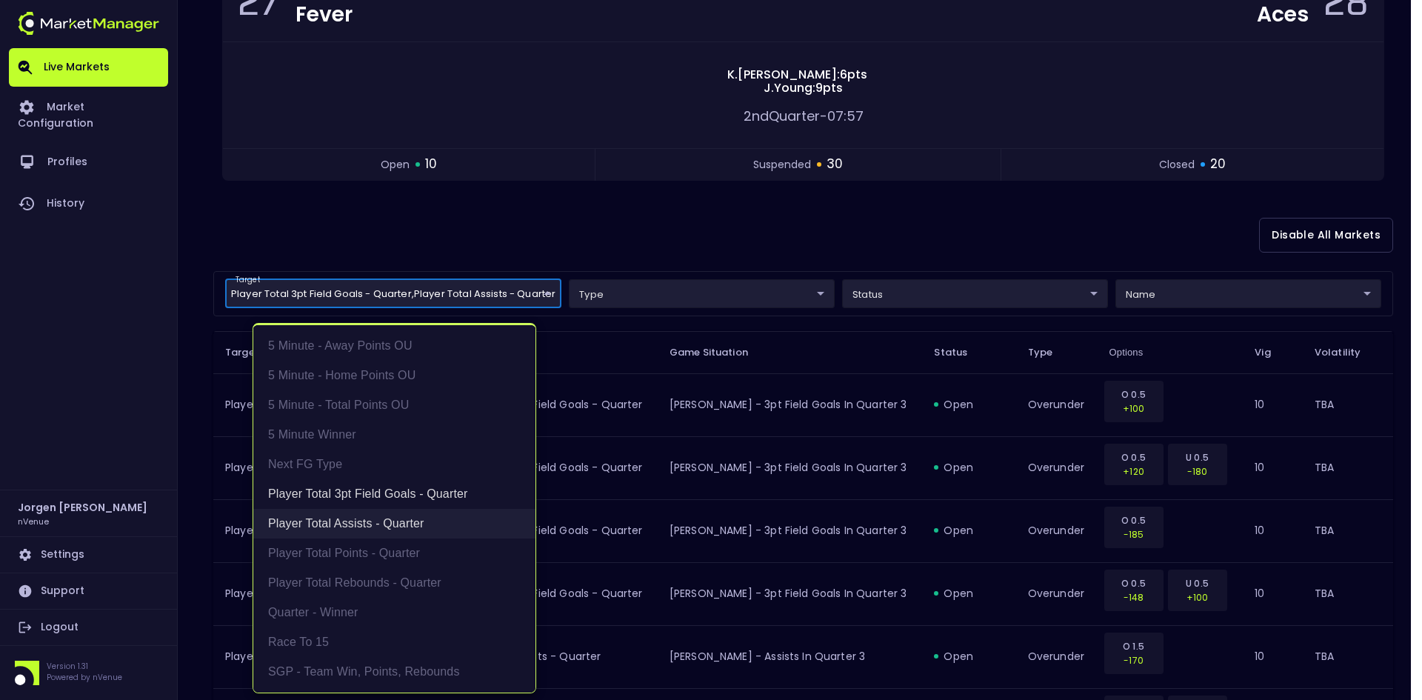
drag, startPoint x: 331, startPoint y: 518, endPoint x: 354, endPoint y: 518, distance: 23.0
click at [332, 518] on li "Player Total Assists - Quarter" at bounding box center [394, 524] width 282 height 30
type input "Player Total 3pt Field Goals - Quarter"
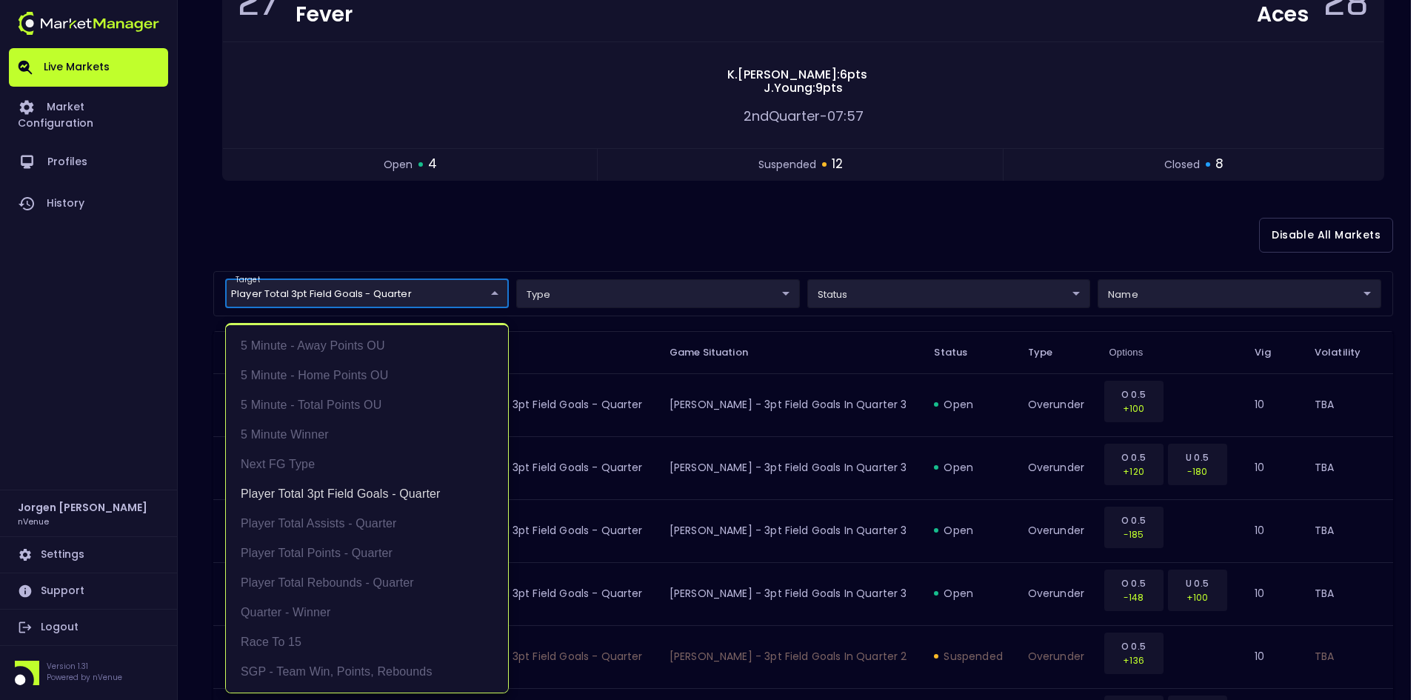
click at [857, 228] on div at bounding box center [711, 350] width 1422 height 700
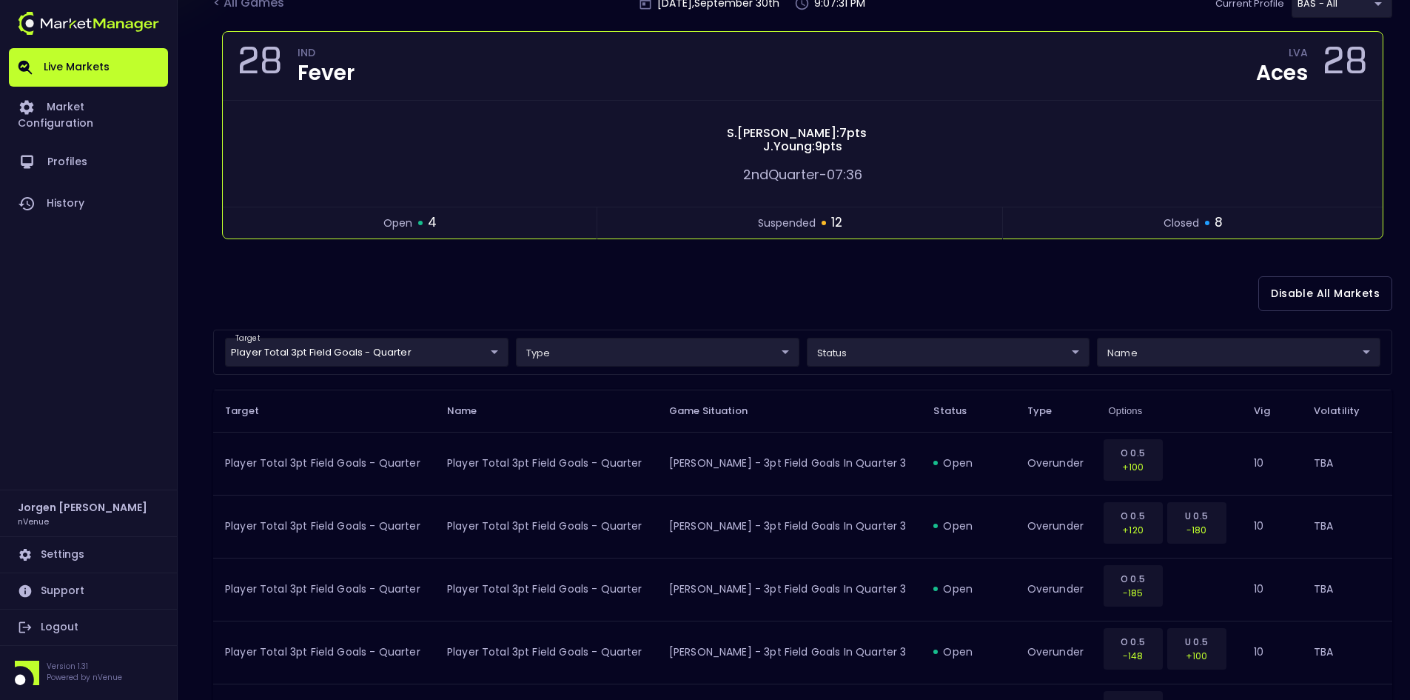
scroll to position [0, 0]
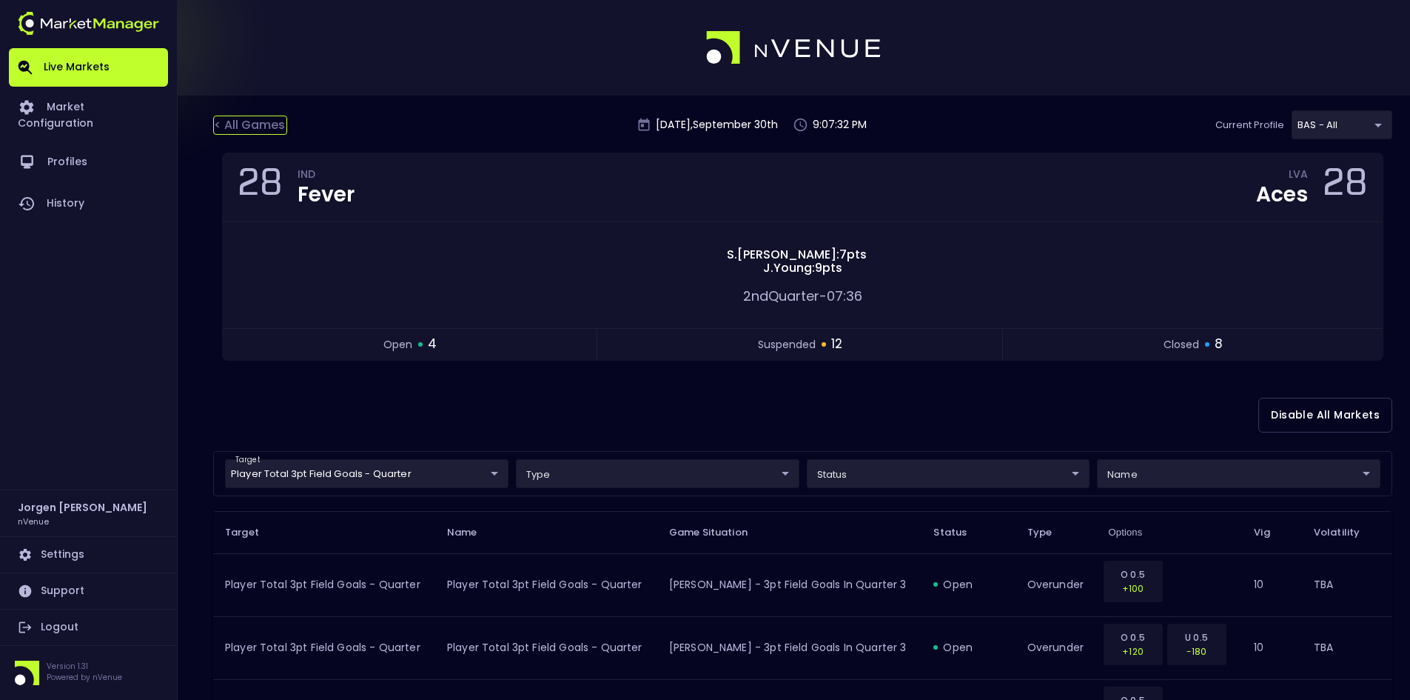
click at [264, 127] on div "< All Games" at bounding box center [250, 125] width 74 height 19
